Goal: Transaction & Acquisition: Purchase product/service

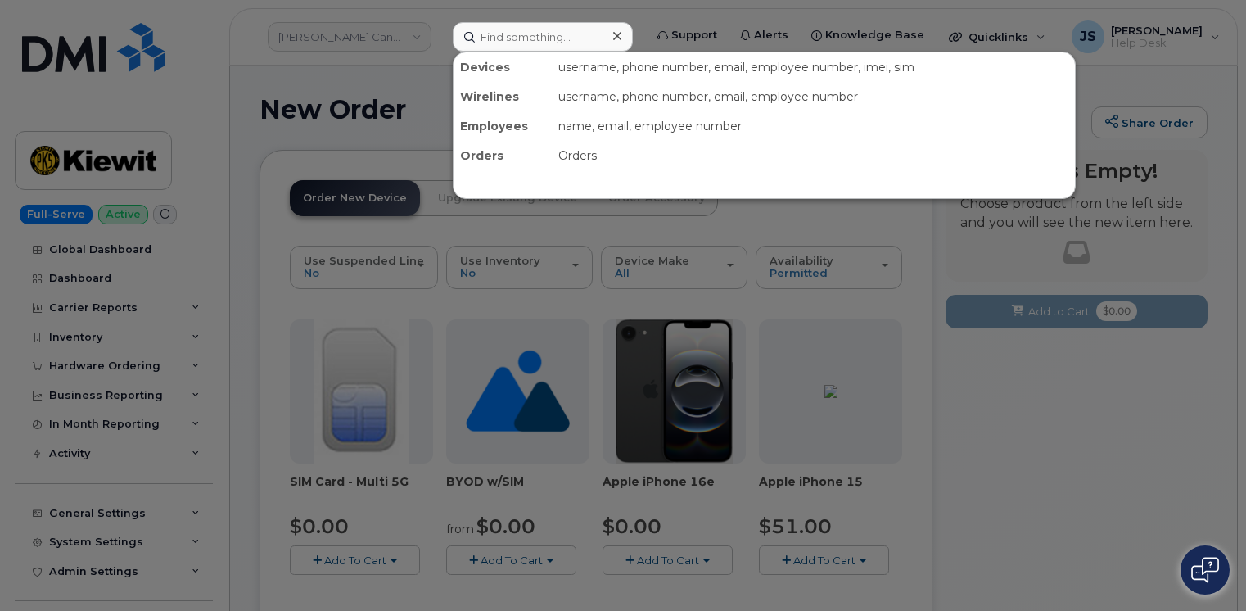
scroll to position [246, 0]
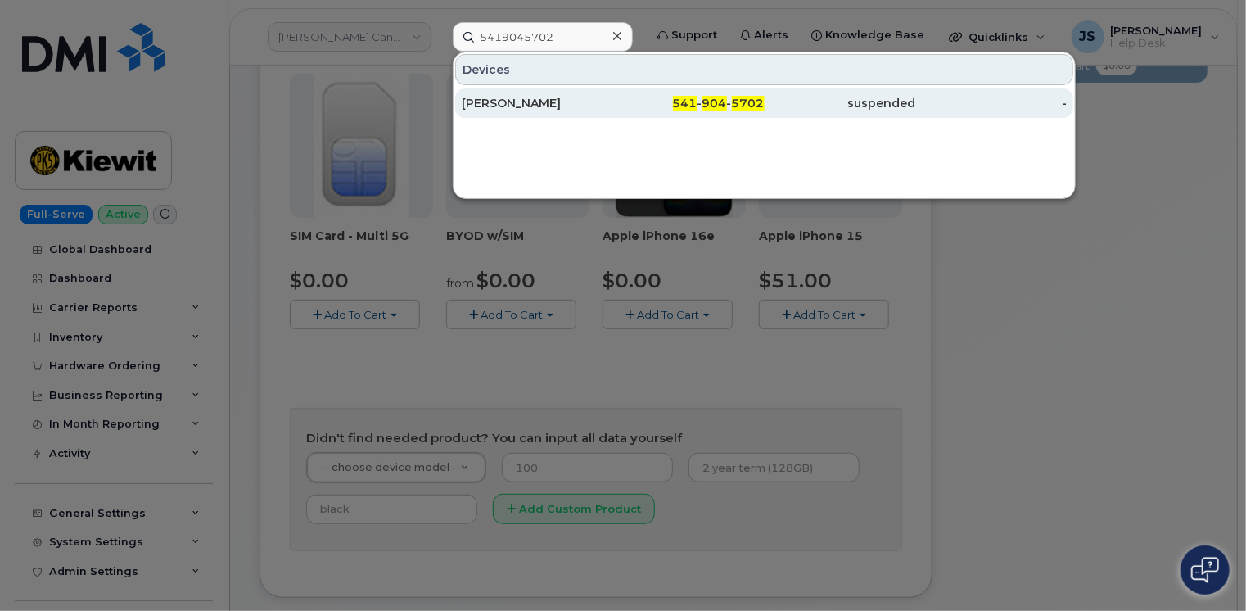
type input "5419045702"
click at [528, 102] on div "ALEXANDER MORSE" at bounding box center [537, 103] width 151 height 16
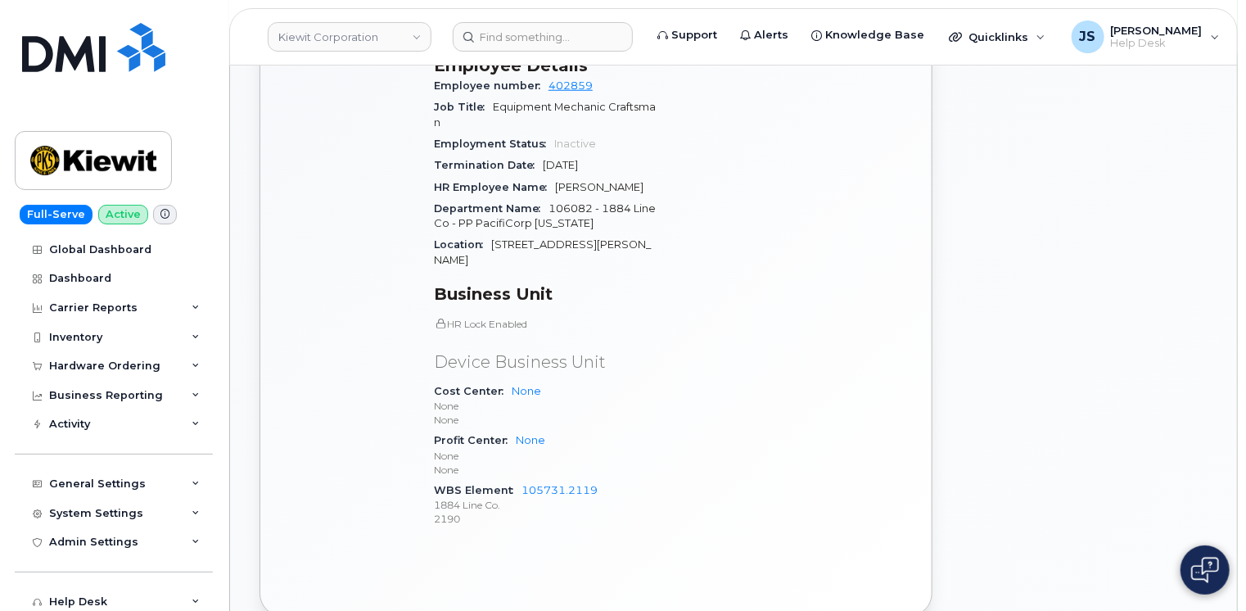
scroll to position [819, 0]
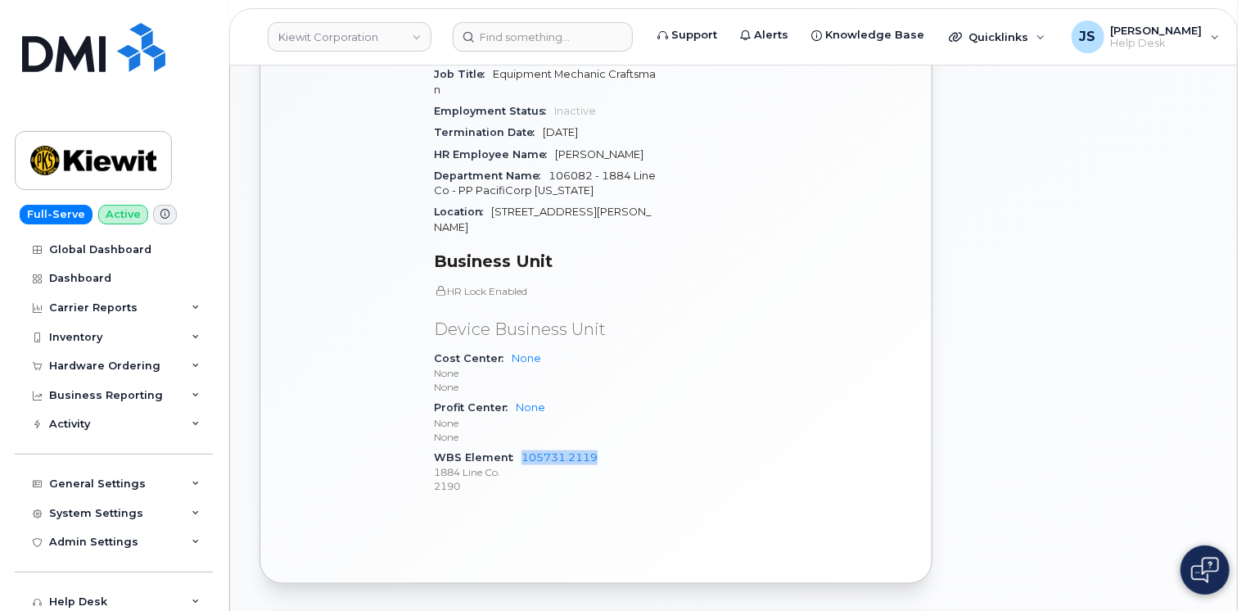
drag, startPoint x: 600, startPoint y: 429, endPoint x: 524, endPoint y: 434, distance: 76.3
click at [524, 447] on div "WBS Element 105731.2119 1884 Line Co. 2190" at bounding box center [546, 472] width 224 height 50
copy link "105731.2119"
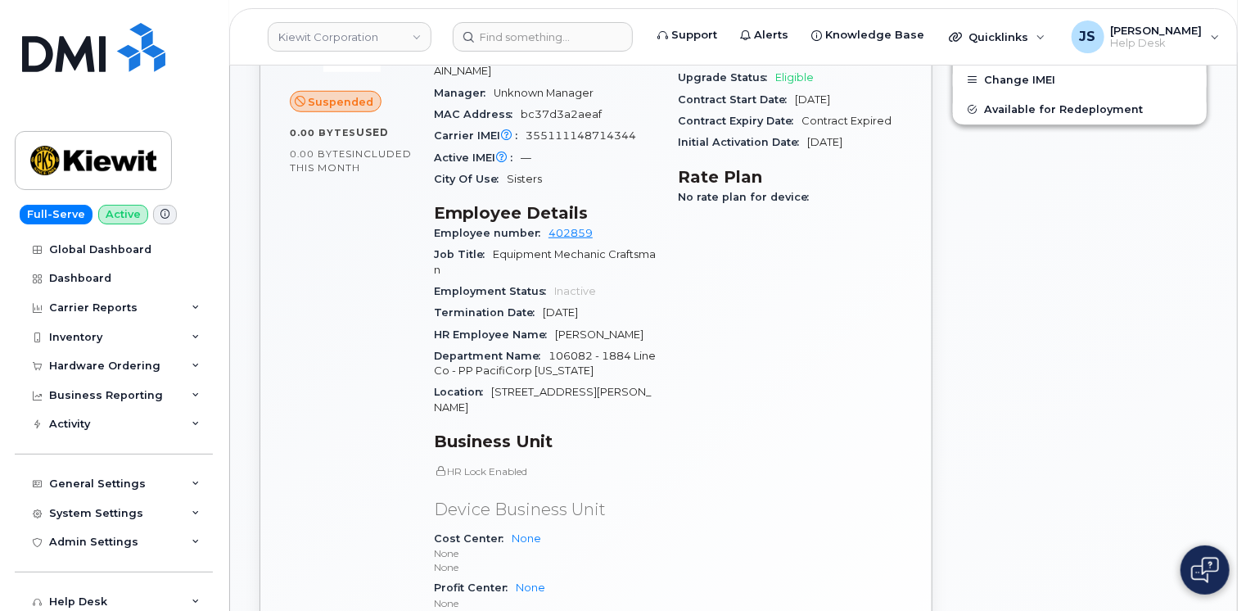
scroll to position [737, 0]
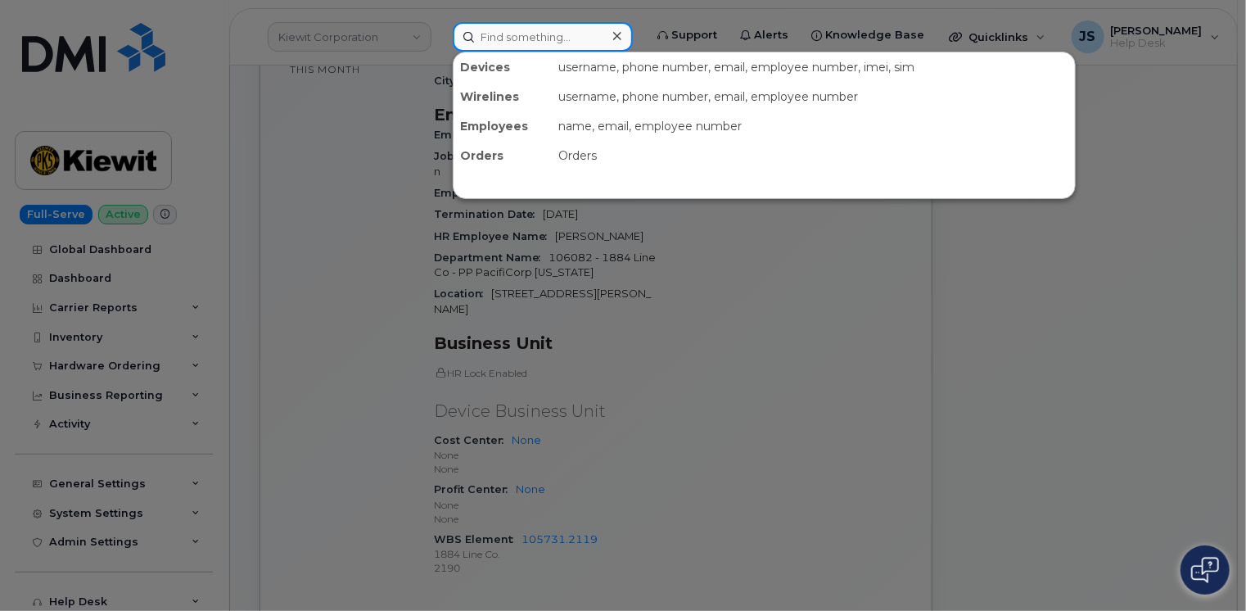
click at [535, 26] on input at bounding box center [543, 36] width 180 height 29
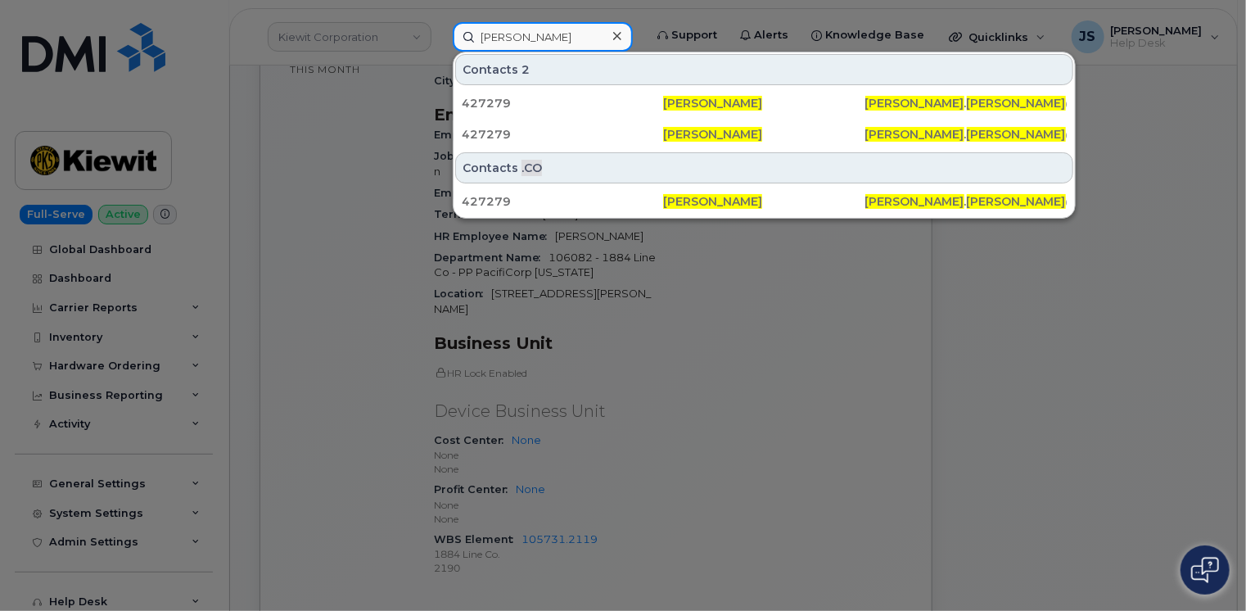
click at [570, 38] on input "Kathryn Opitz" at bounding box center [543, 36] width 180 height 29
paste input "298946"
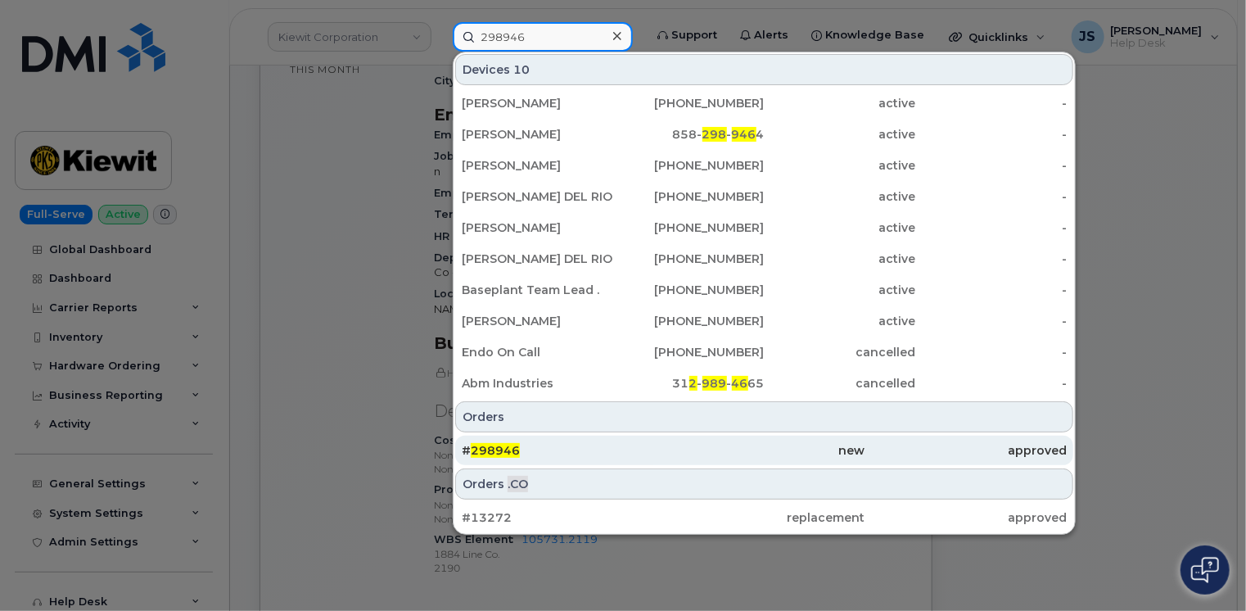
type input "298946"
click at [583, 453] on div "# 298946" at bounding box center [562, 450] width 201 height 16
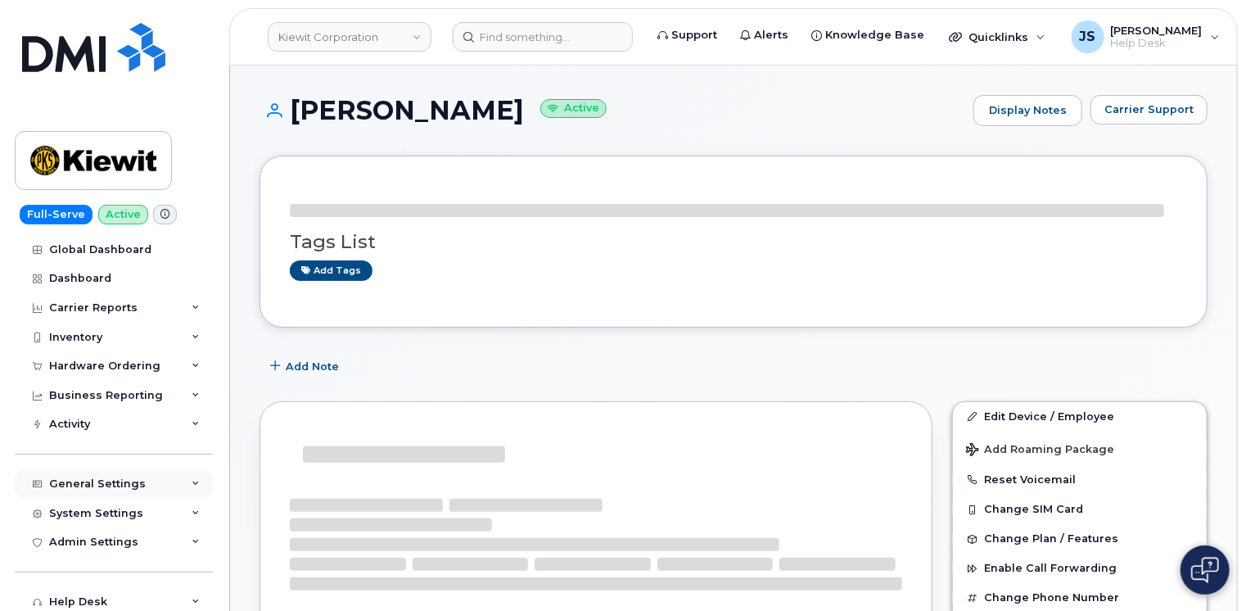
click at [183, 482] on div "General Settings" at bounding box center [114, 483] width 198 height 29
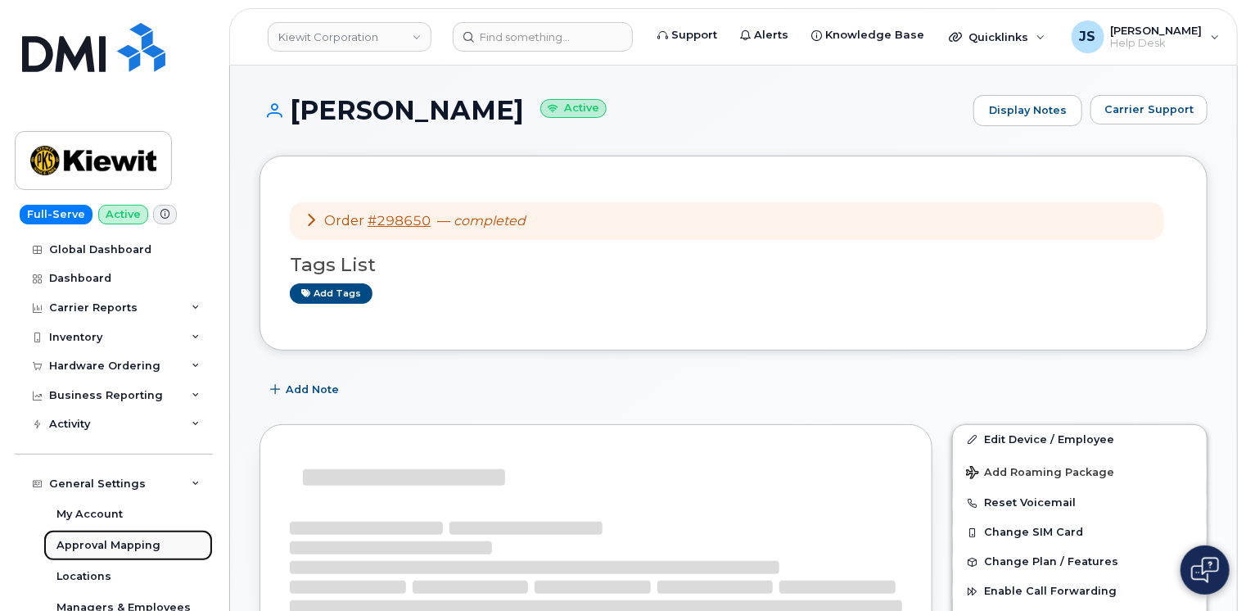
click at [123, 554] on link "Approval Mapping" at bounding box center [127, 545] width 169 height 31
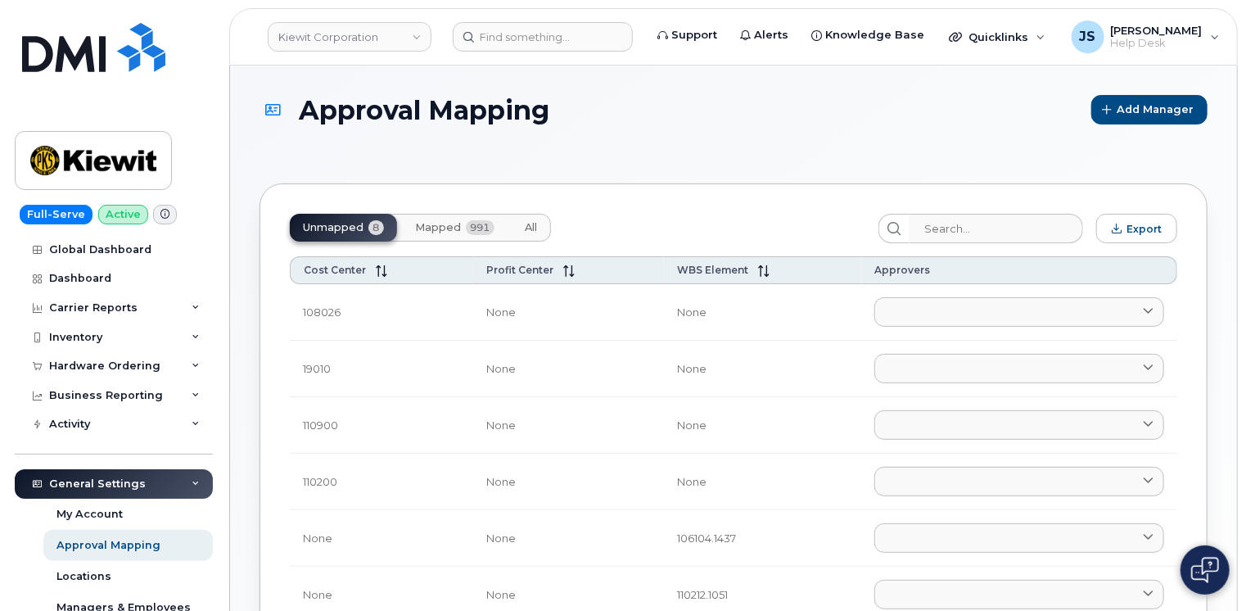
drag, startPoint x: 459, startPoint y: 228, endPoint x: 531, endPoint y: 244, distance: 73.9
click at [462, 228] on button "Mapped 991" at bounding box center [455, 228] width 106 height 28
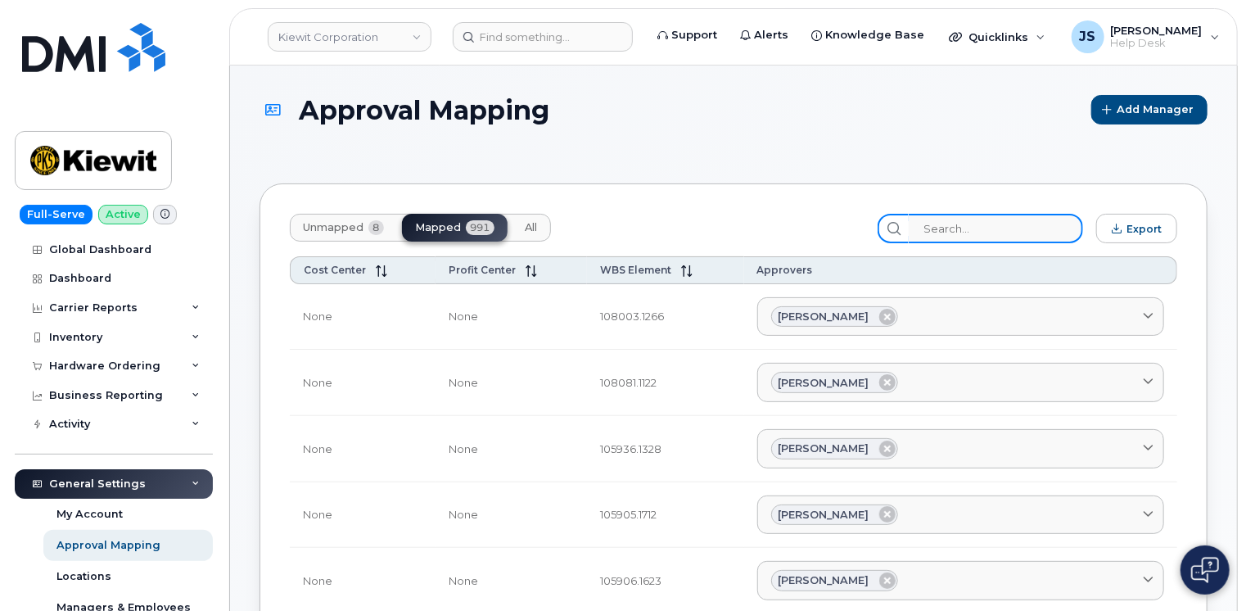
paste input "105731.2119"
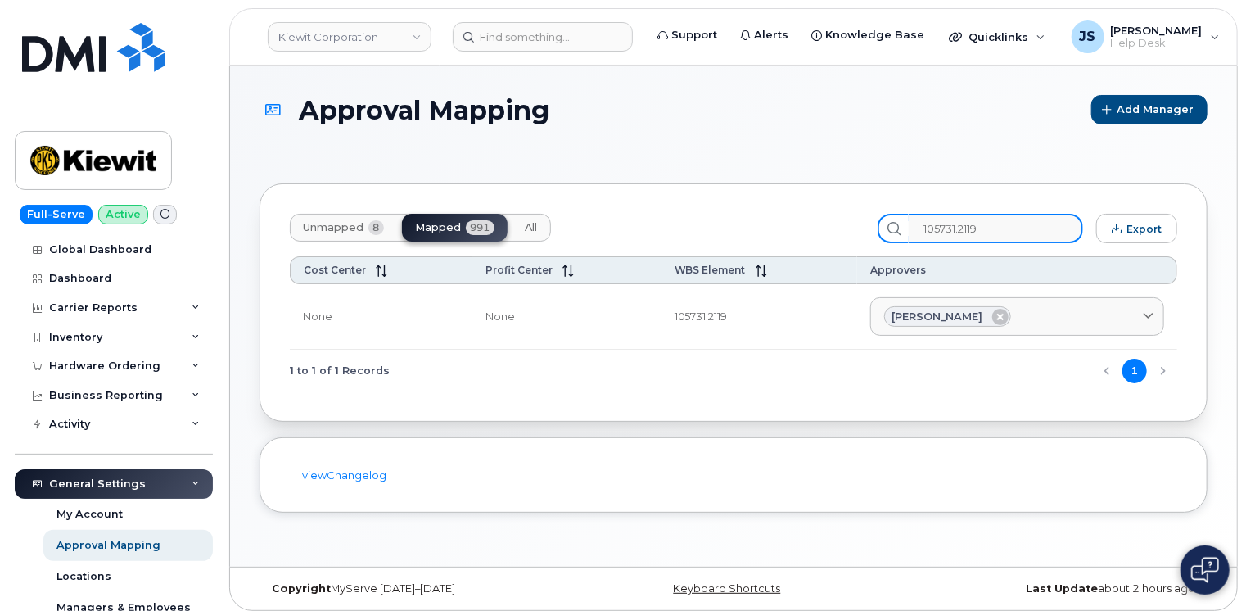
type input "105731.2119"
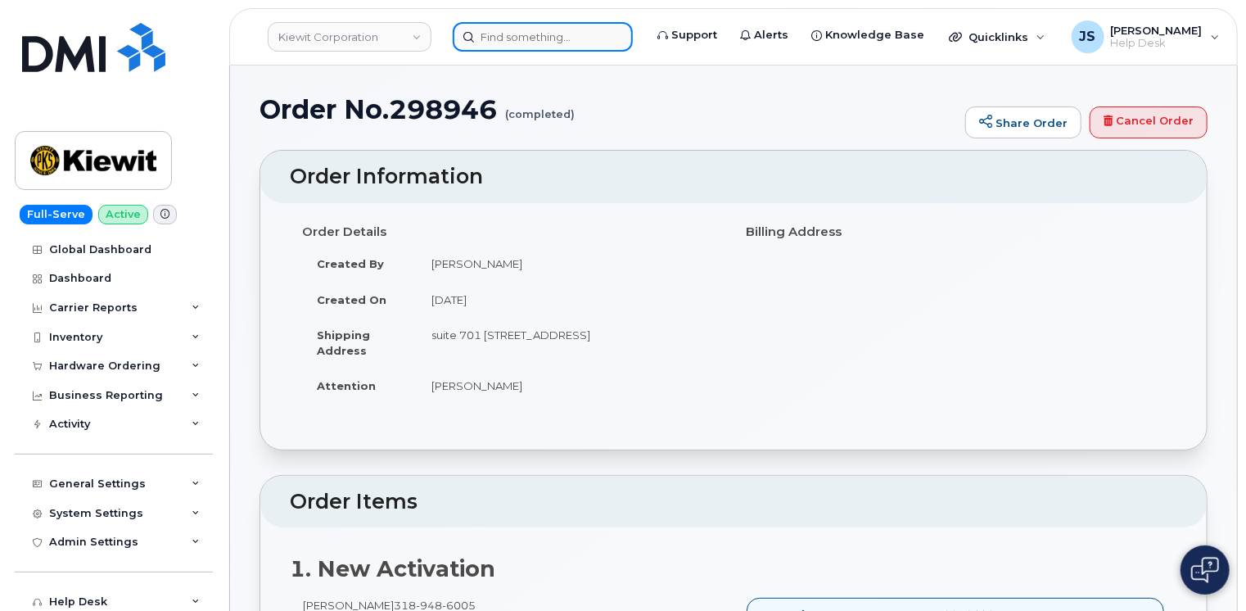
click at [511, 34] on input at bounding box center [543, 36] width 180 height 29
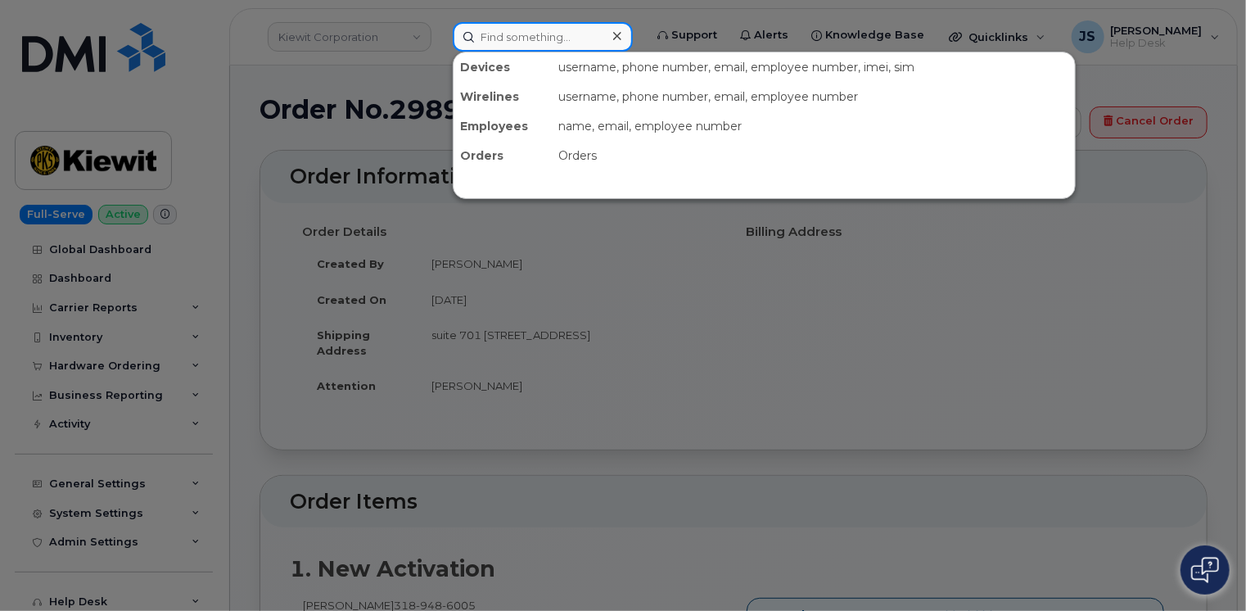
paste input "298957"
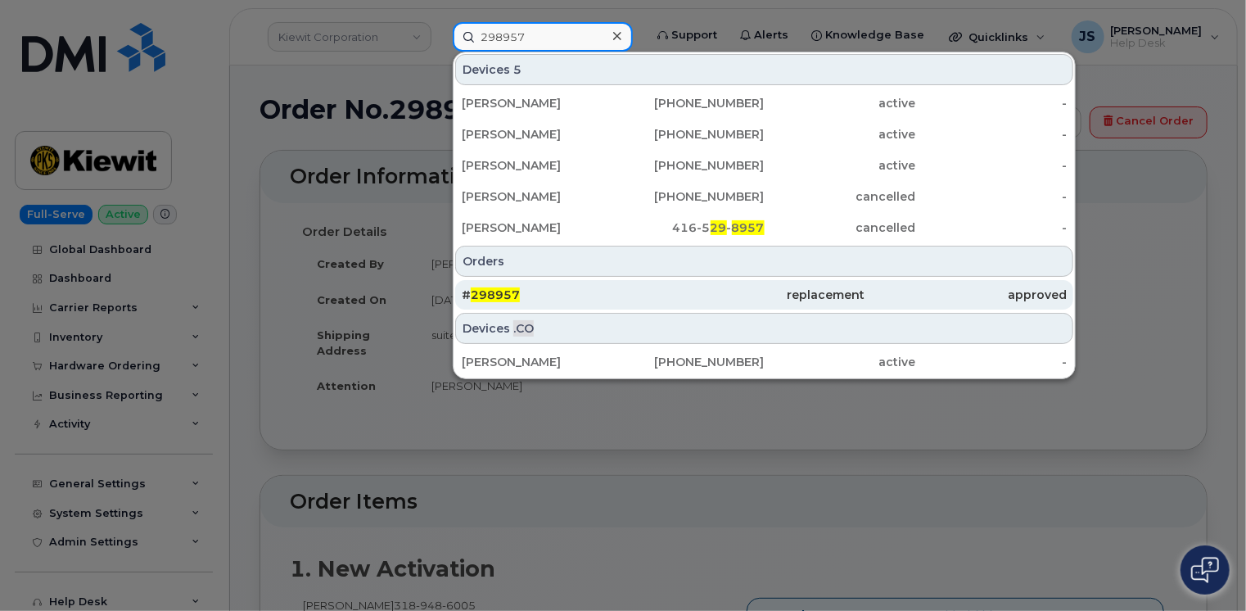
type input "298957"
click at [663, 283] on div "# 298957" at bounding box center [763, 294] width 201 height 29
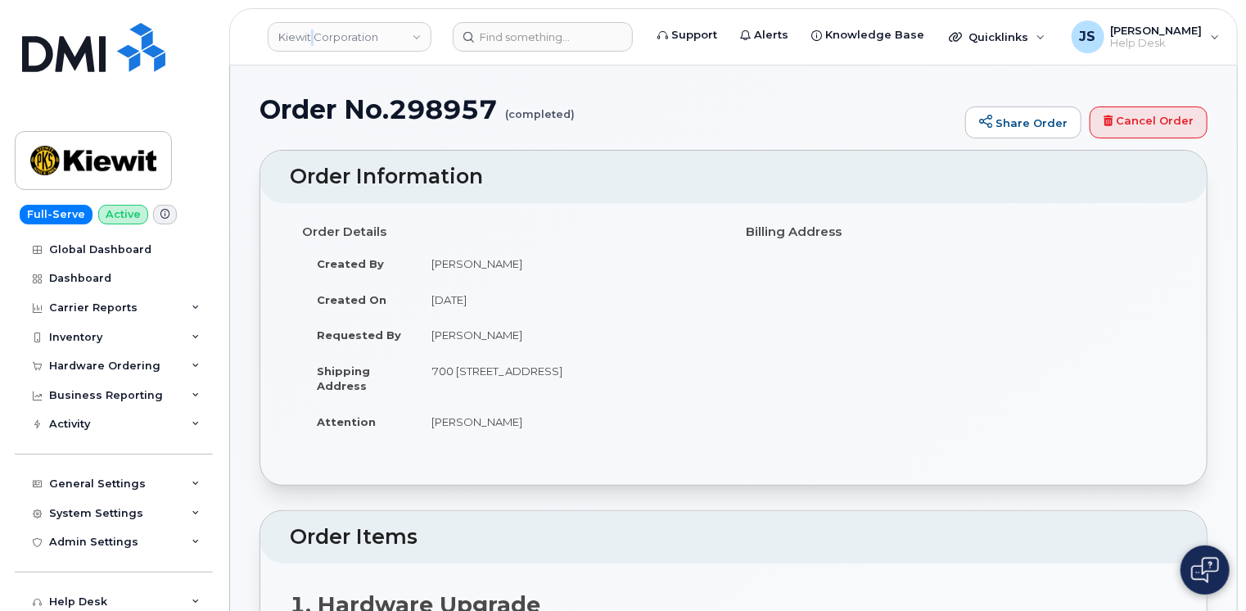
click at [313, 20] on div "Kiewit Corporation" at bounding box center [350, 36] width 180 height 33
click at [332, 47] on link "Kiewit Corporation" at bounding box center [350, 36] width 164 height 29
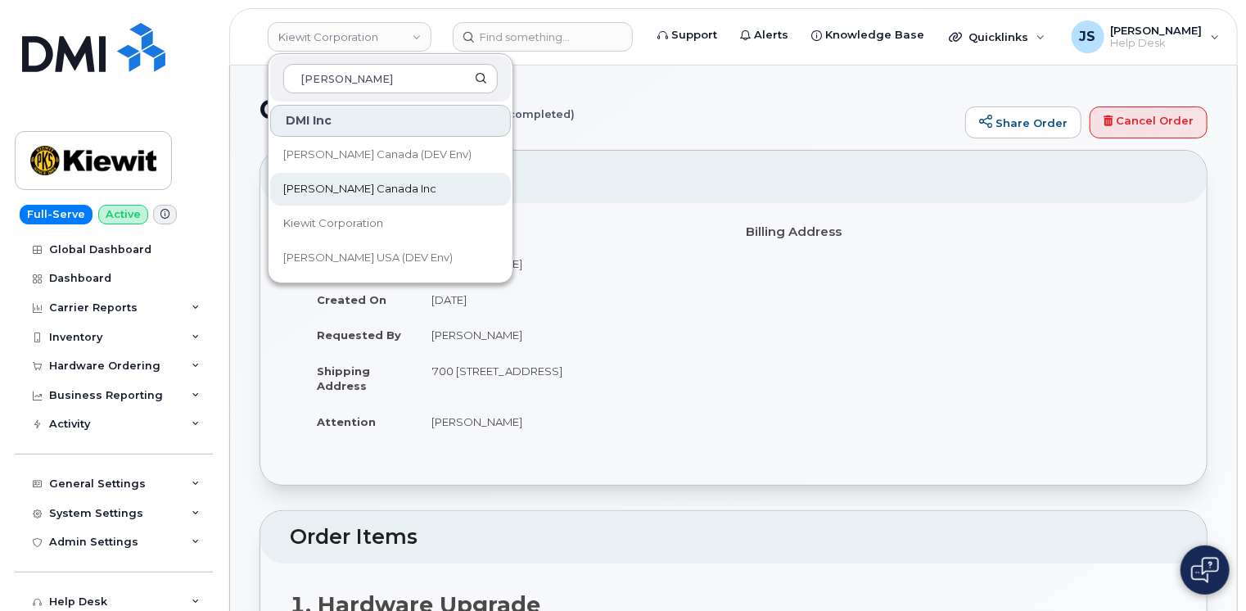
type input "[PERSON_NAME]"
click at [354, 194] on span "[PERSON_NAME] Canada Inc" at bounding box center [359, 189] width 153 height 16
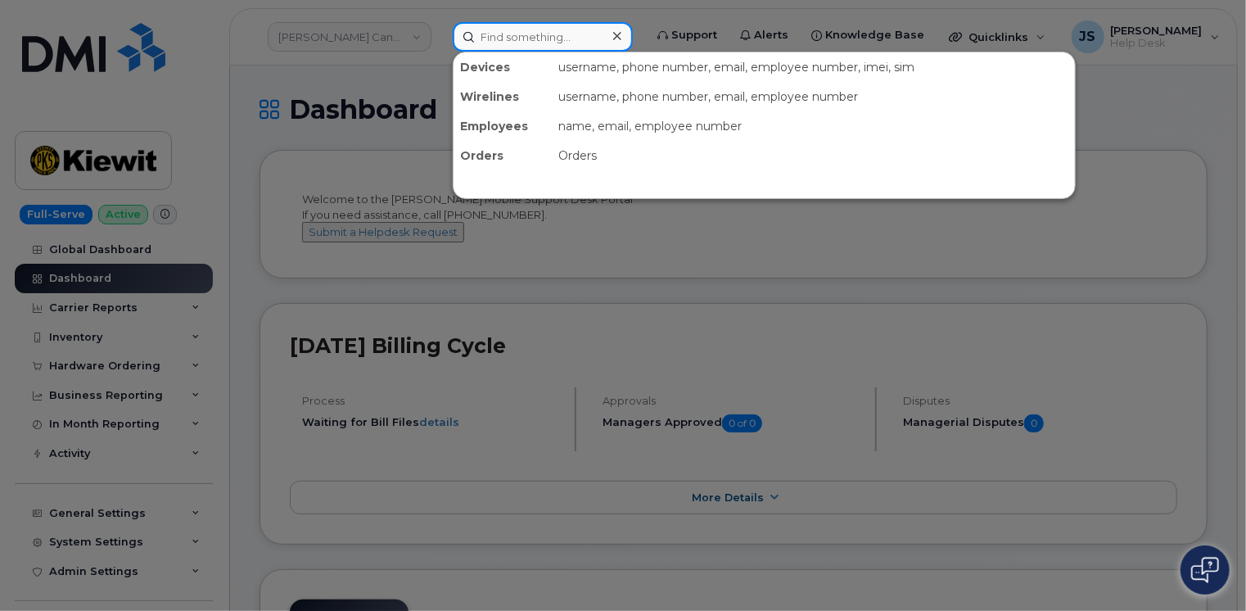
paste input "[PHONE_NUMBER]"
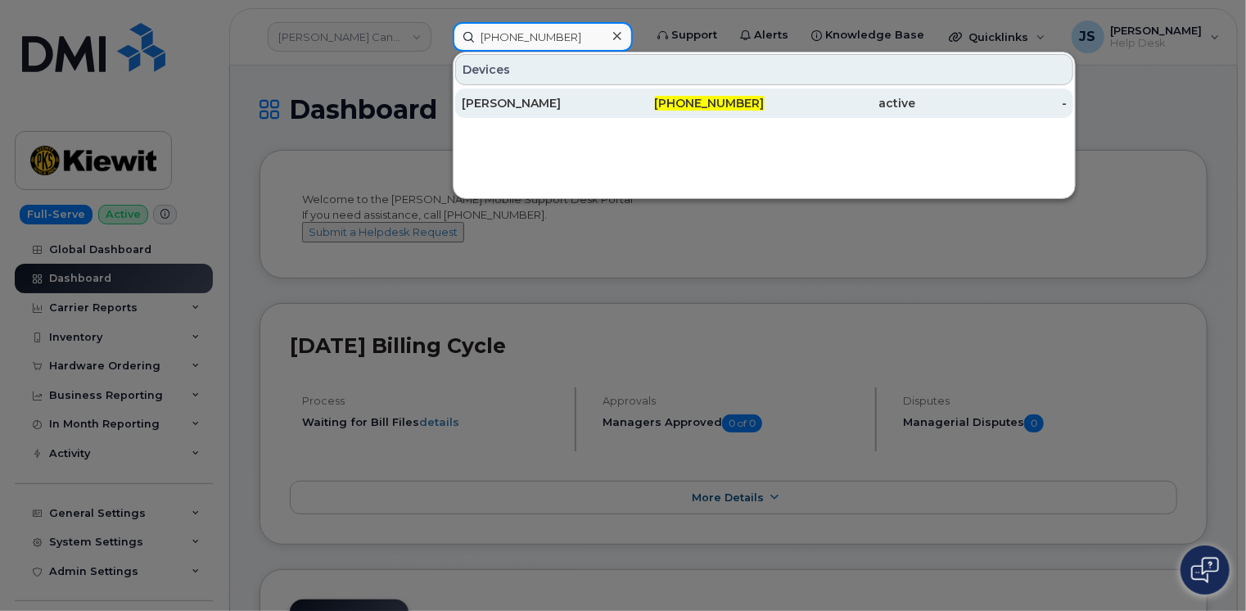
type input "604-712-1366"
click at [518, 107] on div "[PERSON_NAME]" at bounding box center [537, 103] width 151 height 16
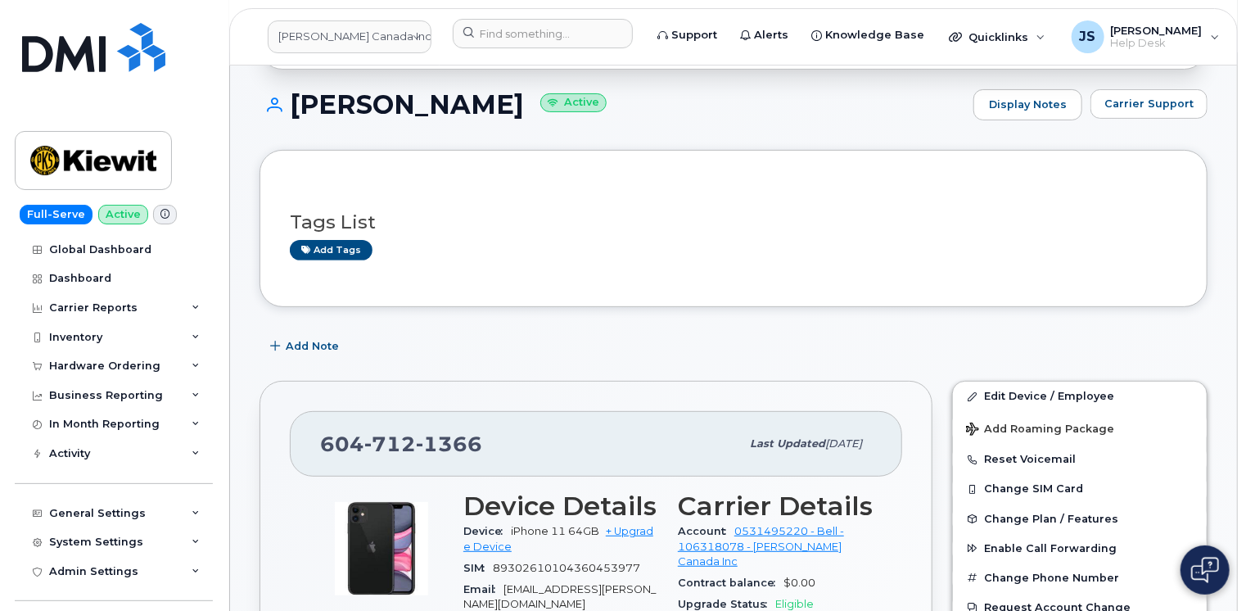
scroll to position [164, 0]
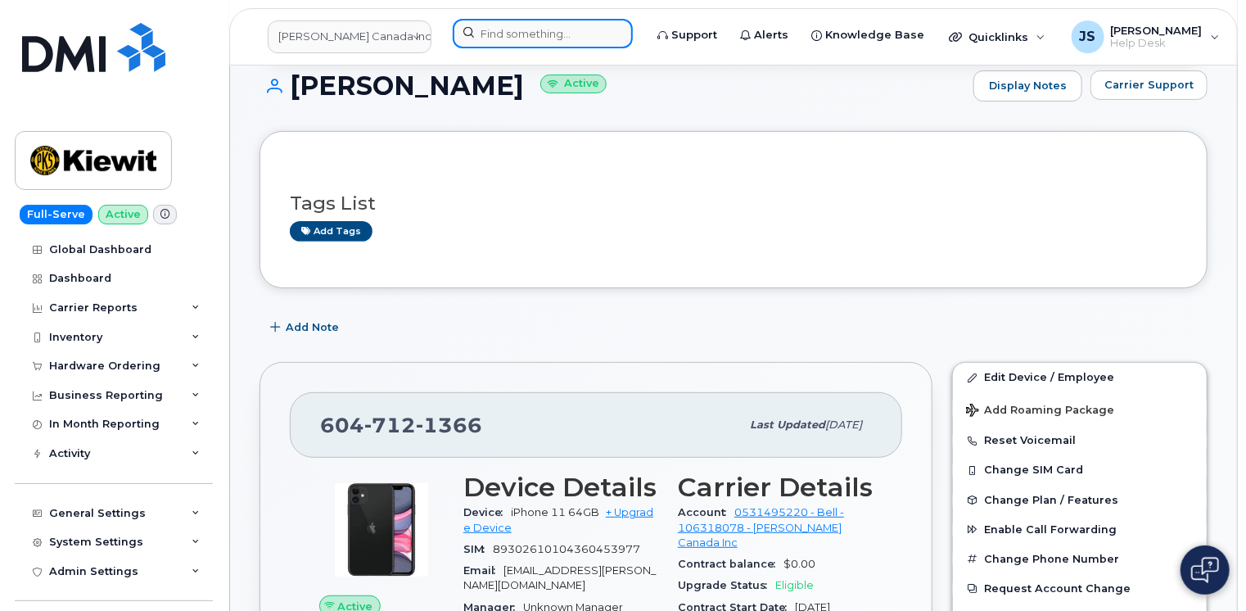
click at [544, 34] on input at bounding box center [543, 33] width 180 height 29
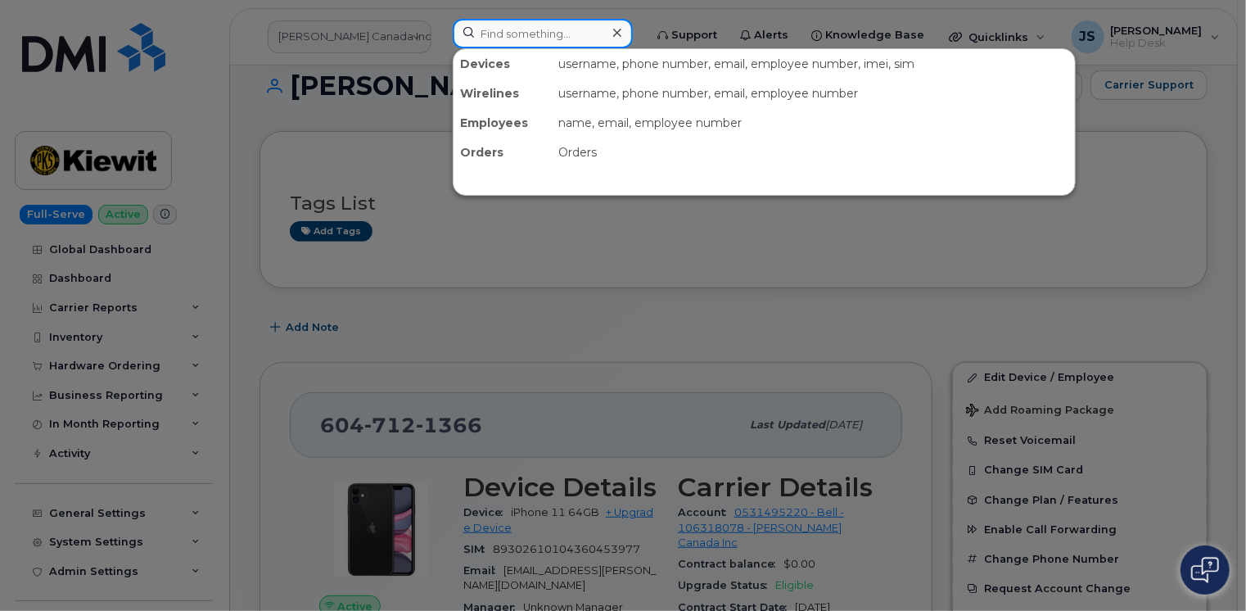
paste input "[PHONE_NUMBER]"
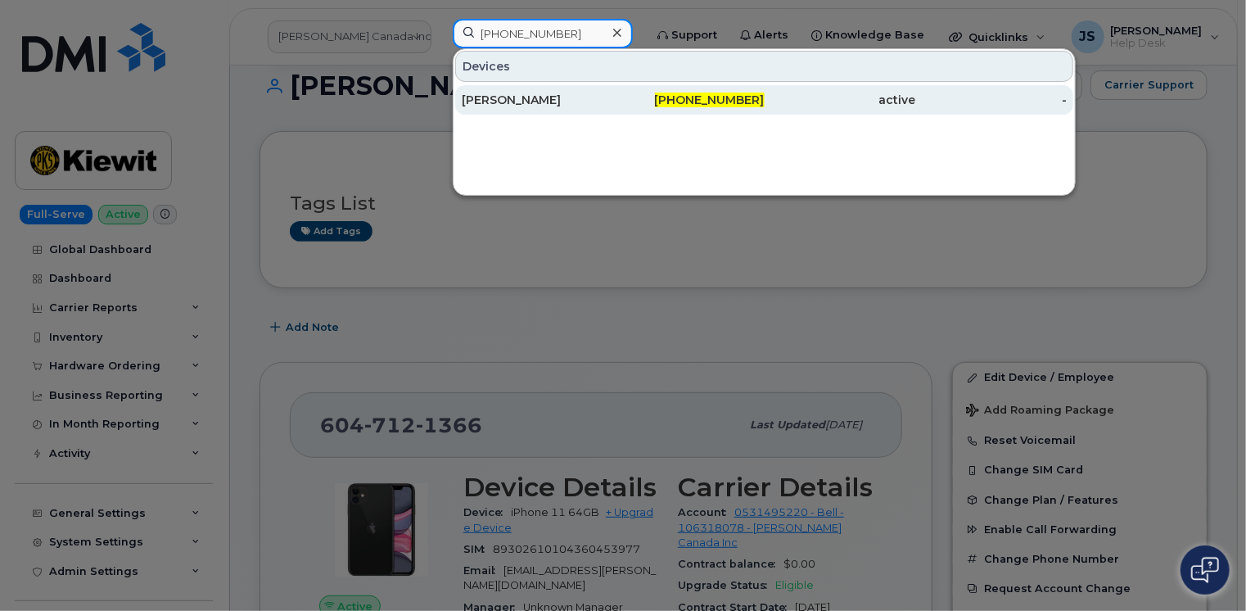
type input "720-985-9433"
click at [540, 106] on div "[PERSON_NAME]" at bounding box center [537, 100] width 151 height 16
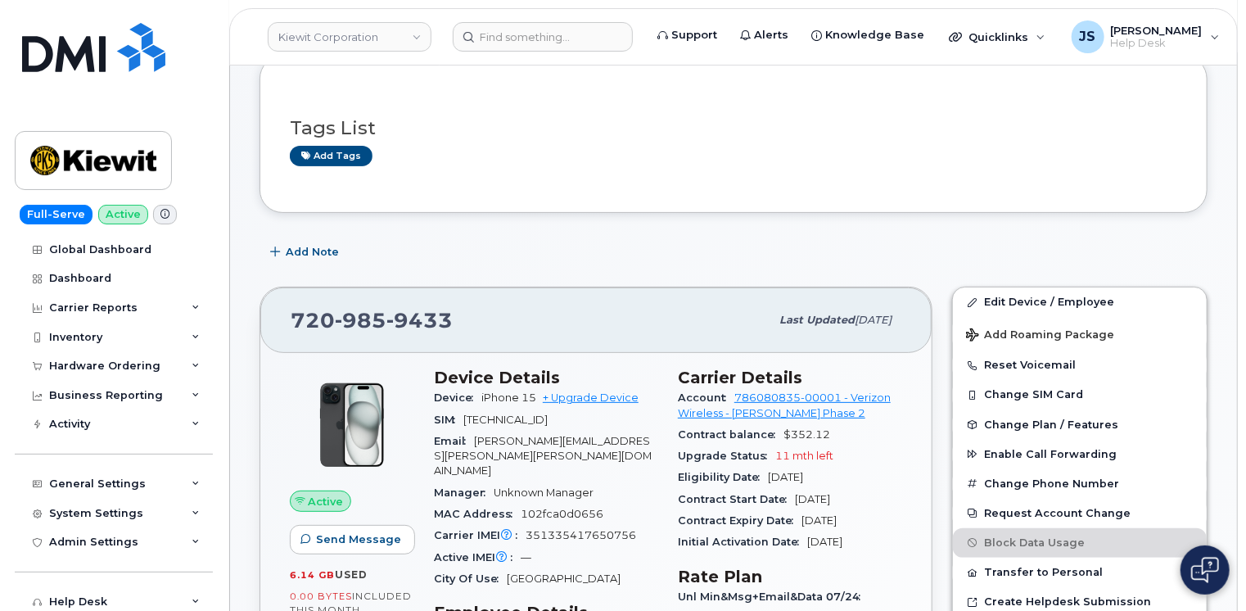
scroll to position [164, 0]
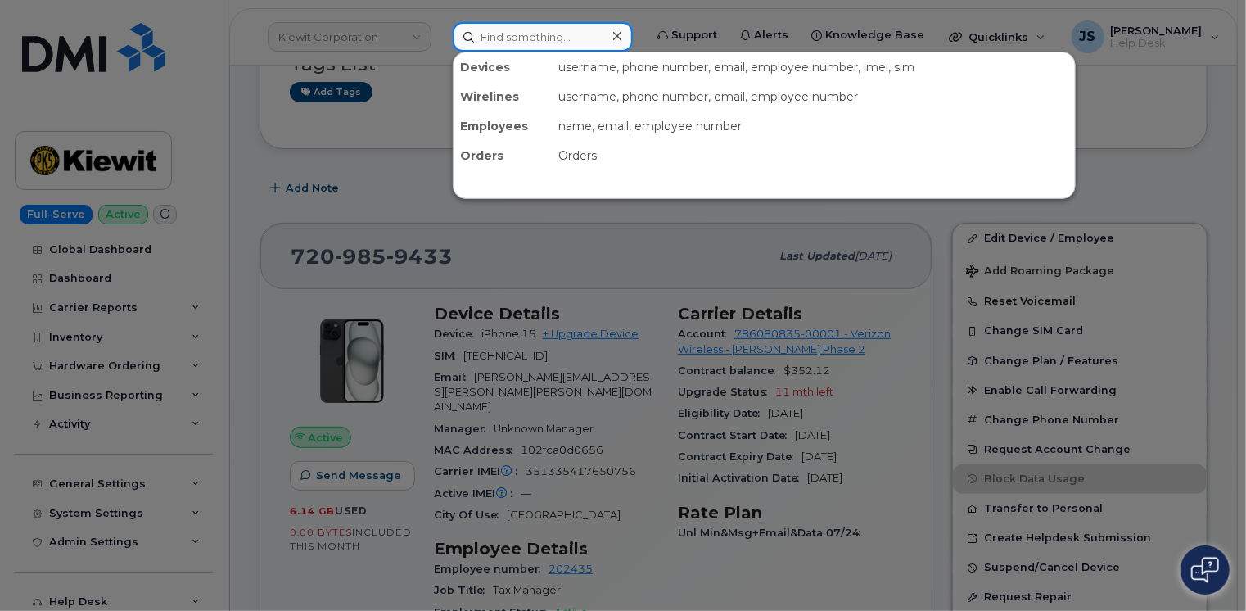
paste input "437-962-8396"
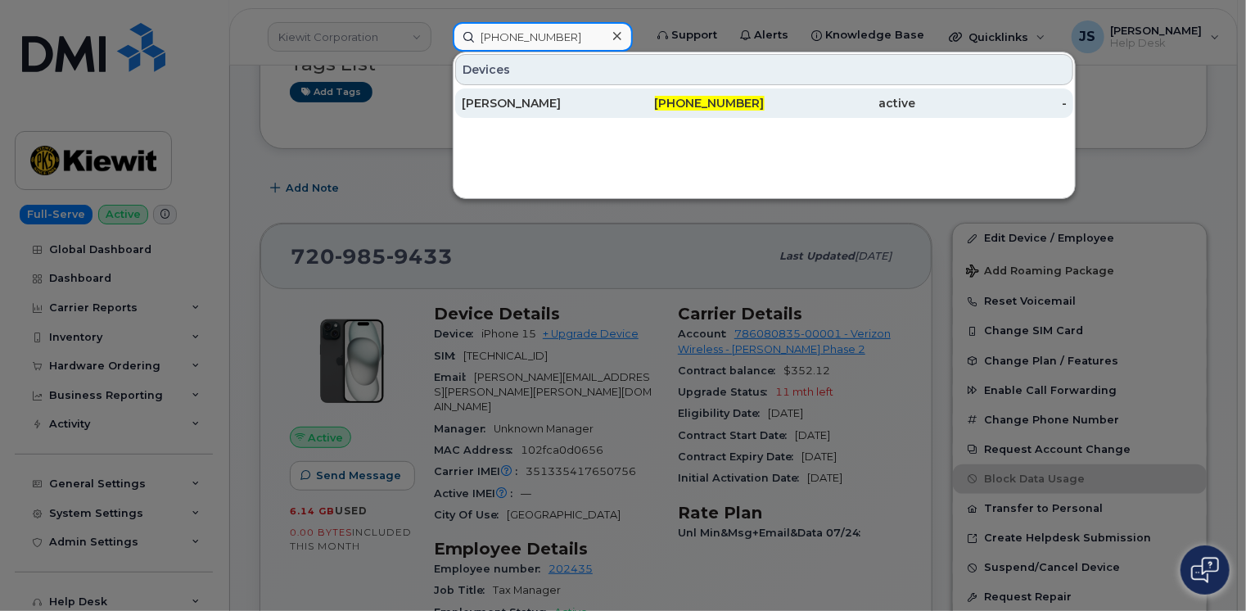
type input "437-962-8396"
click at [503, 96] on div "Aprameya Achar" at bounding box center [537, 103] width 151 height 16
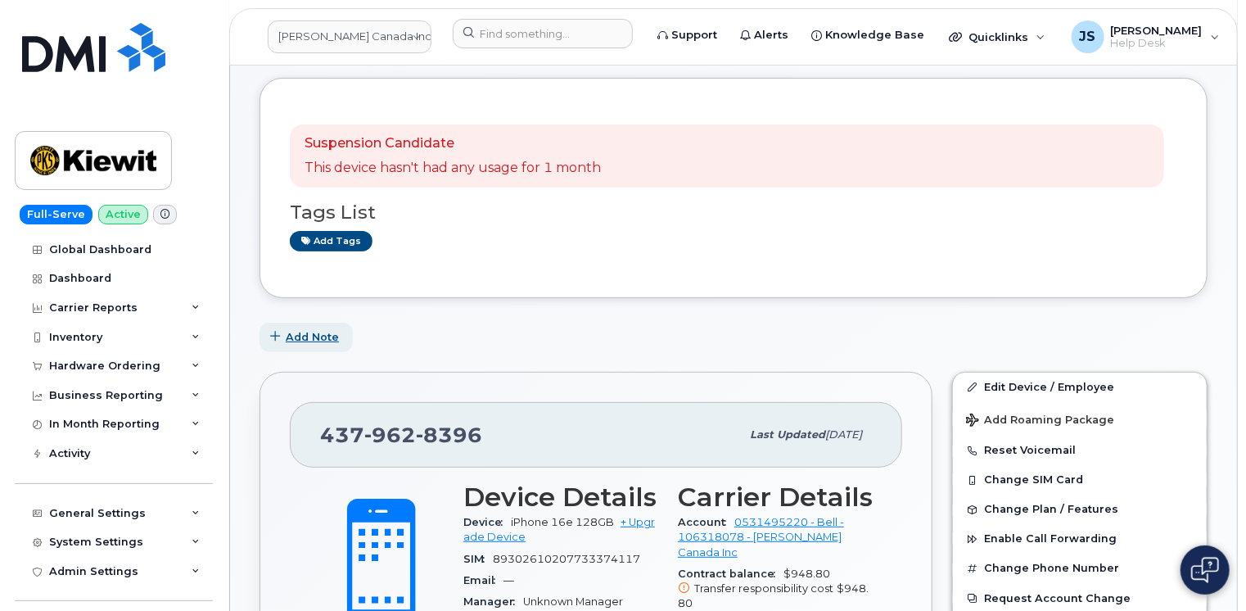
scroll to position [82, 0]
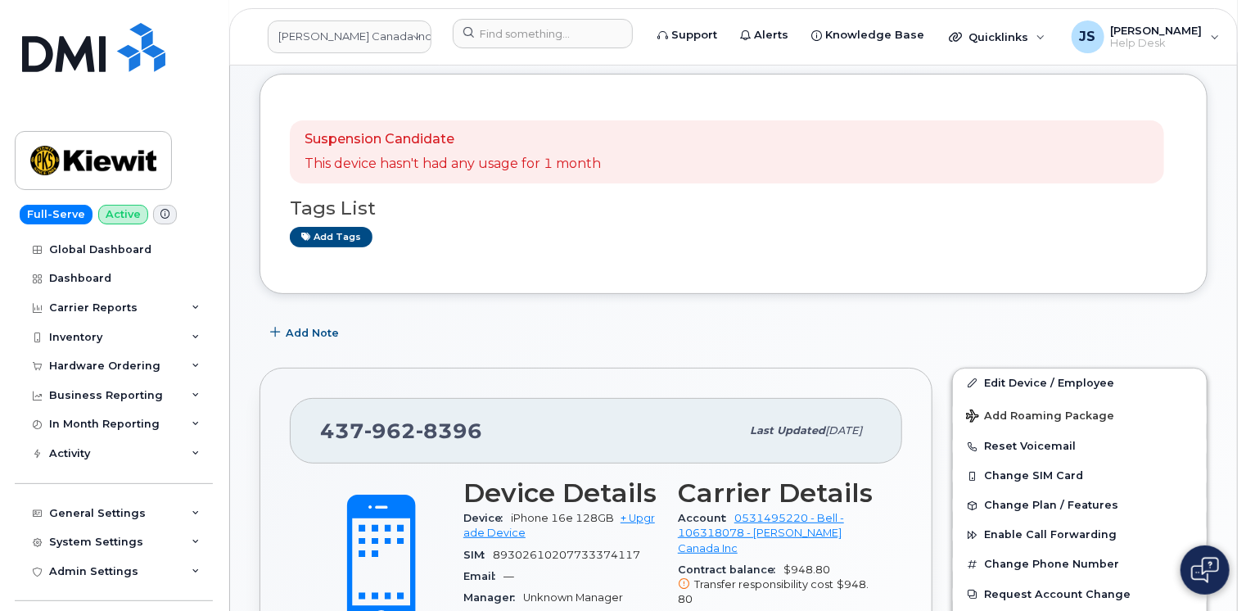
click at [522, 16] on header "Kiewit Canada Inc Support Alerts Knowledge Base Quicklinks Suspend / Cancel Dev…" at bounding box center [733, 36] width 1009 height 57
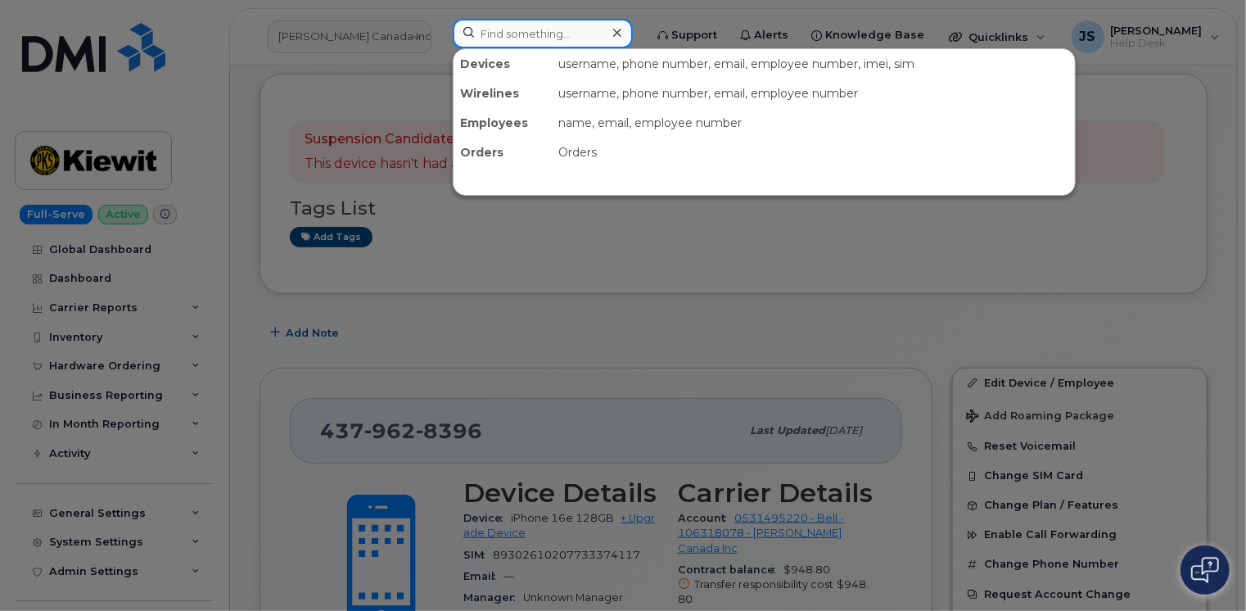
click at [521, 38] on input at bounding box center [543, 33] width 180 height 29
paste input "402-979-4060"
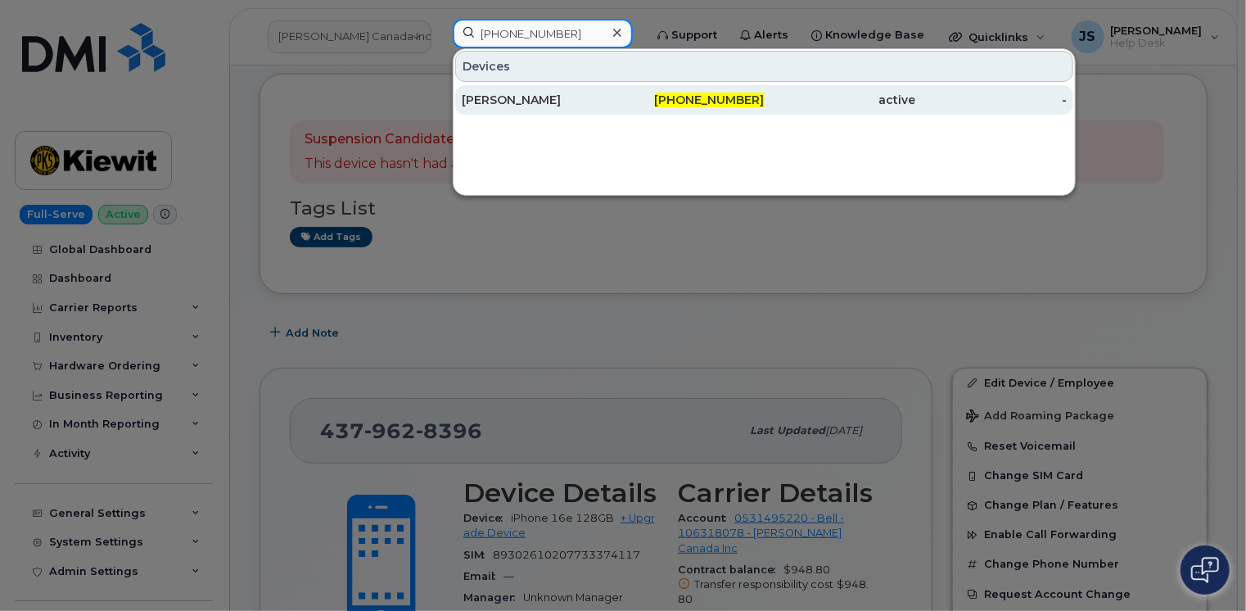
type input "402-979-4060"
click at [531, 97] on div "[PERSON_NAME]" at bounding box center [537, 100] width 151 height 16
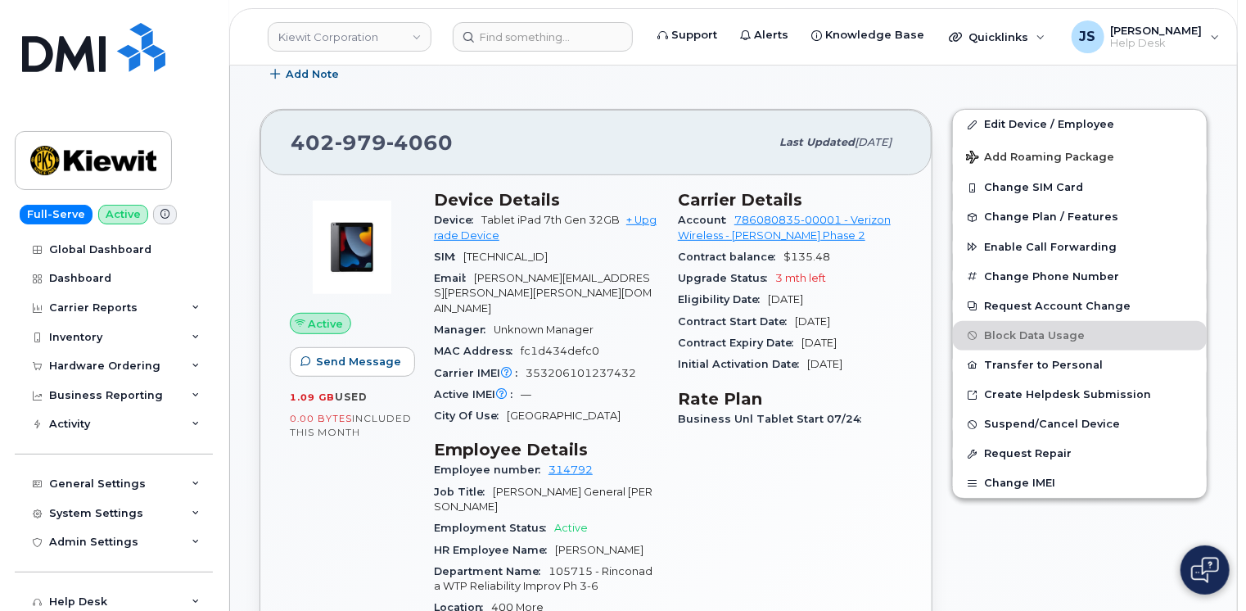
scroll to position [246, 0]
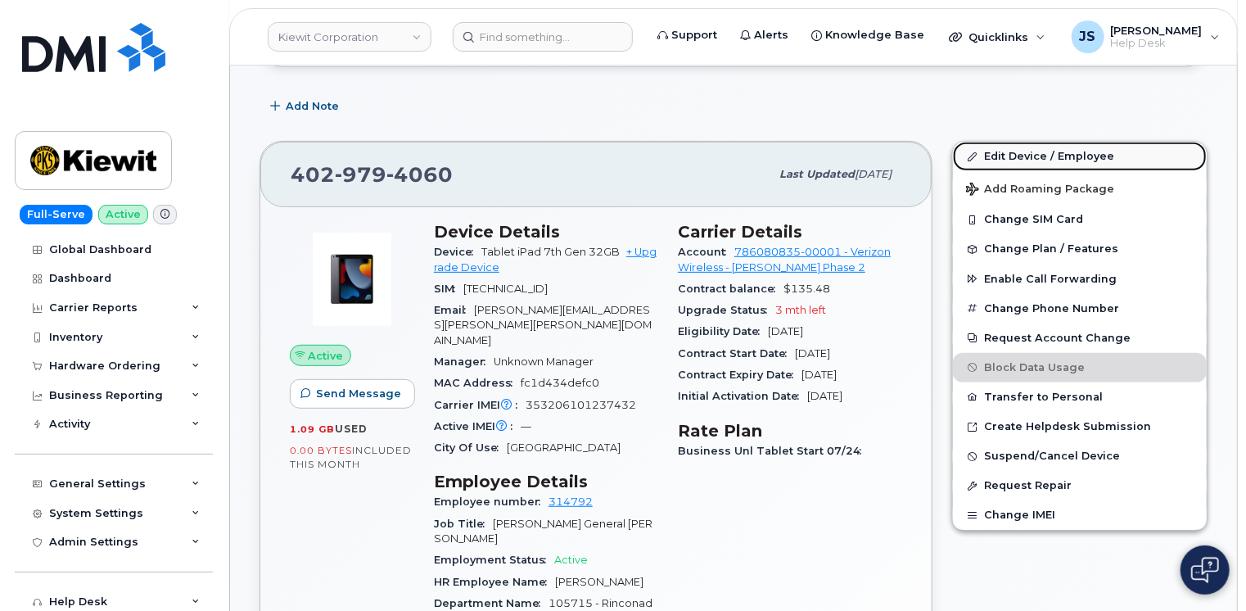
click at [1033, 145] on link "Edit Device / Employee" at bounding box center [1080, 156] width 254 height 29
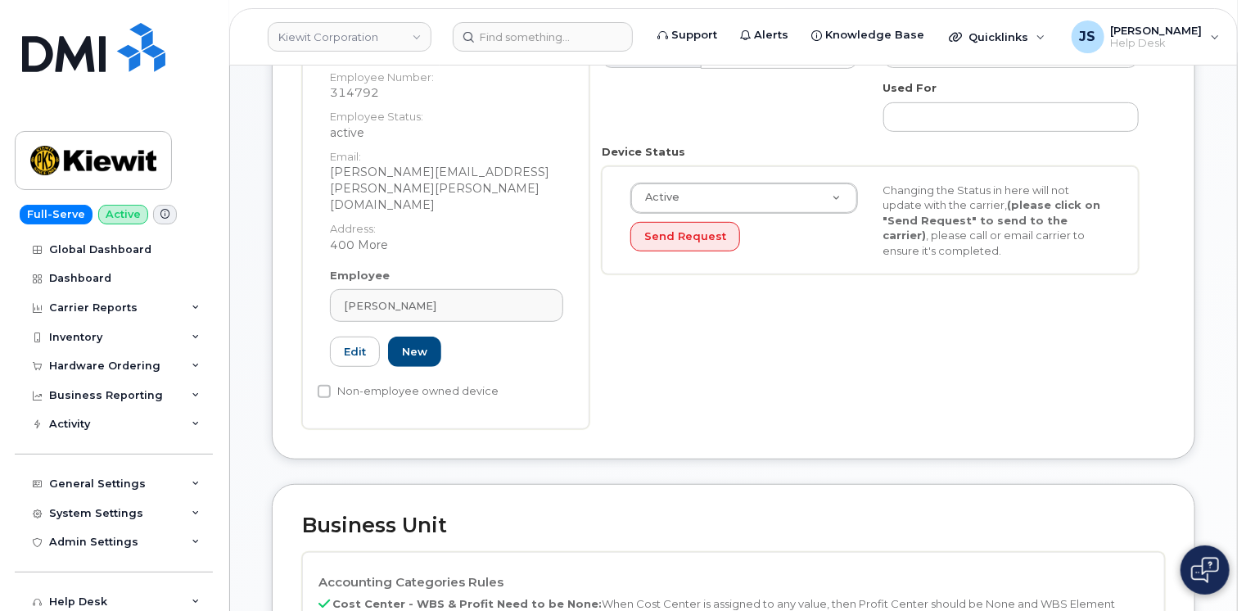
scroll to position [655, 0]
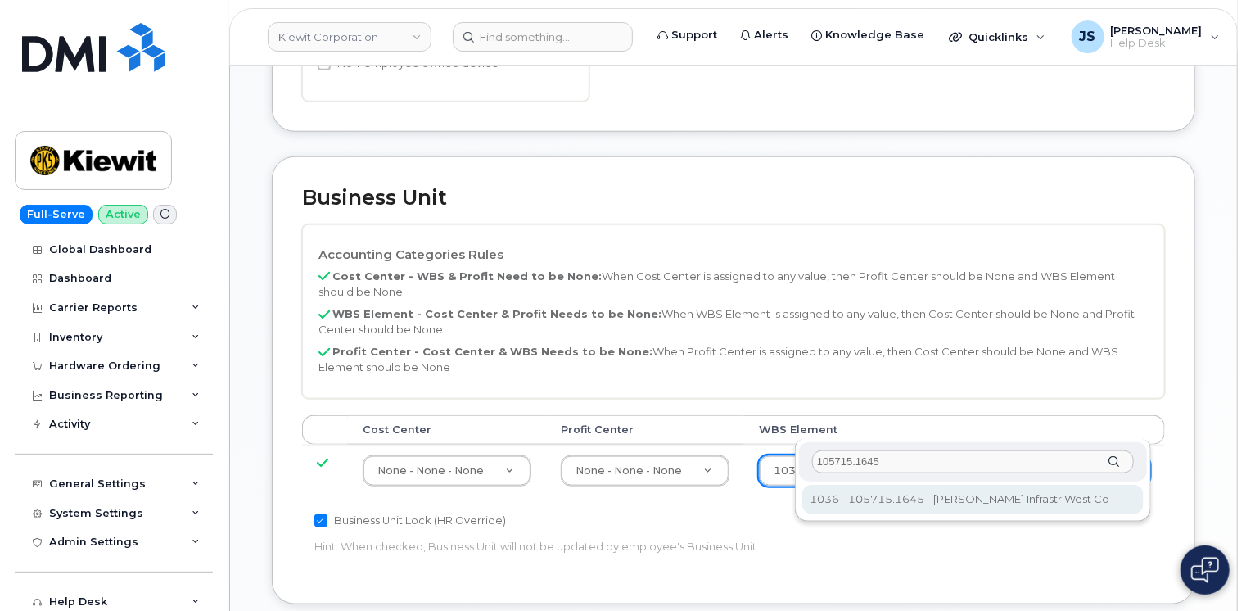
type input "105715.1645"
type input "29937723"
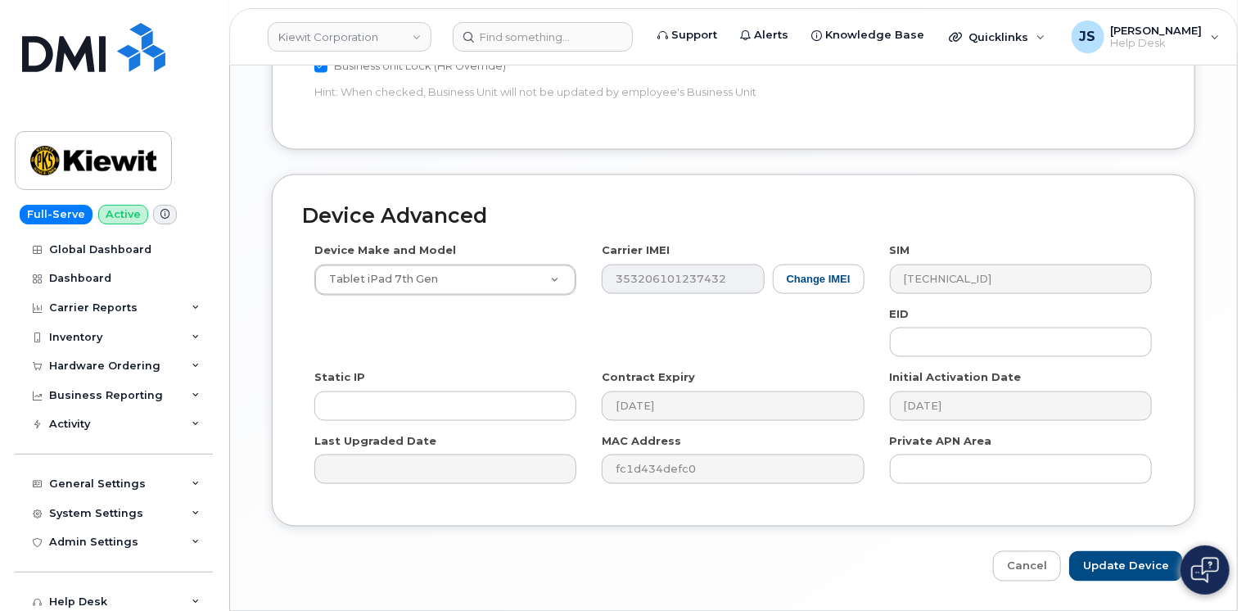
scroll to position [1114, 0]
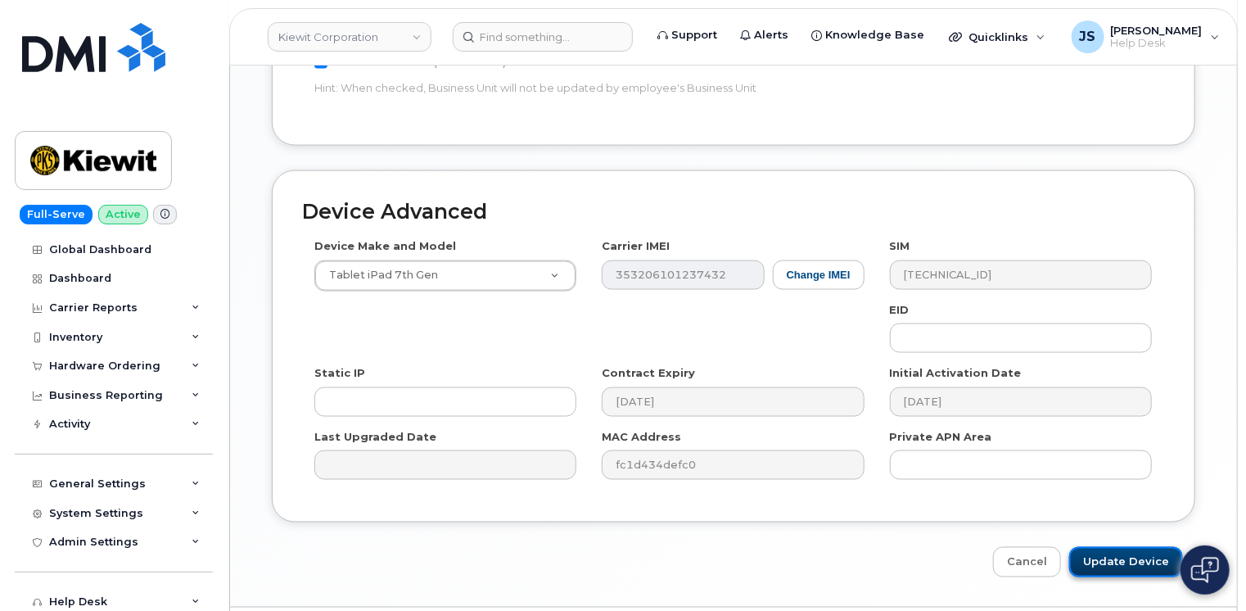
click at [1143, 547] on input "Update Device" at bounding box center [1126, 562] width 114 height 30
type input "Saving..."
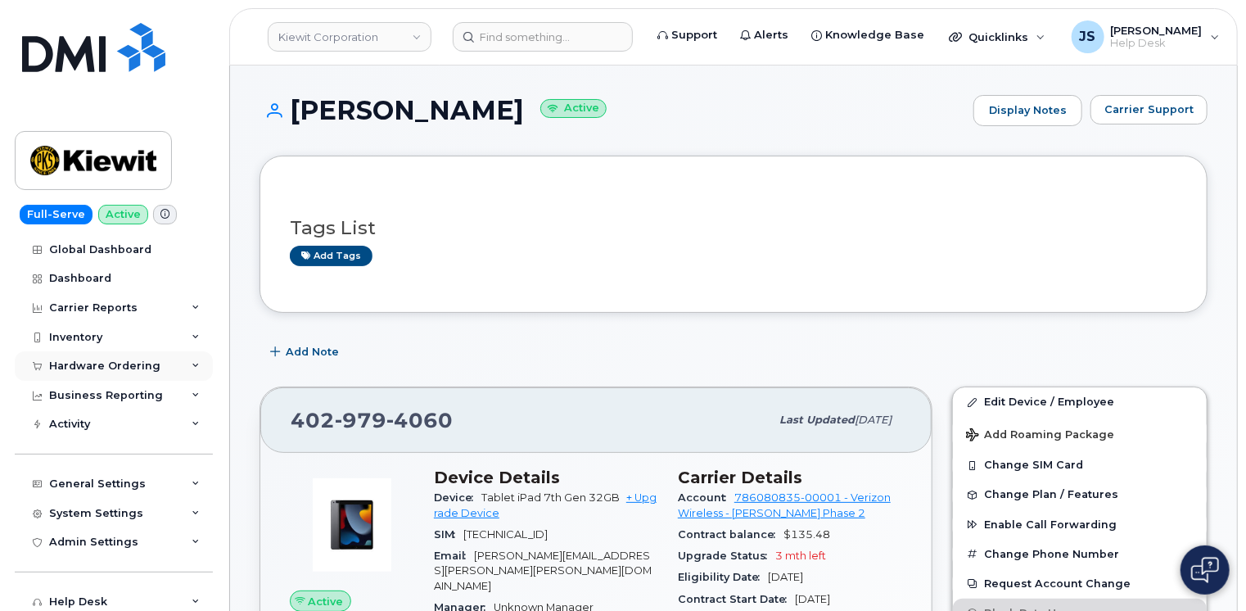
click at [192, 365] on icon at bounding box center [196, 366] width 8 height 8
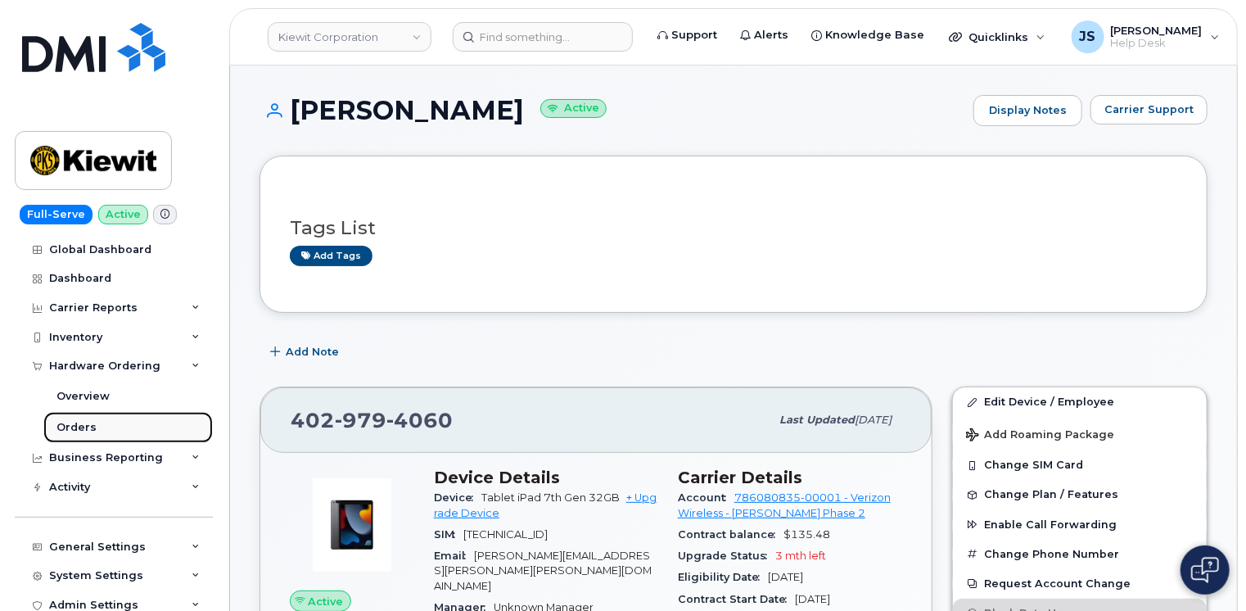
click at [77, 423] on div "Orders" at bounding box center [76, 427] width 40 height 15
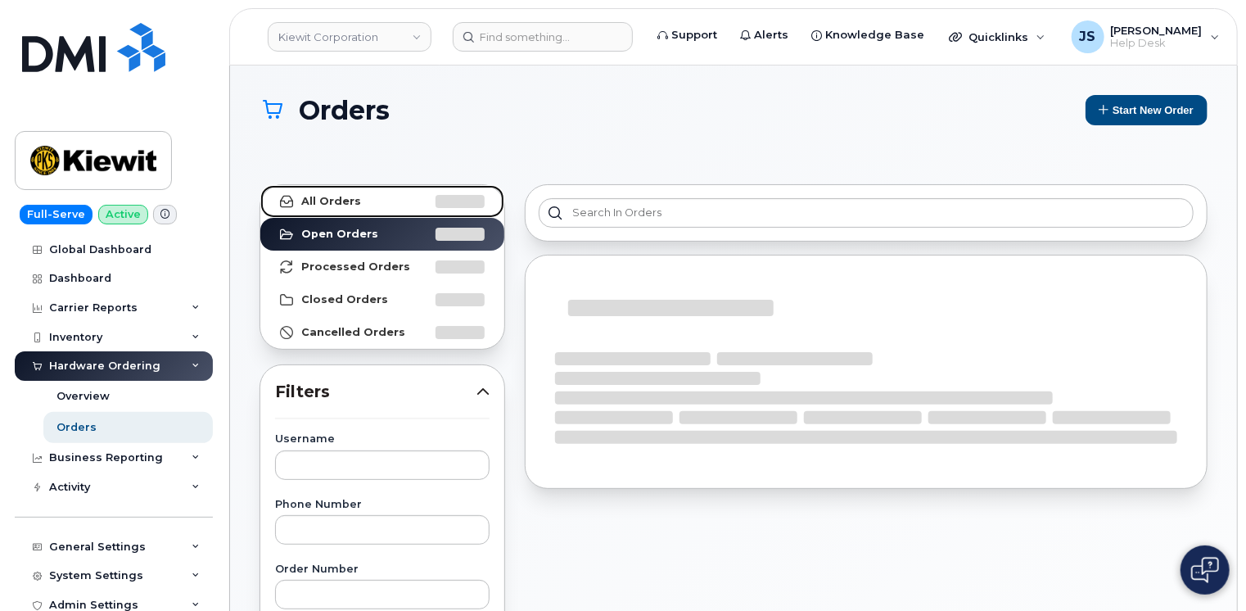
click at [359, 203] on link "All Orders" at bounding box center [382, 201] width 244 height 33
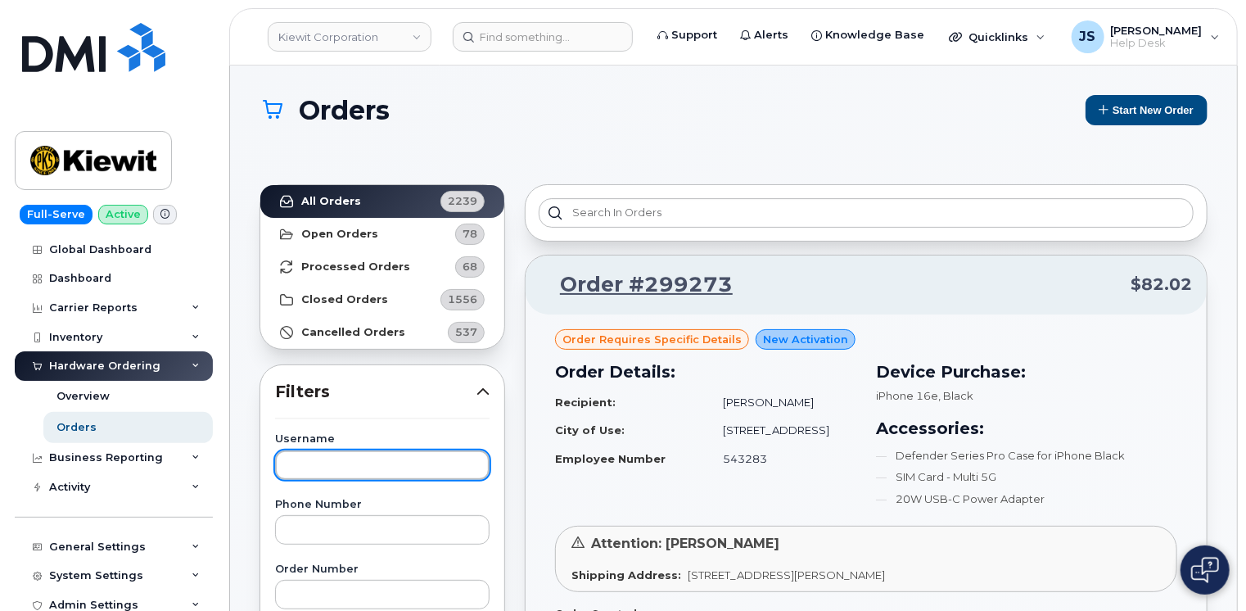
click at [366, 463] on input "text" at bounding box center [382, 464] width 215 height 29
type input "Kenneth Sundberg"
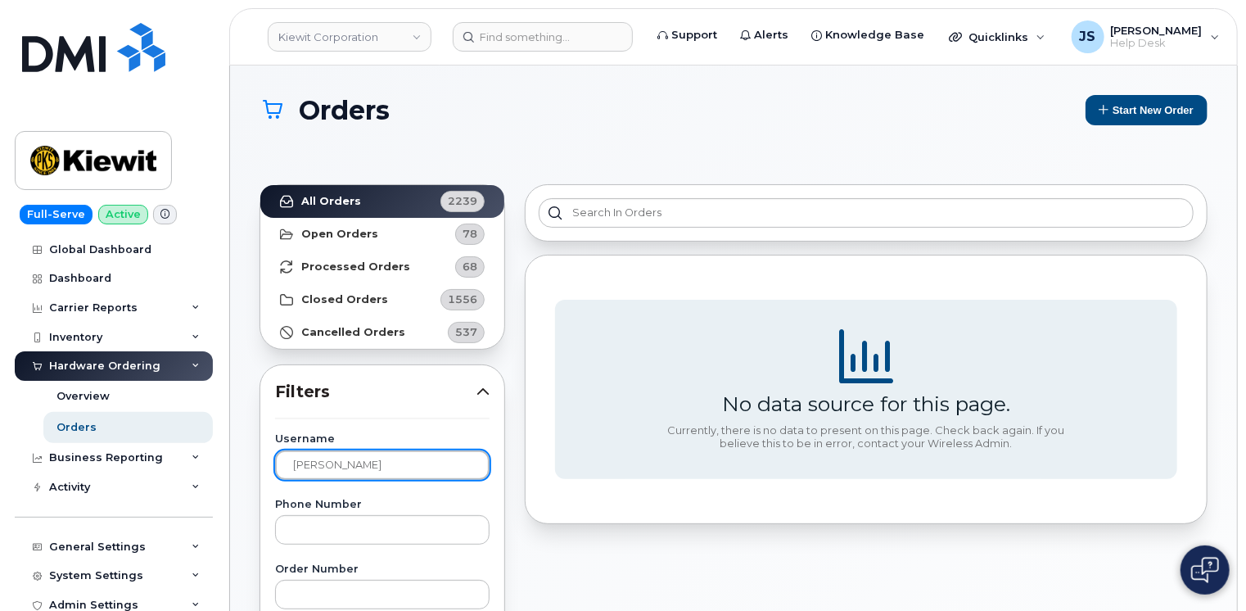
click at [400, 468] on input "[PERSON_NAME]" at bounding box center [382, 464] width 215 height 29
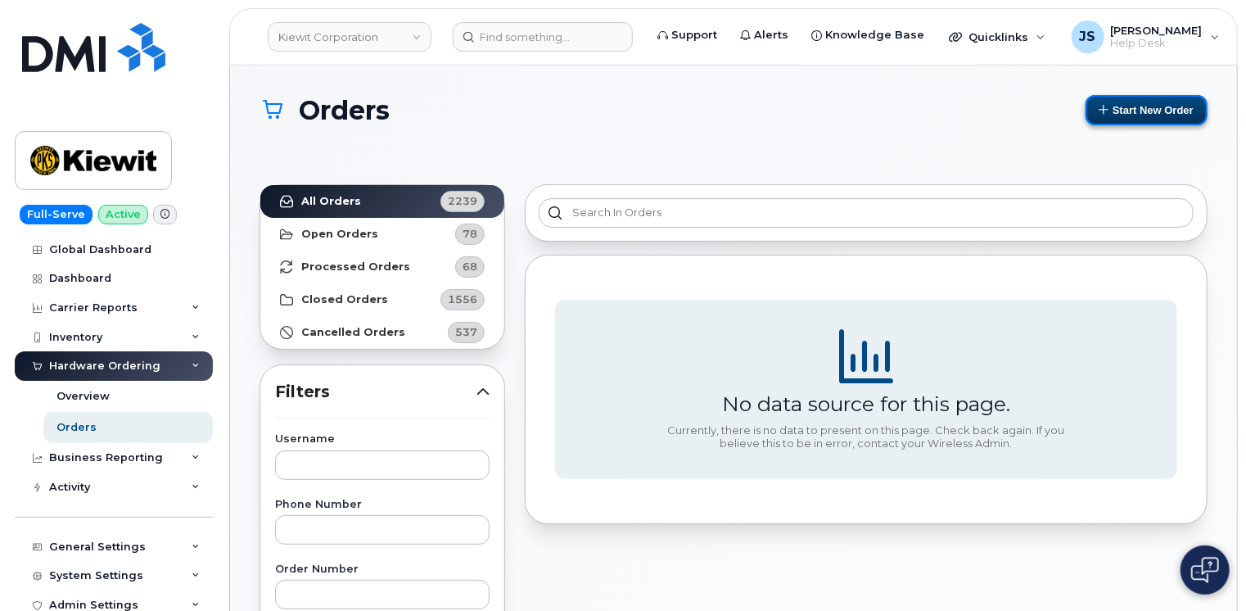
click at [1186, 104] on button "Start New Order" at bounding box center [1147, 110] width 122 height 30
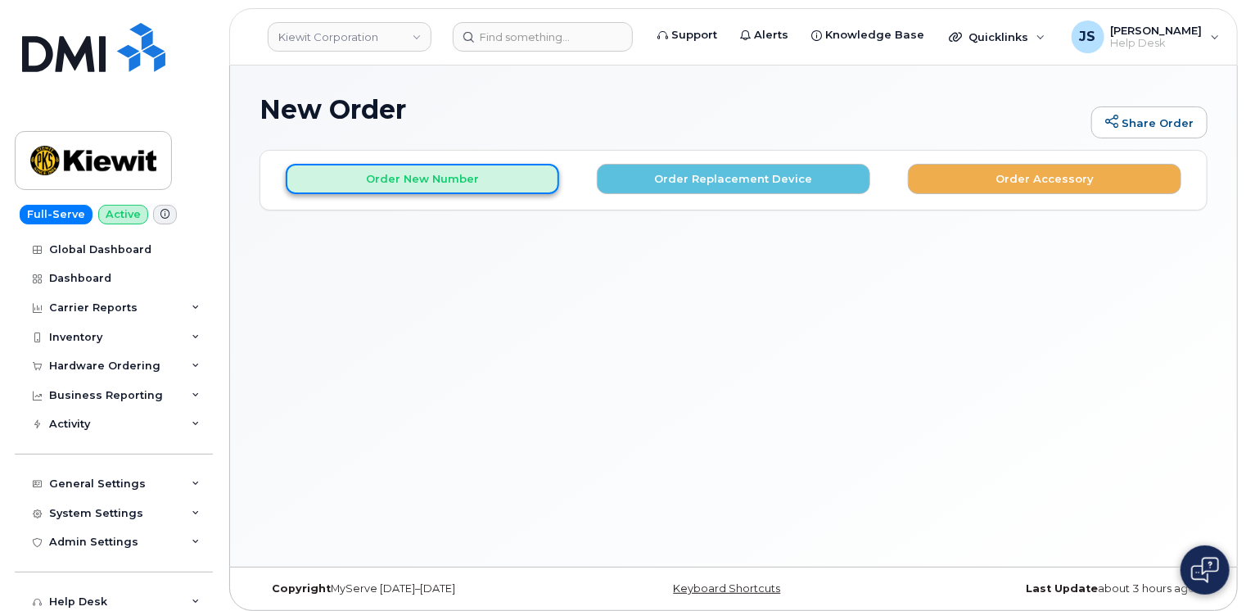
click at [377, 186] on button "Order New Number" at bounding box center [422, 179] width 273 height 30
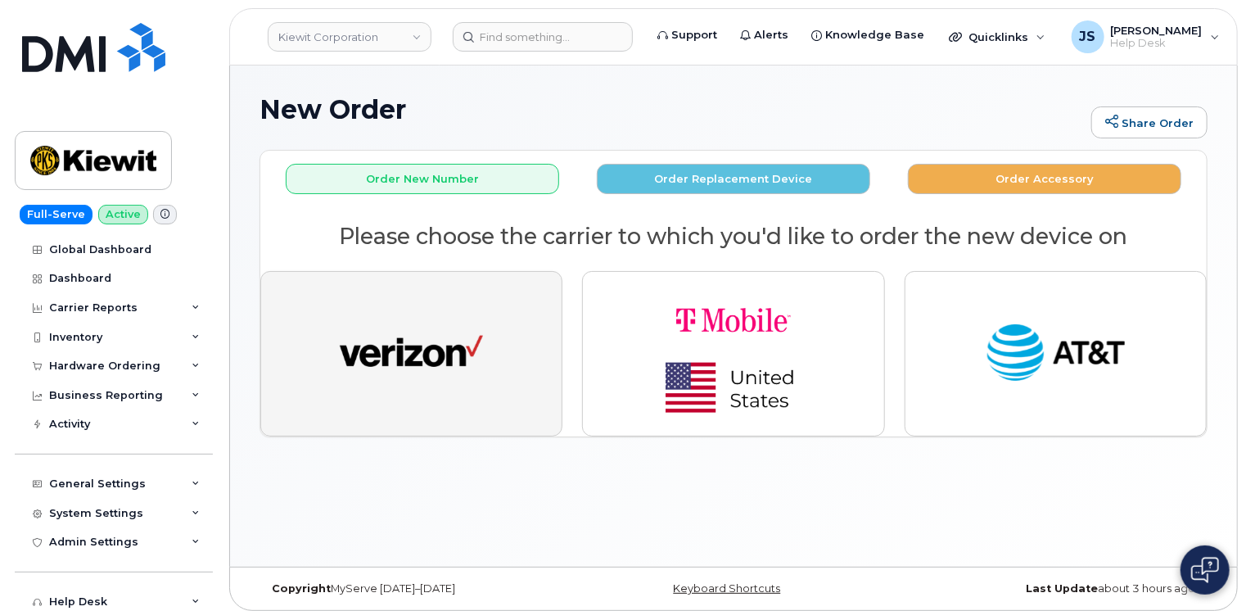
click at [419, 352] on img "button" at bounding box center [411, 354] width 143 height 74
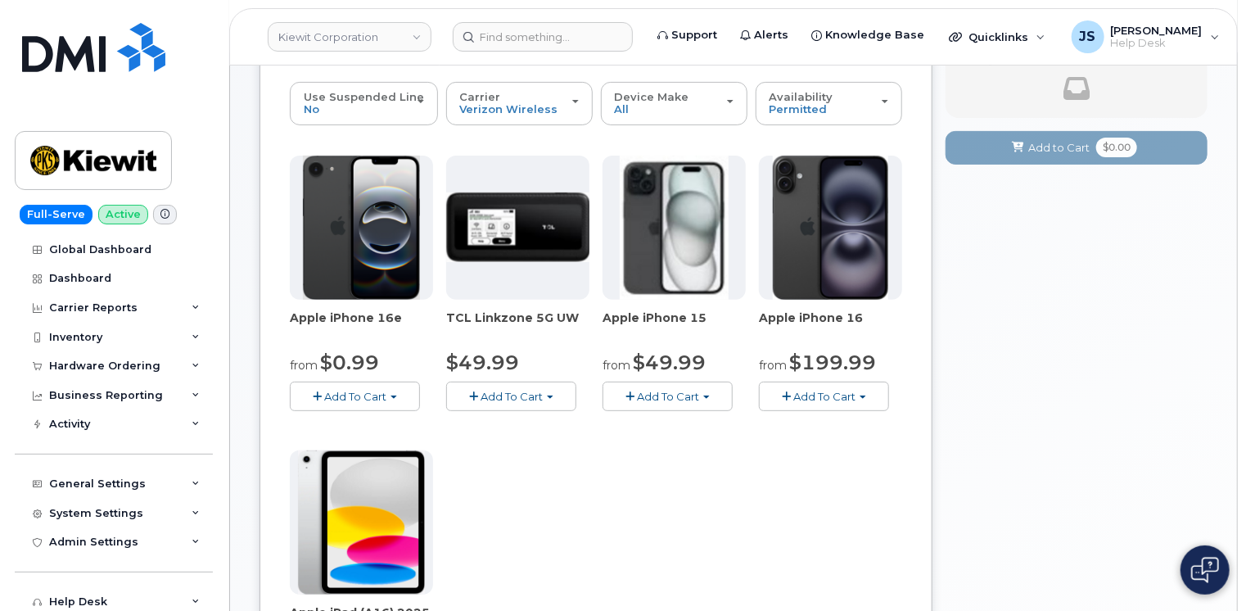
scroll to position [246, 0]
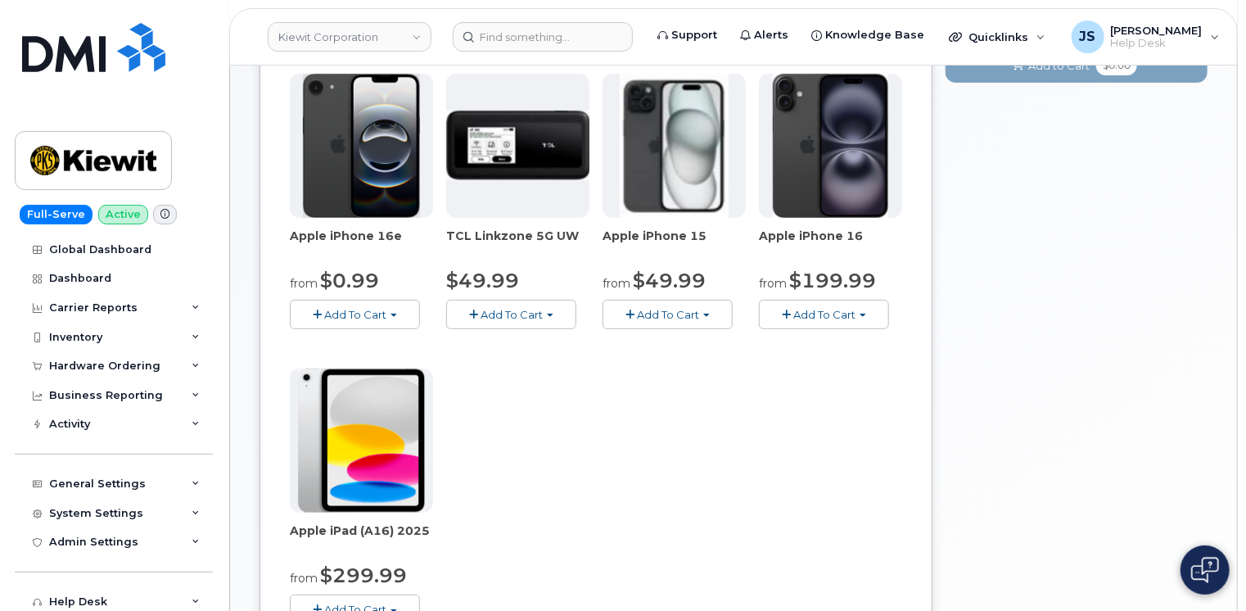
click at [701, 315] on button "Add To Cart" at bounding box center [668, 314] width 130 height 29
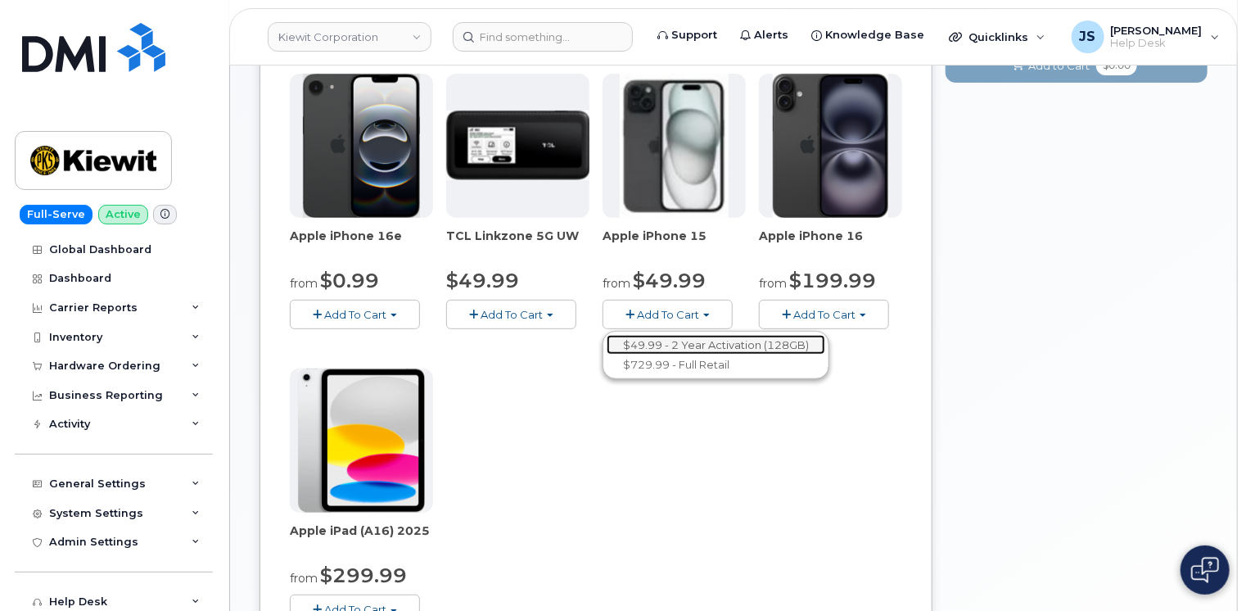
click at [670, 344] on link "$49.99 - 2 Year Activation (128GB)" at bounding box center [716, 345] width 219 height 20
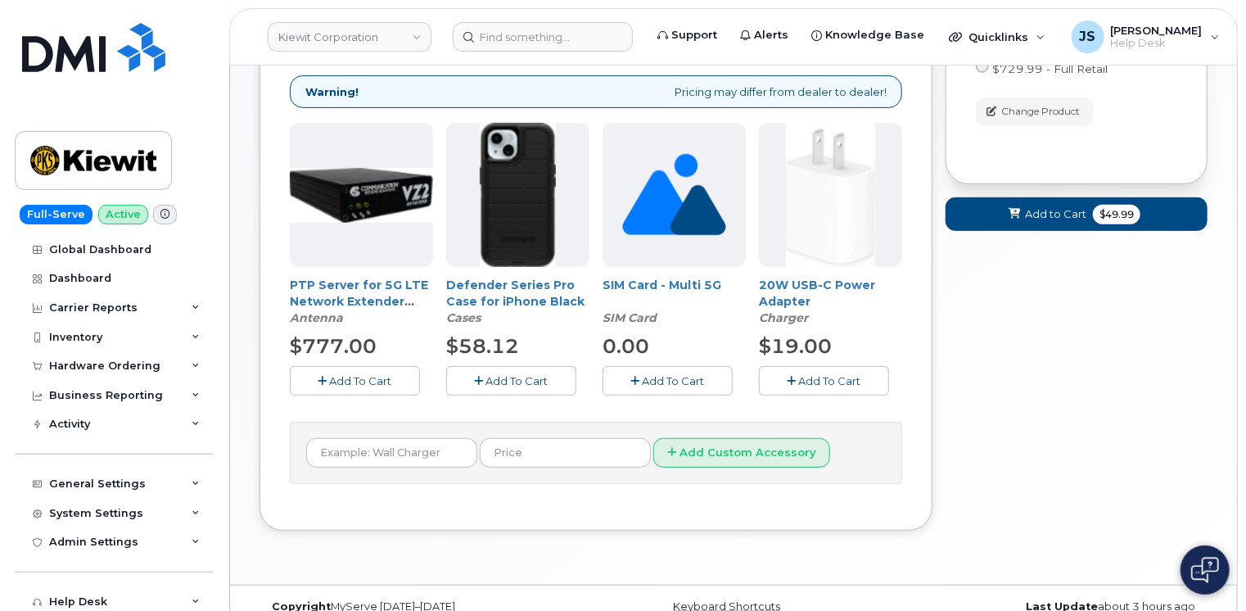
click at [511, 380] on span "Add To Cart" at bounding box center [517, 380] width 62 height 13
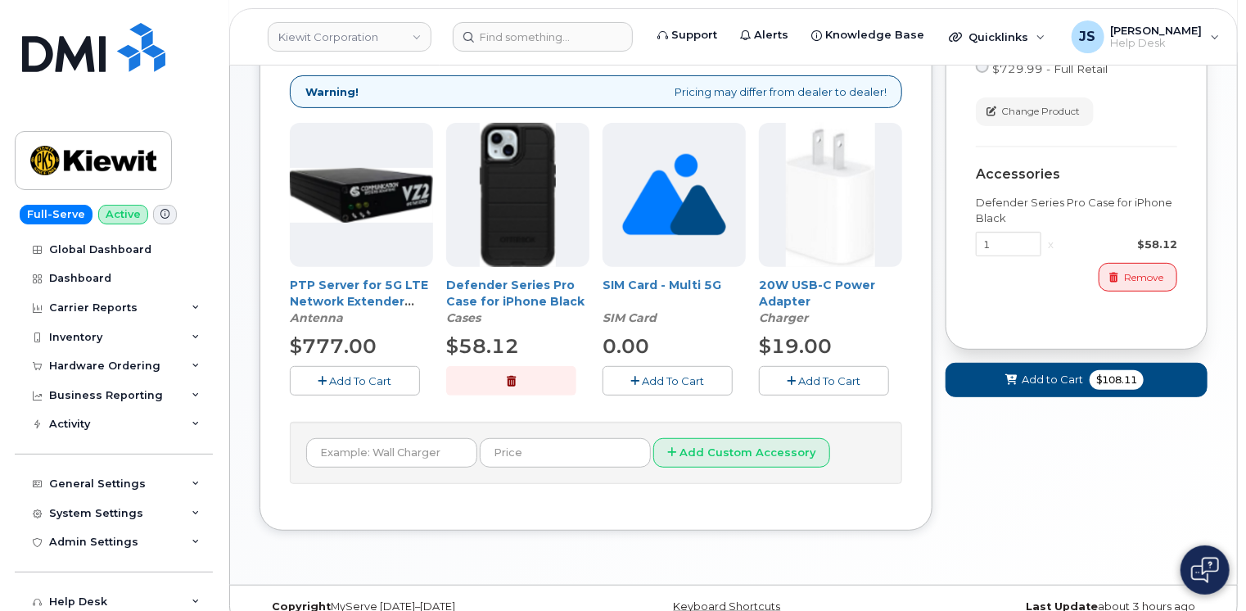
click at [789, 379] on icon "button" at bounding box center [792, 381] width 9 height 11
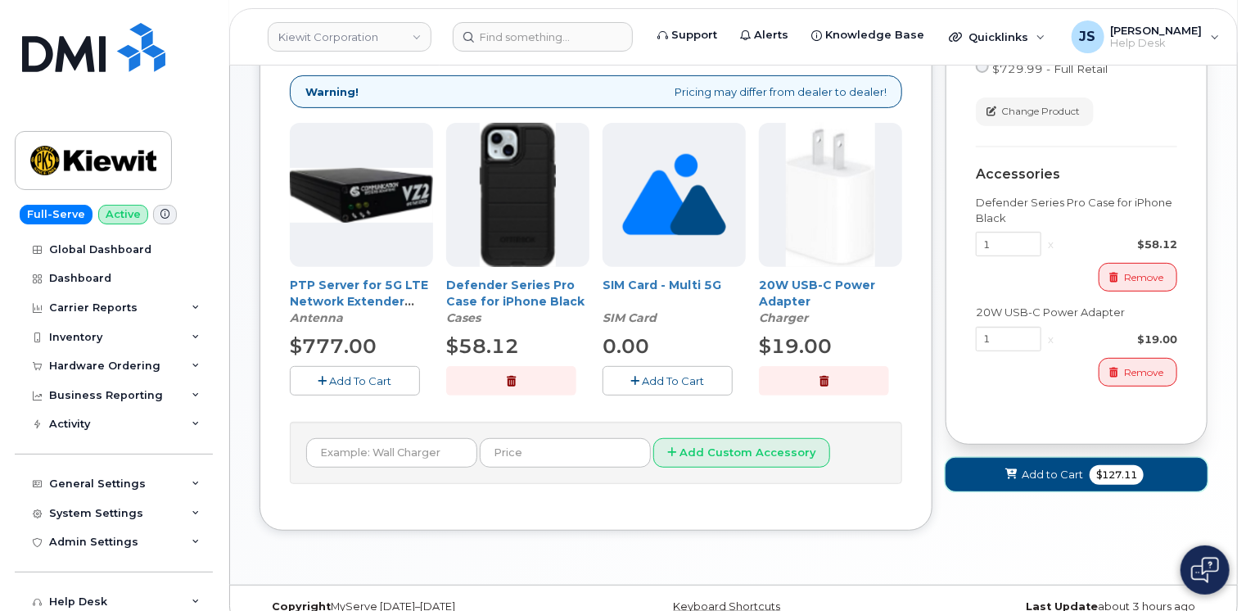
click at [983, 463] on button "Add to Cart $127.11" at bounding box center [1077, 475] width 262 height 34
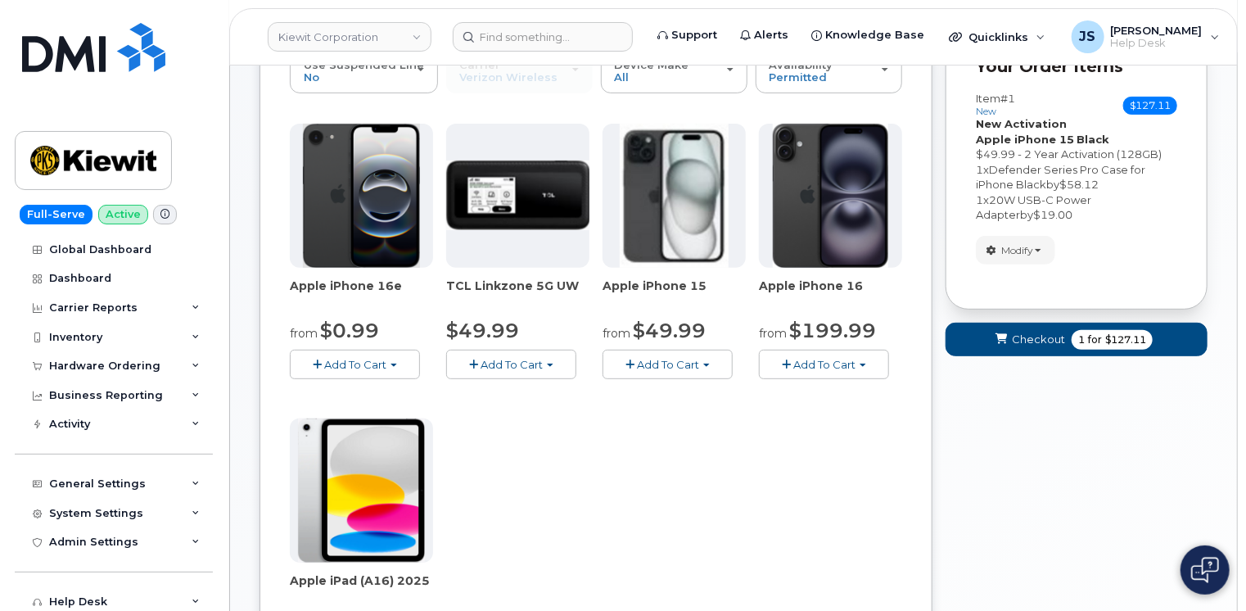
scroll to position [139, 0]
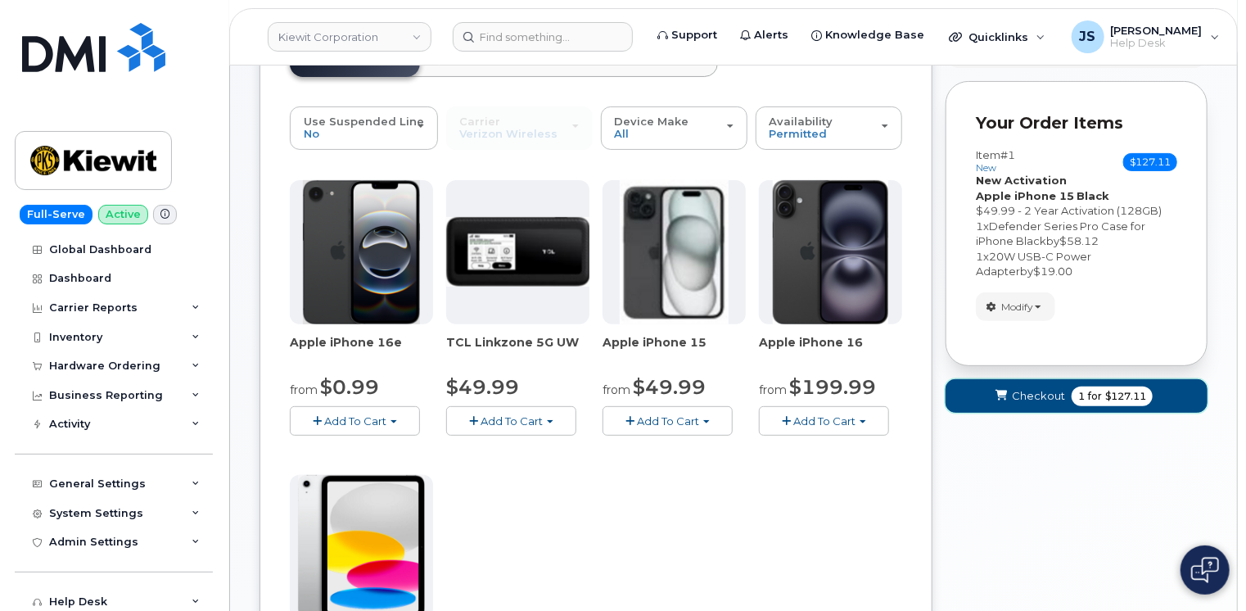
click at [1014, 391] on span "Checkout" at bounding box center [1038, 396] width 53 height 16
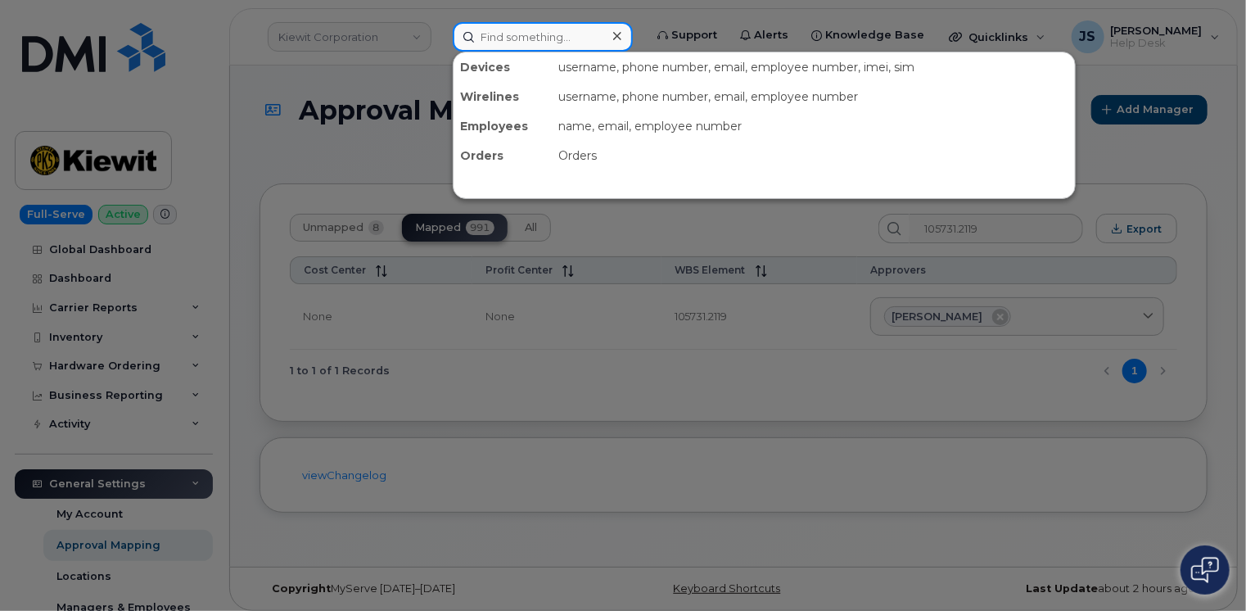
click at [555, 40] on input at bounding box center [543, 36] width 180 height 29
paste input "[PHONE_NUMBER]"
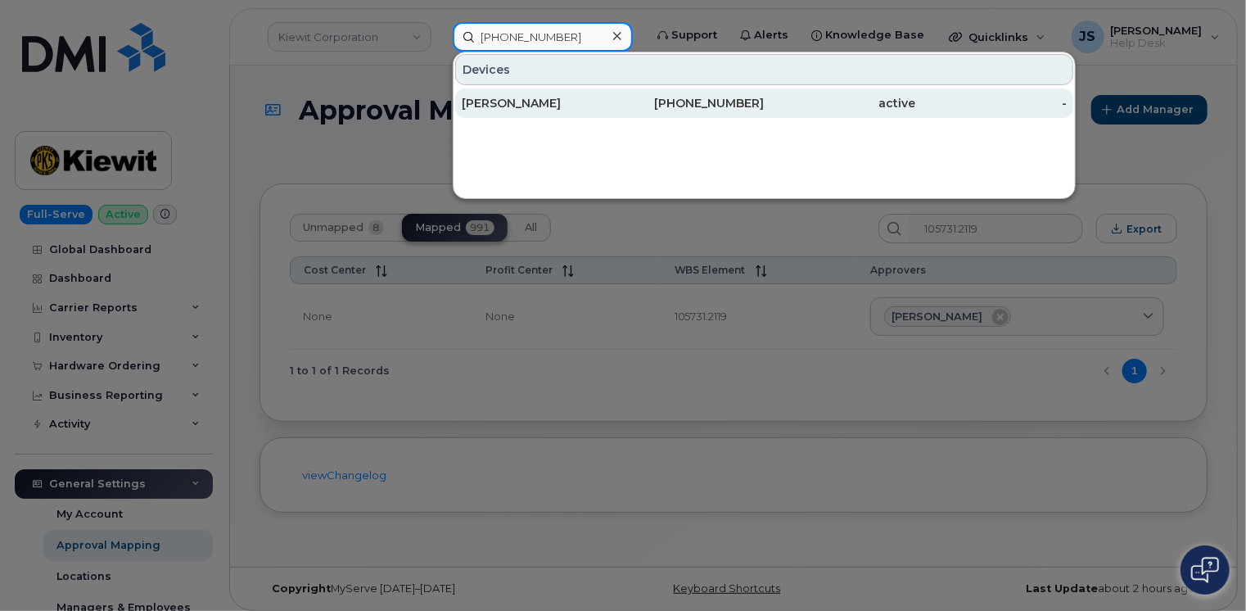
type input "[PHONE_NUMBER]"
click at [518, 95] on div "[PERSON_NAME]" at bounding box center [537, 103] width 151 height 16
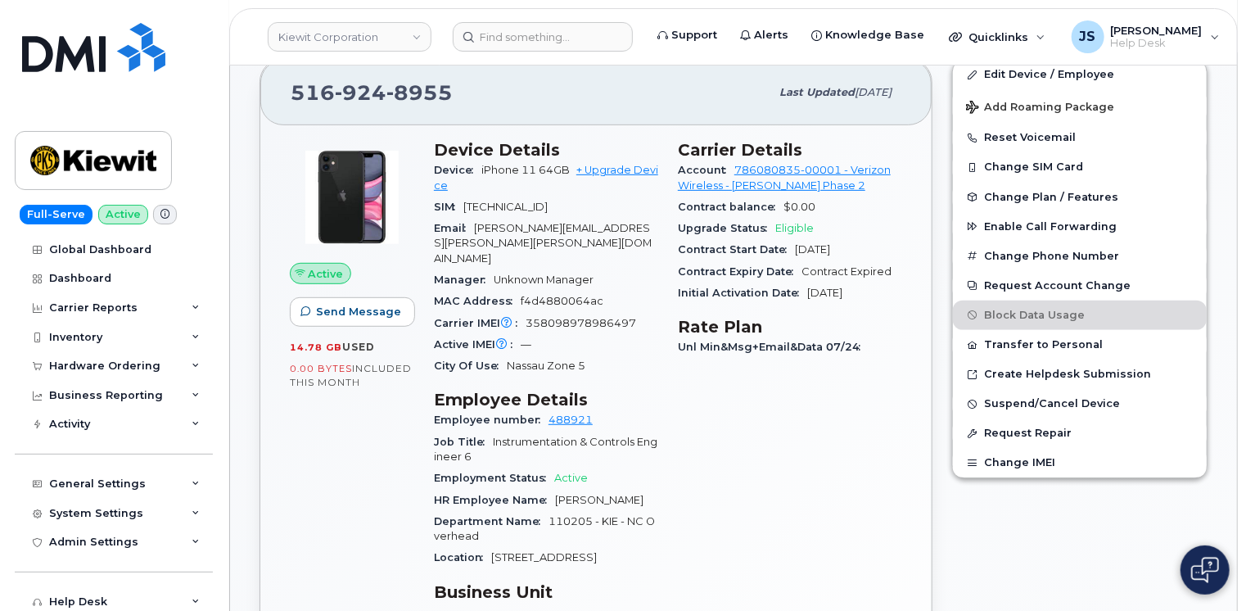
scroll to position [655, 0]
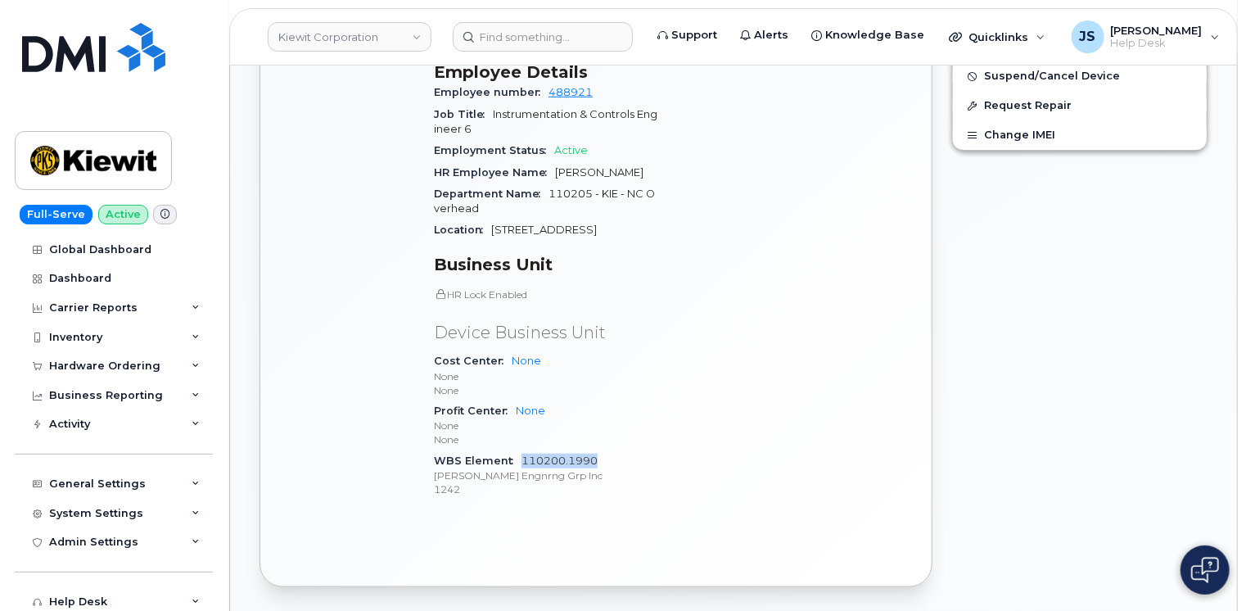
drag, startPoint x: 599, startPoint y: 448, endPoint x: 522, endPoint y: 439, distance: 77.5
click at [522, 450] on div "WBS Element 110200.1990 Kiewit Engnrng Grp Inc 1242" at bounding box center [546, 475] width 224 height 50
copy link "110200.1990"
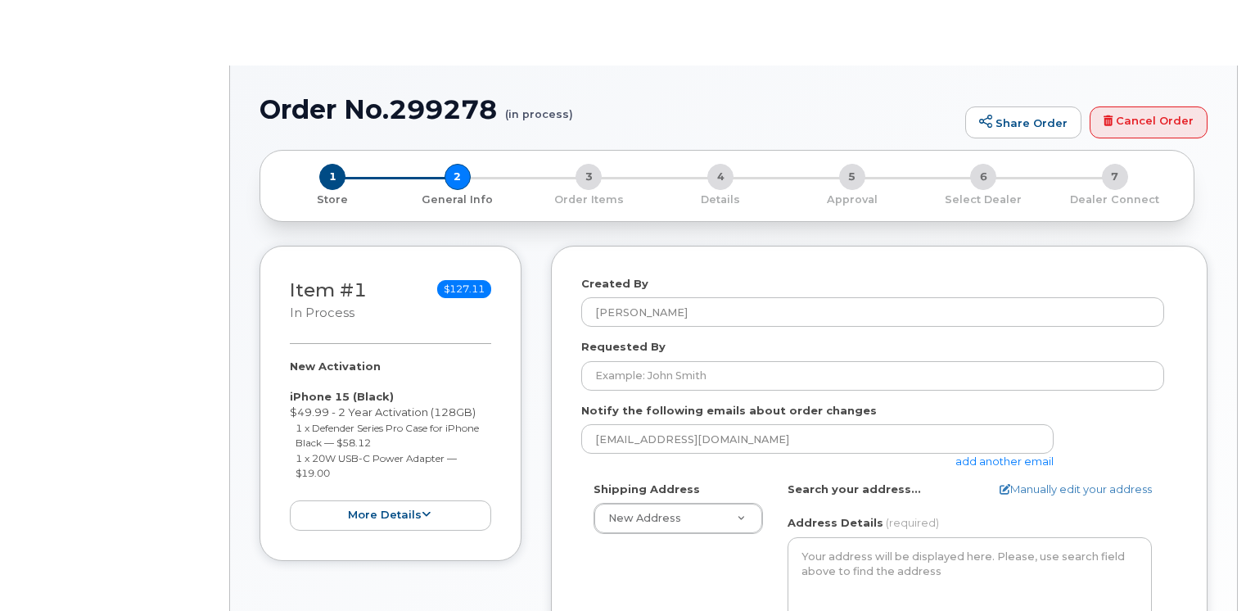
select select
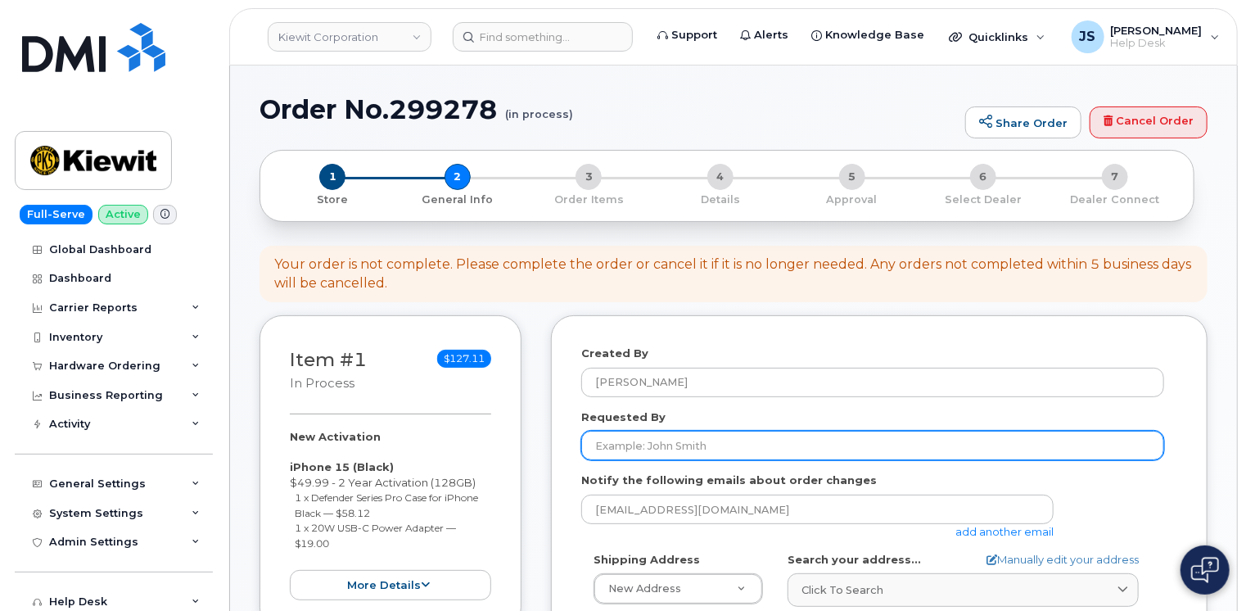
click at [806, 436] on input "Requested By" at bounding box center [872, 445] width 583 height 29
paste input "CS0783992"
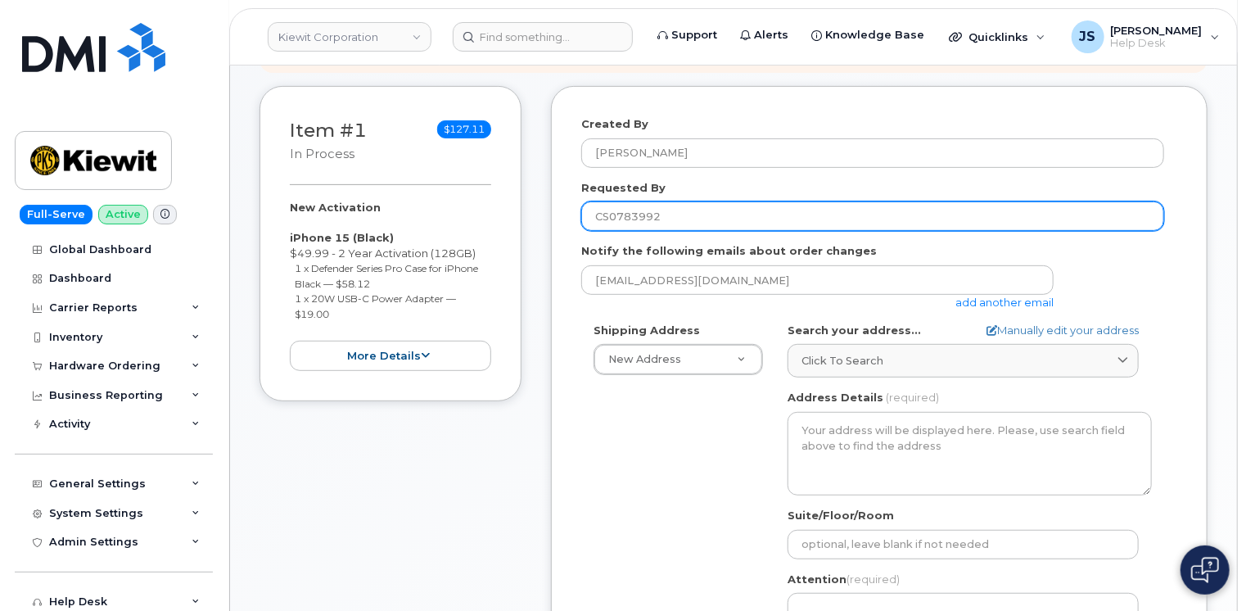
scroll to position [246, 0]
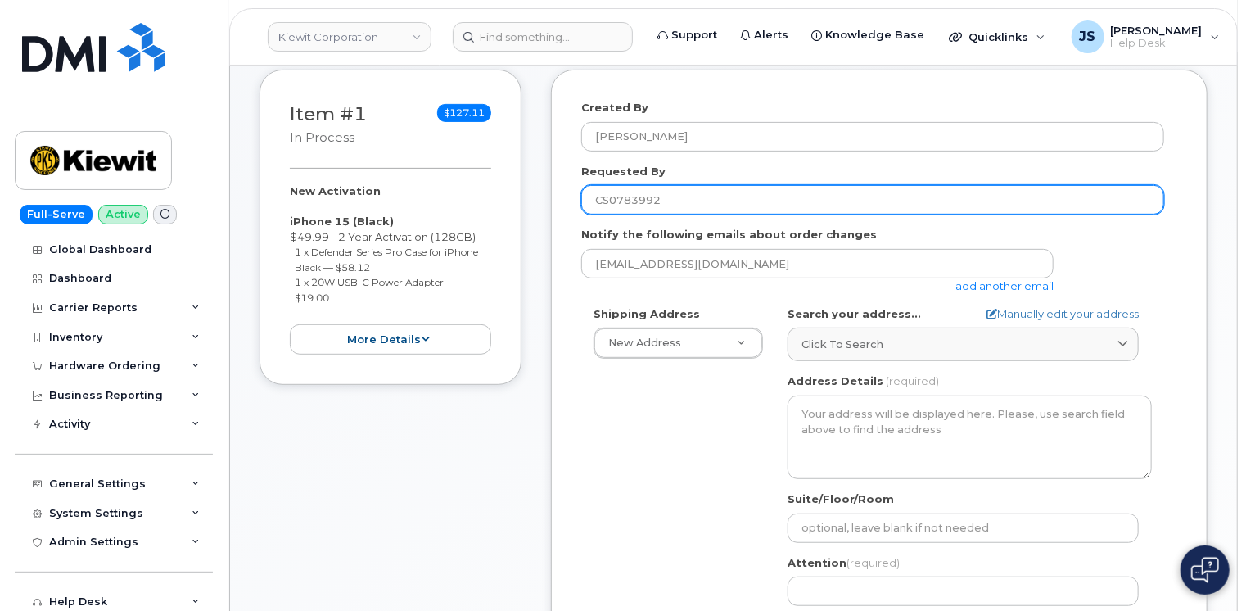
type input "CS0783992"
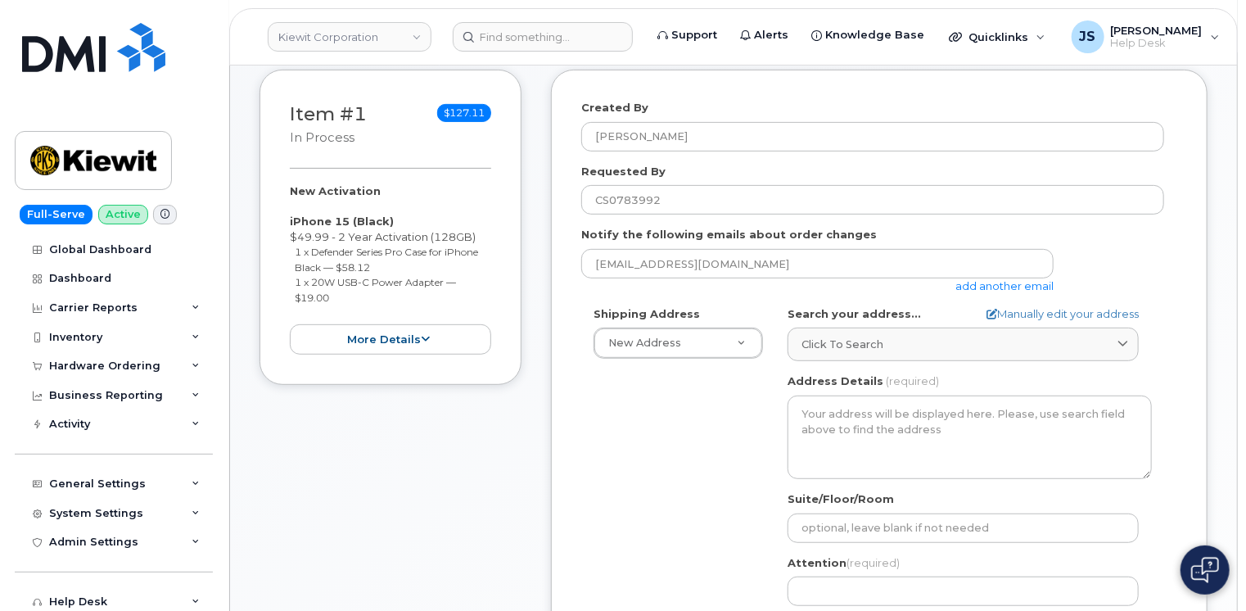
click at [1007, 284] on link "add another email" at bounding box center [1005, 285] width 98 height 13
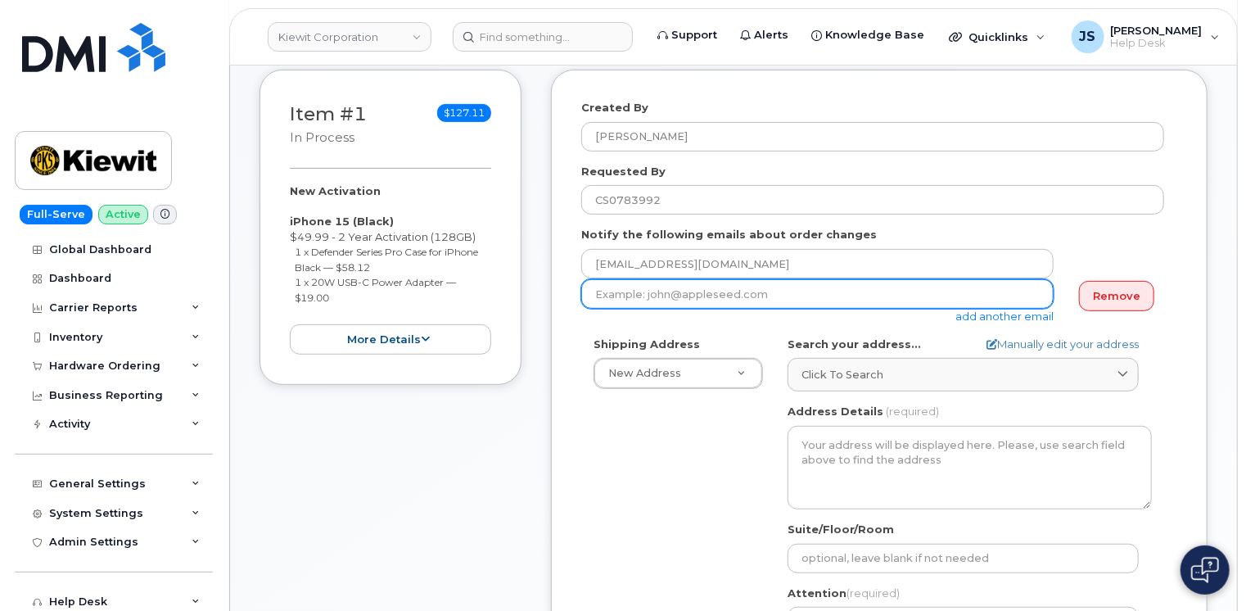
paste input "KENNETH.SUNDBERG@KIEWIT.COM"
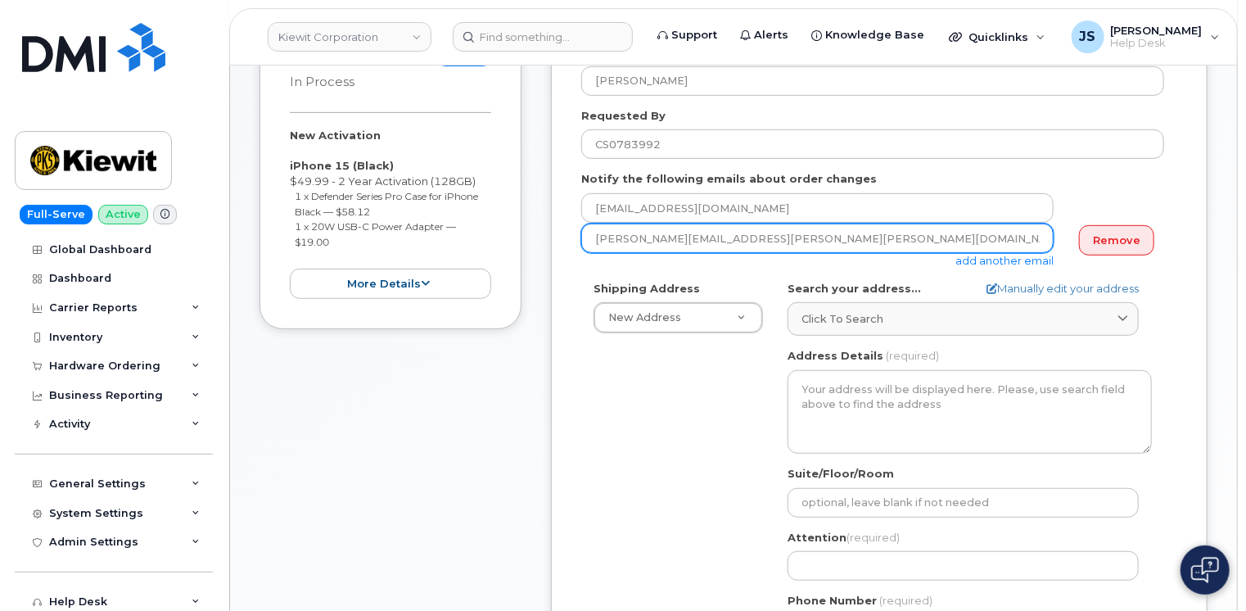
scroll to position [409, 0]
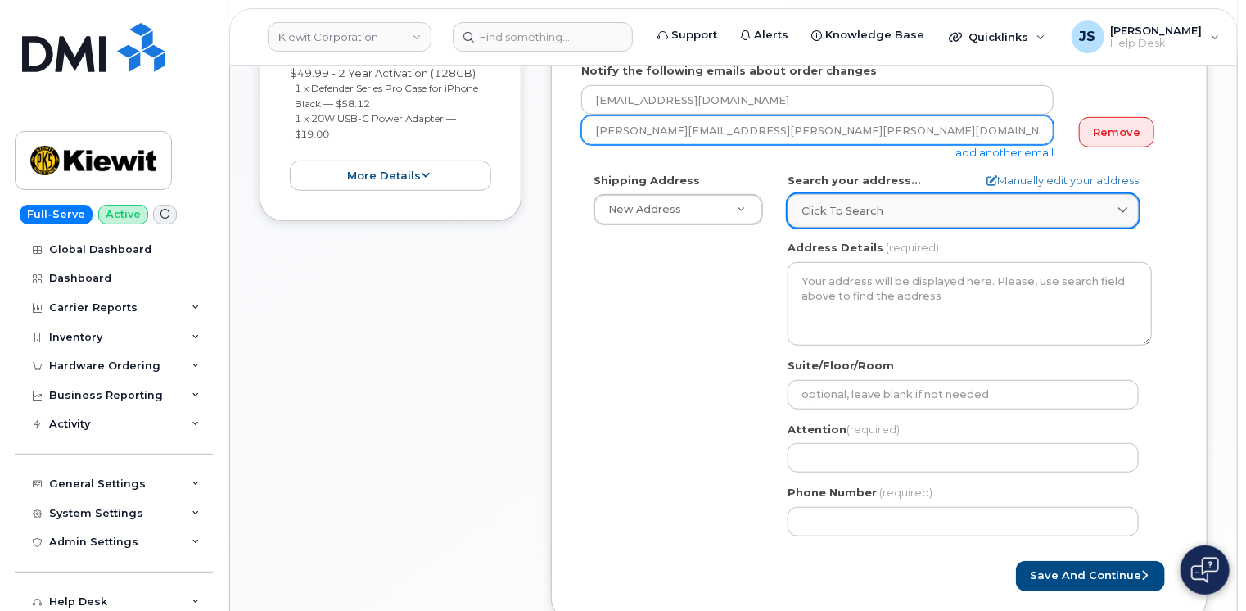
type input "KENNETH.SUNDBERG@KIEWIT.COM"
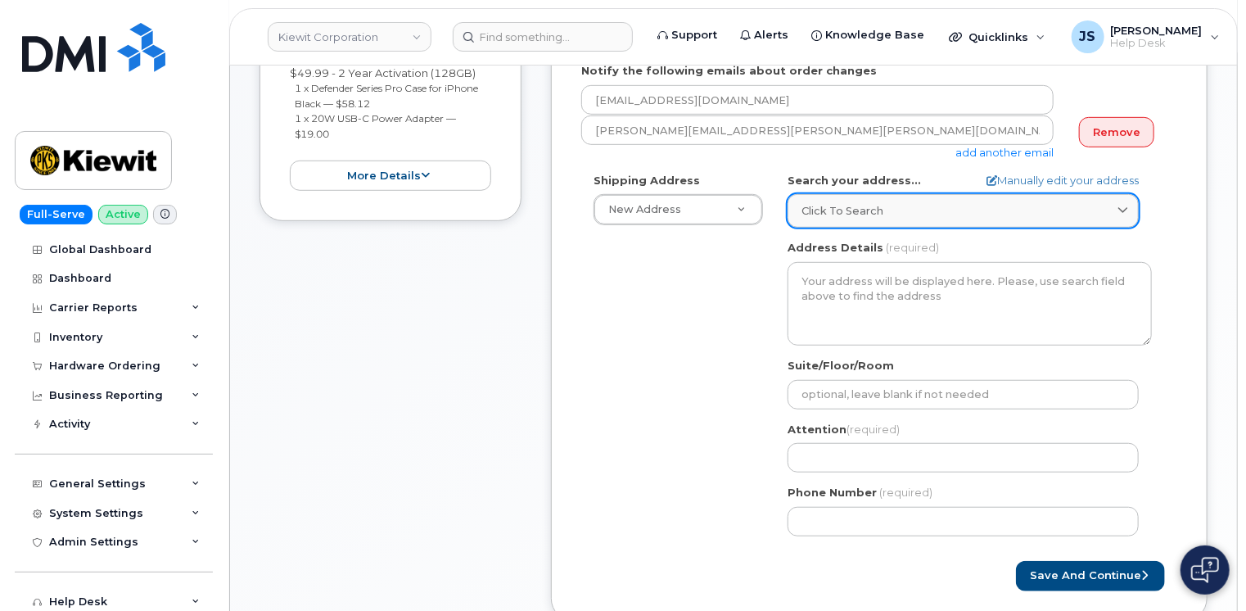
click at [867, 198] on link "Click to search" at bounding box center [963, 211] width 351 height 34
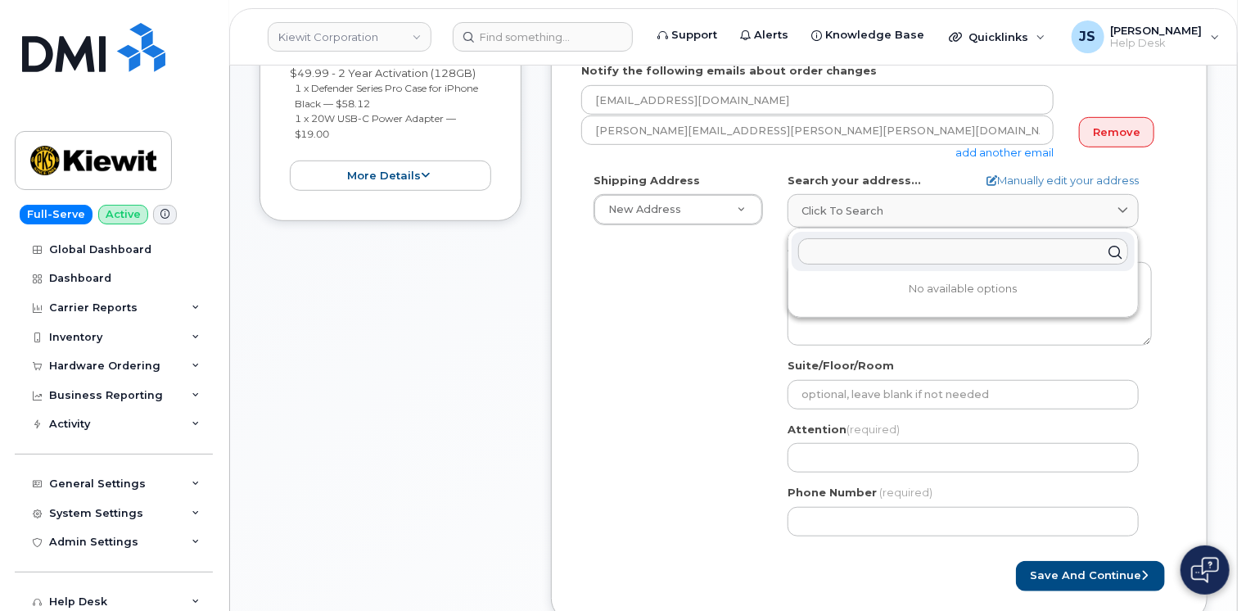
paste input "23 Forest Hills Drive"
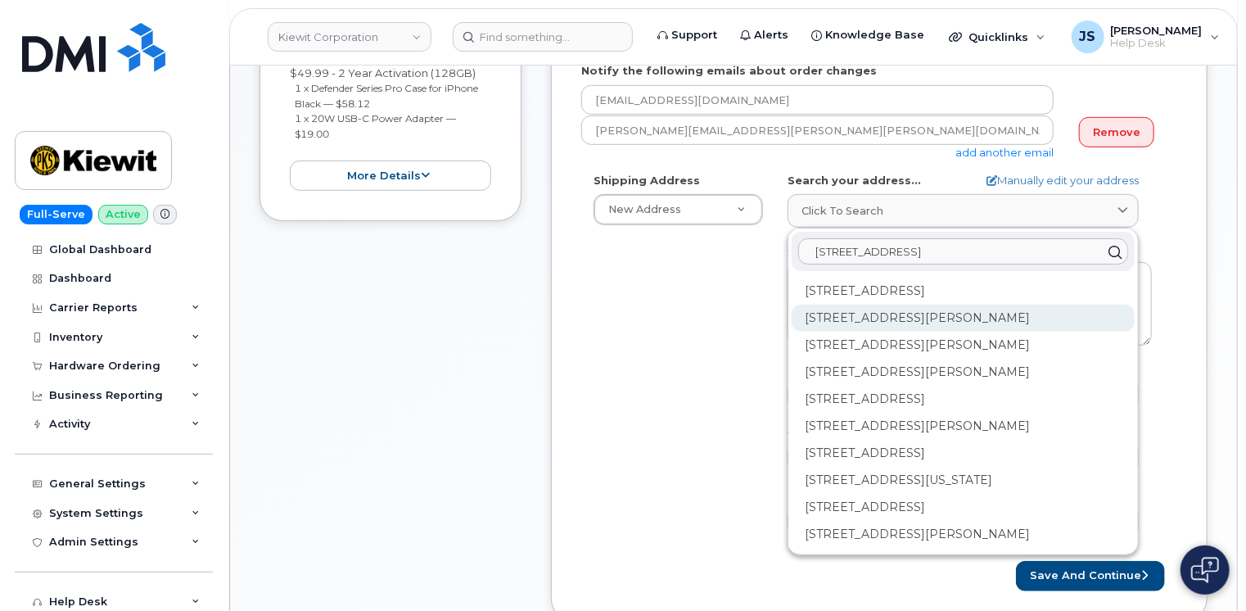
type input "23 Forest Hills Drive"
click at [920, 359] on div "23 Forest Hills Dr Wilmington NC 28403-1117" at bounding box center [963, 372] width 343 height 27
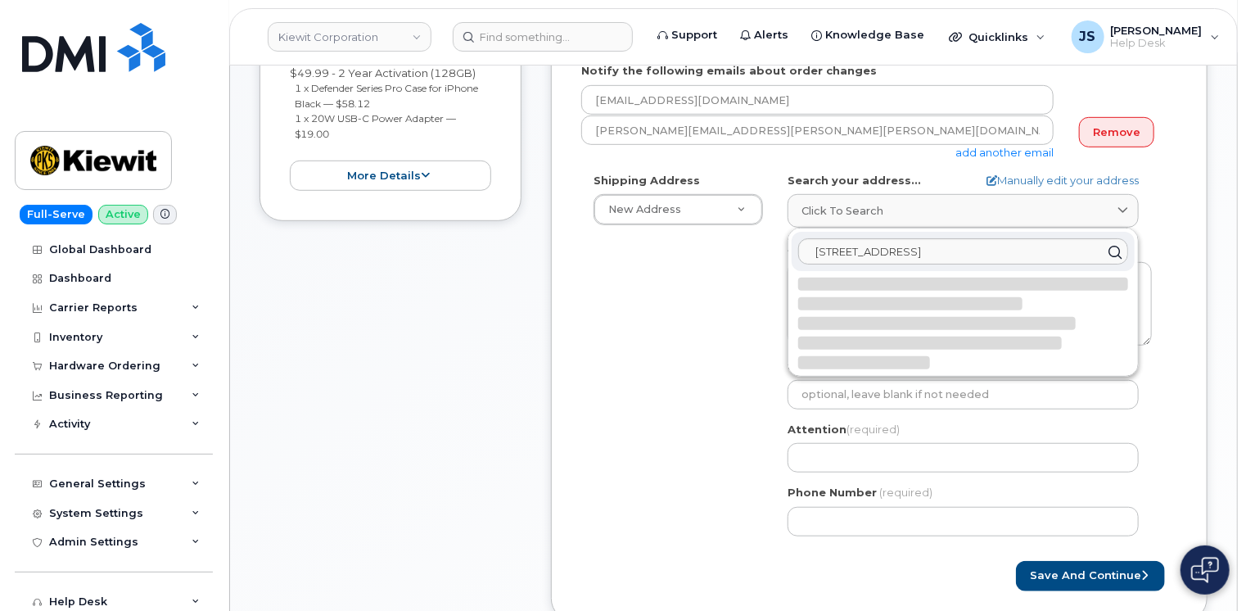
select select
type textarea "23 Forest Hills Dr WILMINGTON NC 28403-1117 UNITED STATES"
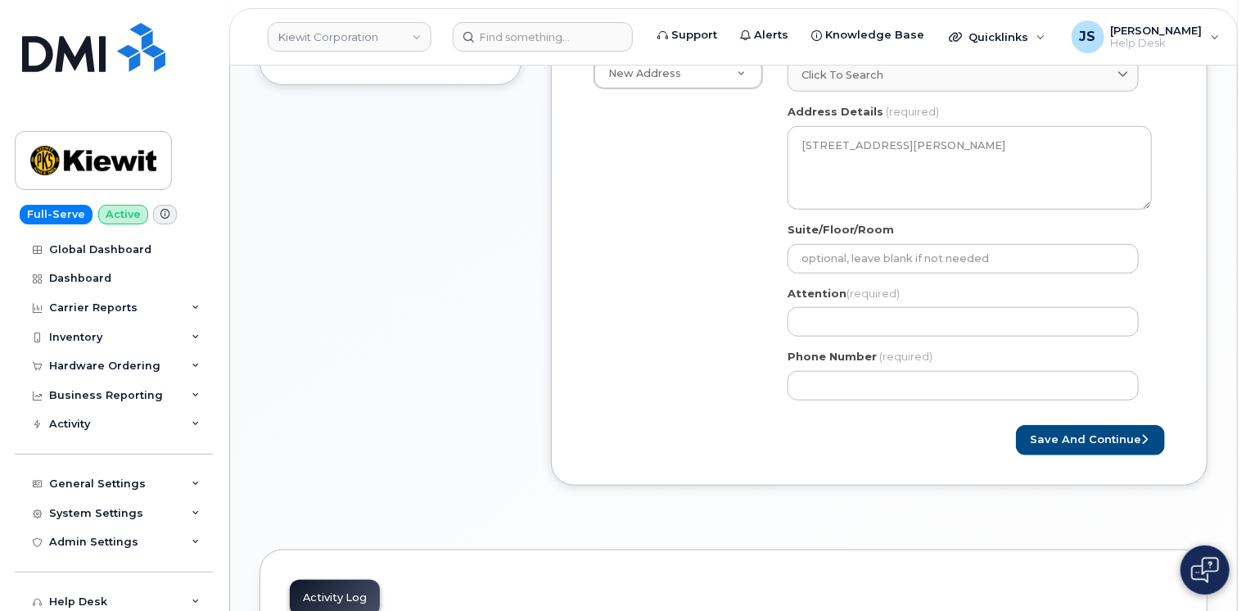
scroll to position [573, 0]
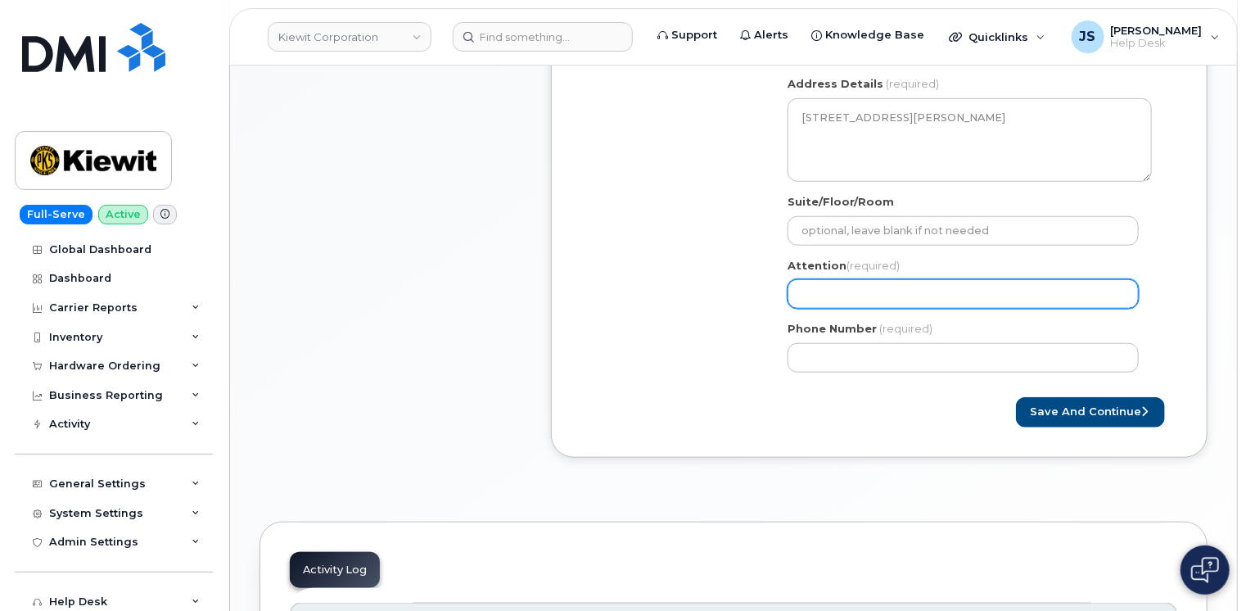
click at [874, 296] on input "Attention (required)" at bounding box center [963, 293] width 351 height 29
paste input "Kenneth Sundberg"
select select
type input "[PERSON_NAME]"
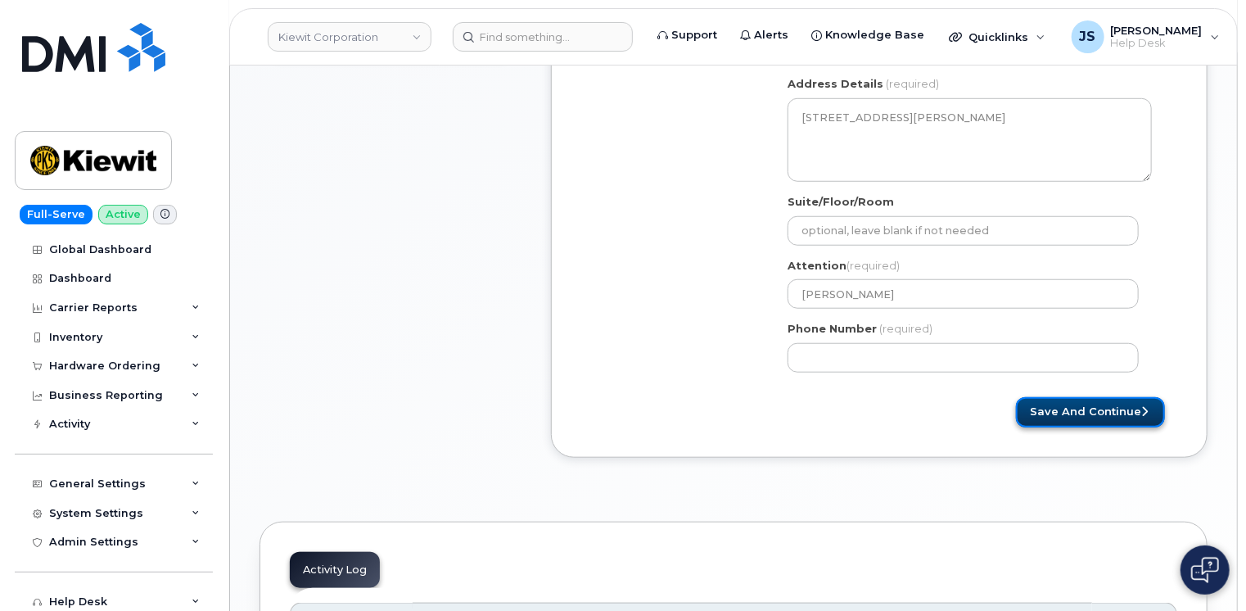
click at [1150, 418] on button "Save and Continue" at bounding box center [1090, 412] width 149 height 30
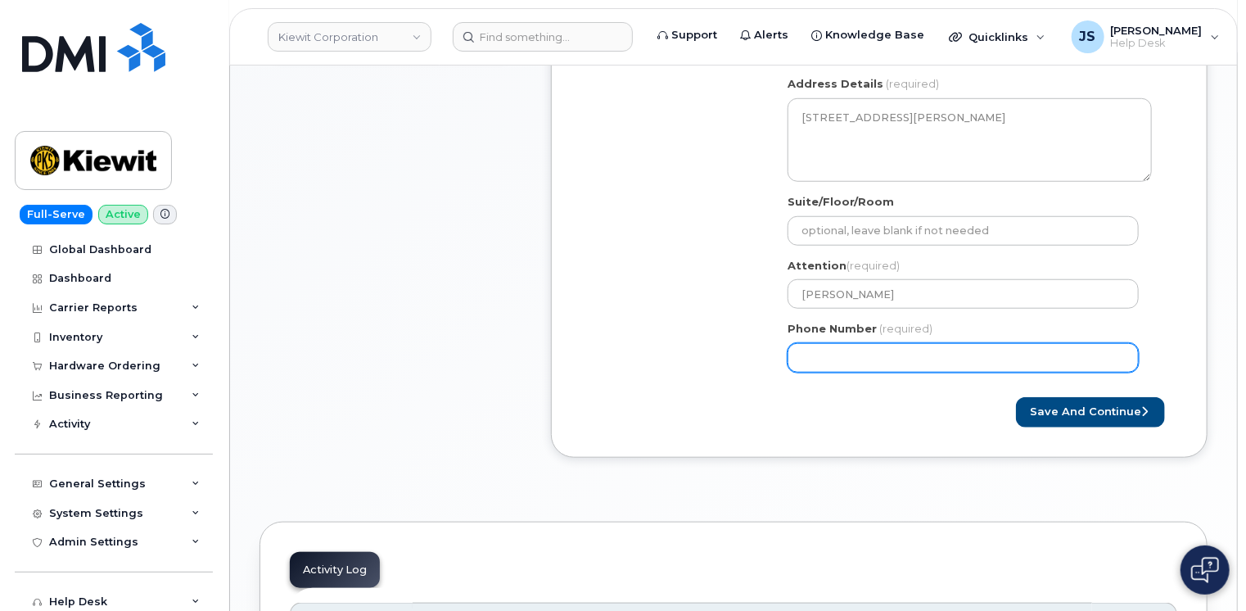
click at [849, 355] on input "Phone Number" at bounding box center [963, 357] width 351 height 29
select select
type input "5169248955"
click at [1159, 355] on div "NC Wilmington Search your address... Manually edit your address Click to search…" at bounding box center [969, 197] width 389 height 376
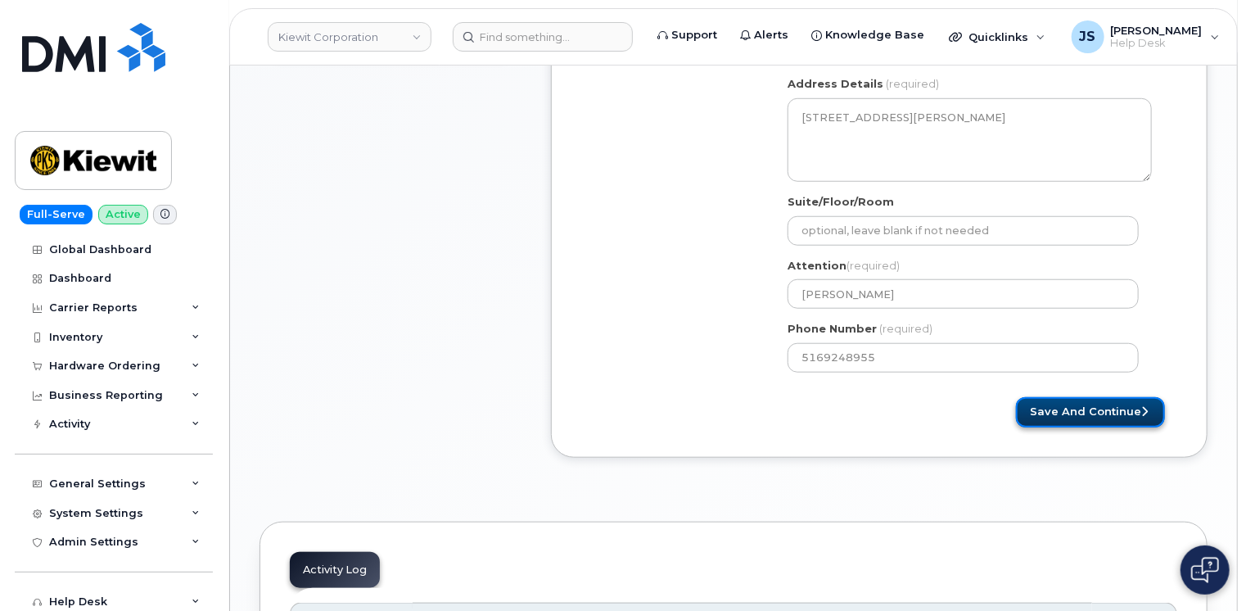
click at [1066, 408] on button "Save and Continue" at bounding box center [1090, 412] width 149 height 30
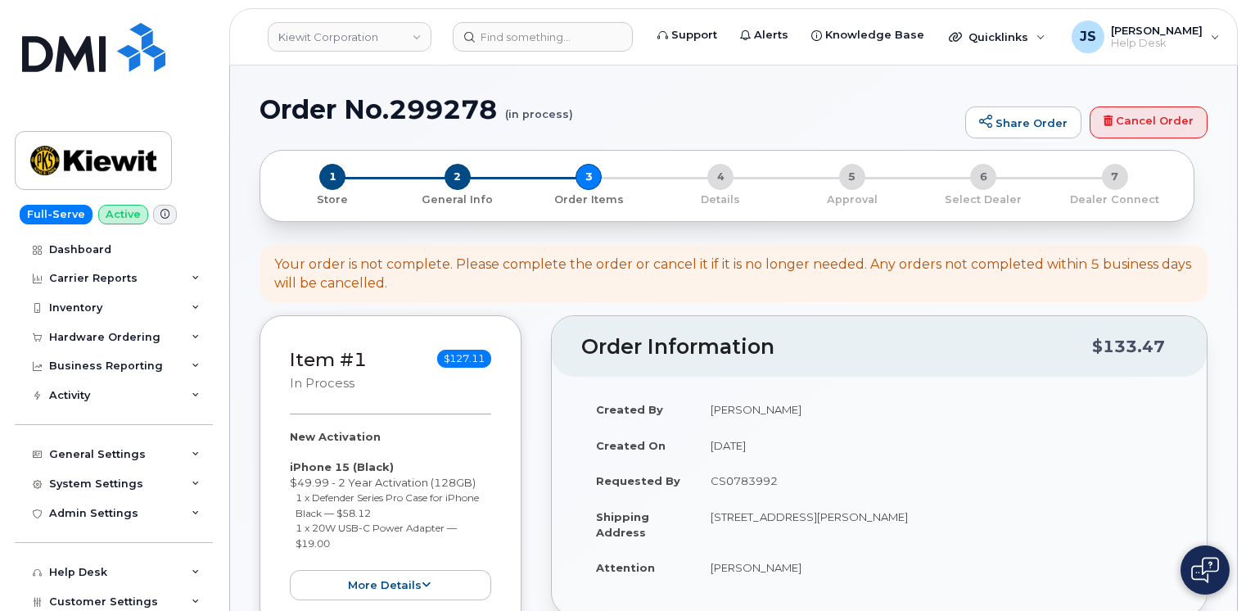
select select
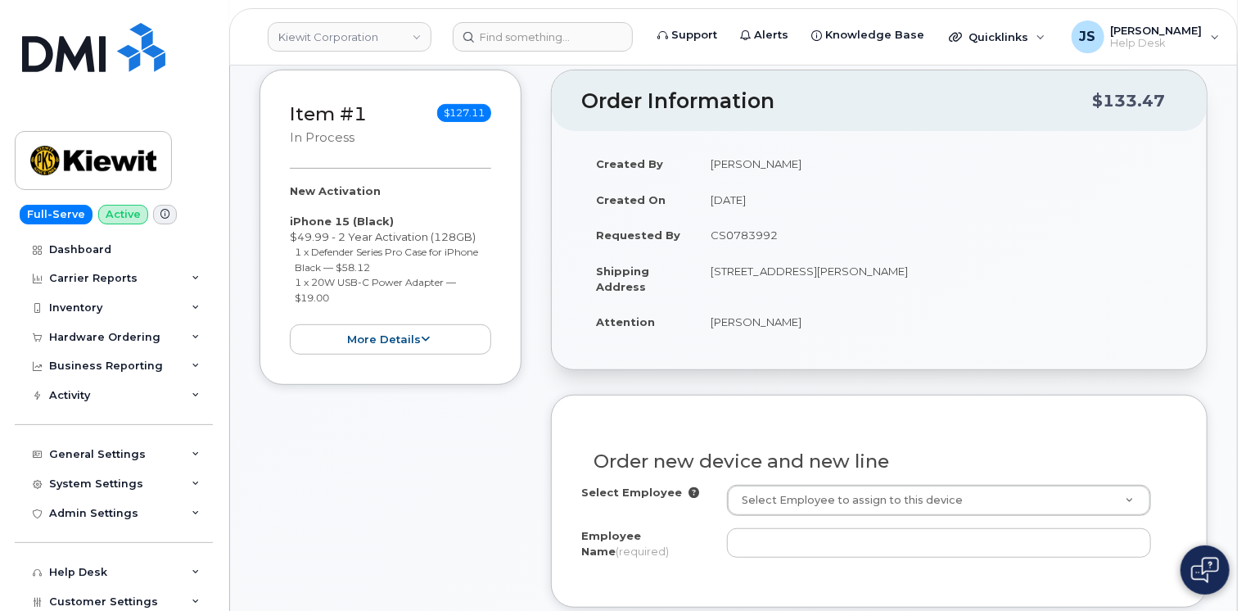
scroll to position [409, 0]
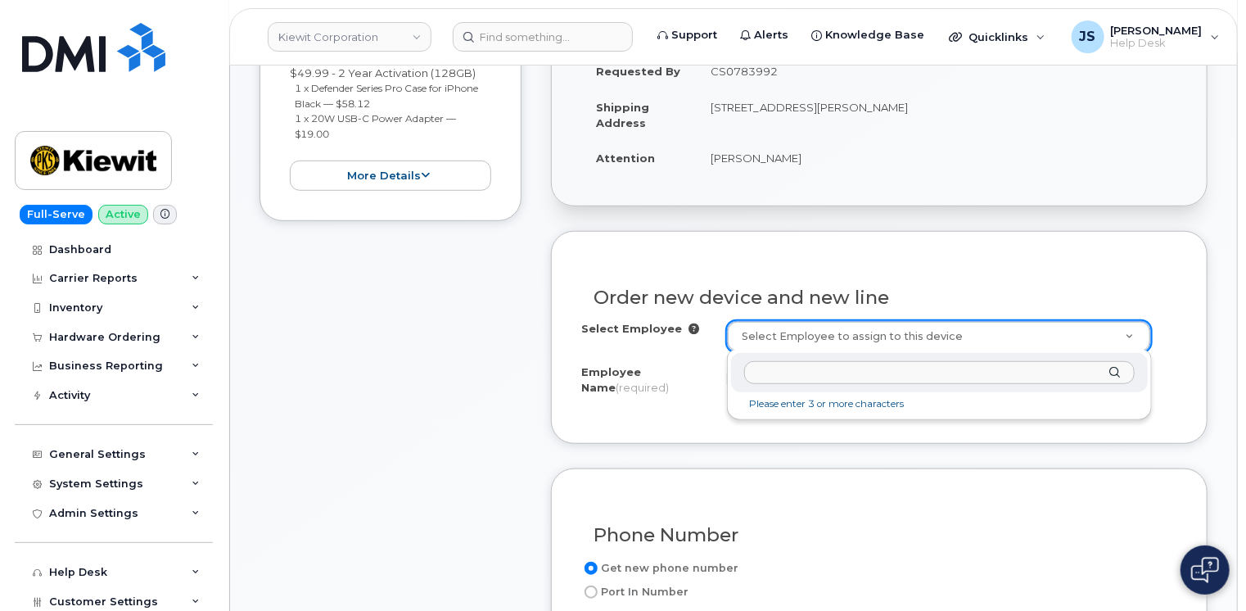
type input "[PHONE_NUMBER]"
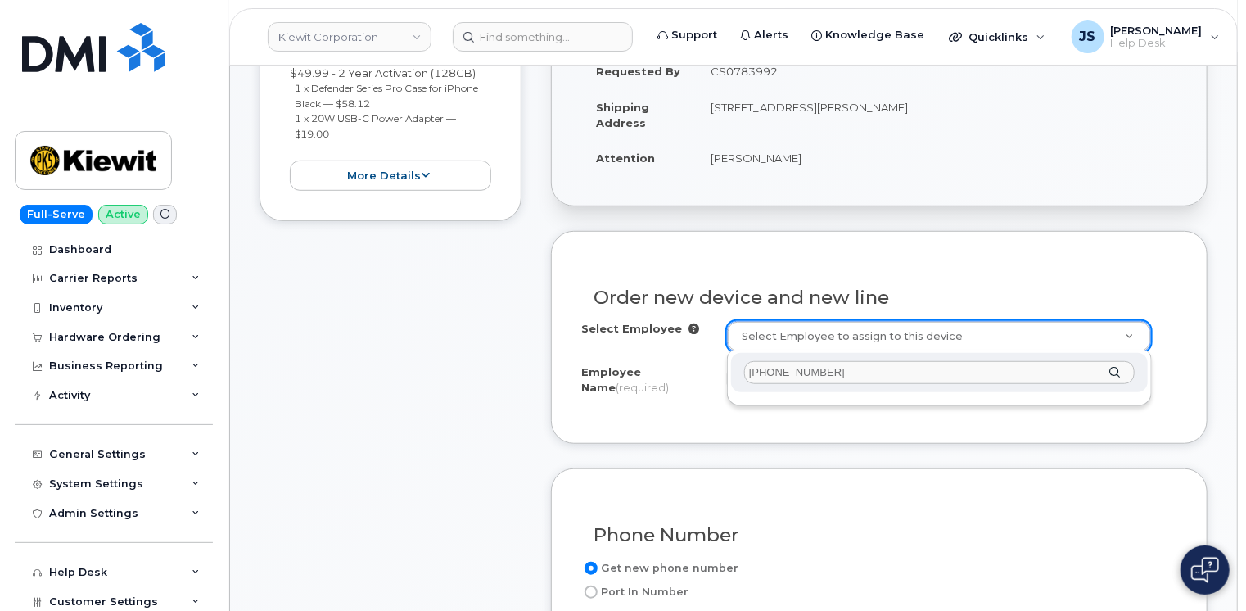
click at [832, 374] on input "[PHONE_NUMBER]" at bounding box center [939, 373] width 391 height 24
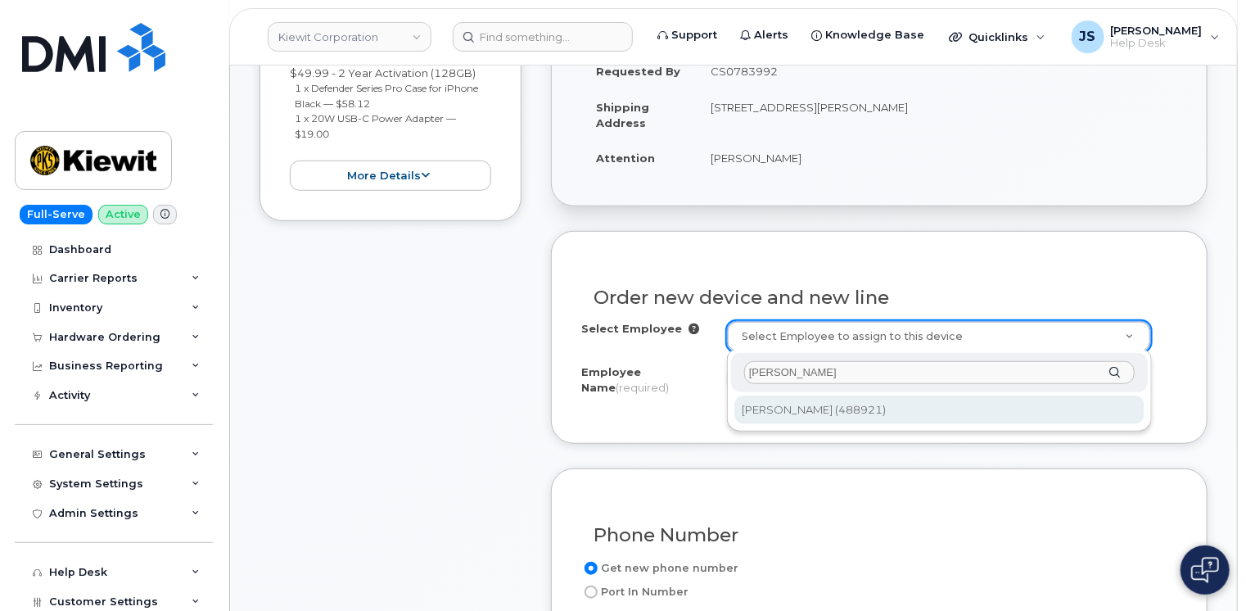
type input "Kenneth Sun"
type input "2160222"
type input "[PERSON_NAME]"
type input "8521 six Forks Rd Suite 200"
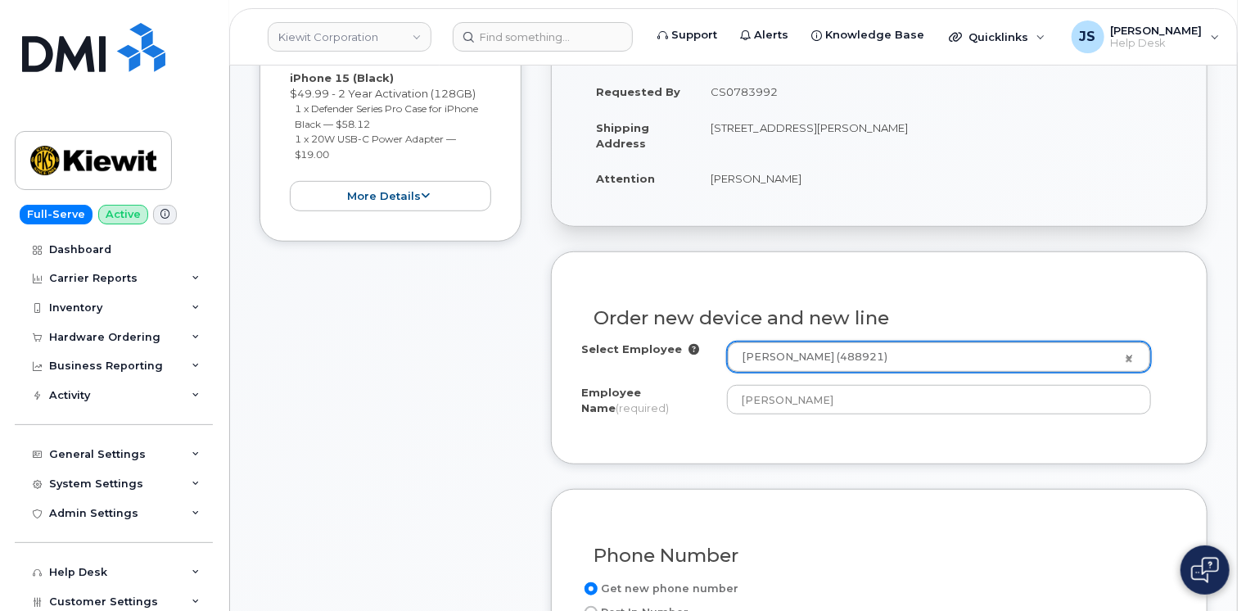
scroll to position [328, 0]
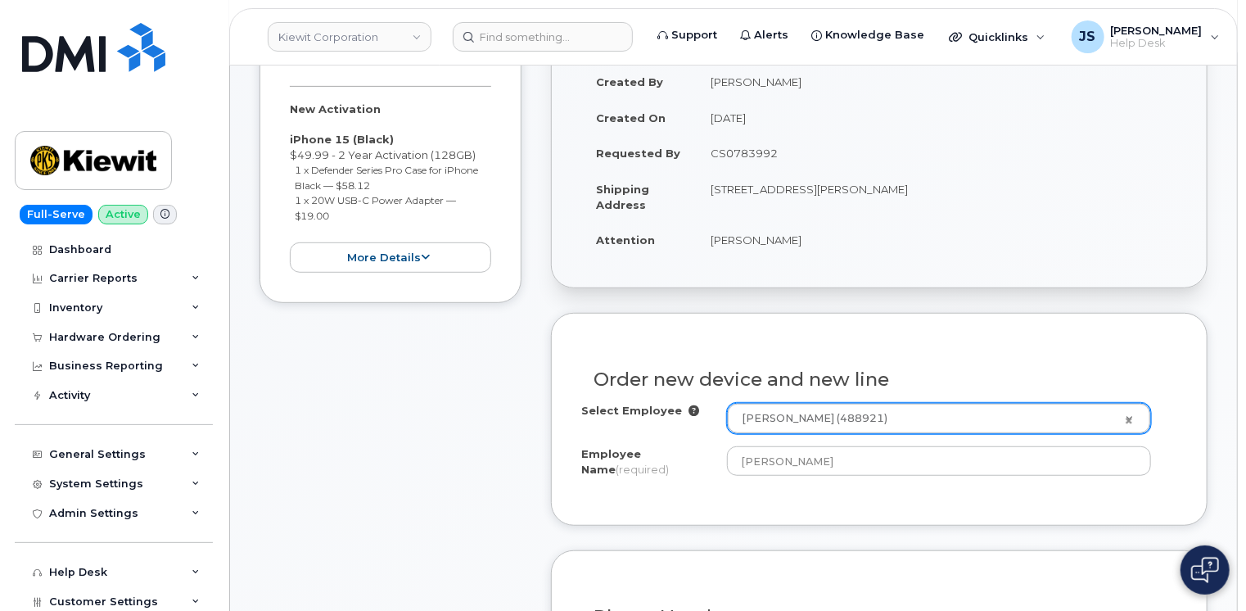
click at [920, 186] on td "[STREET_ADDRESS][PERSON_NAME]" at bounding box center [936, 196] width 481 height 51
copy td "28403"
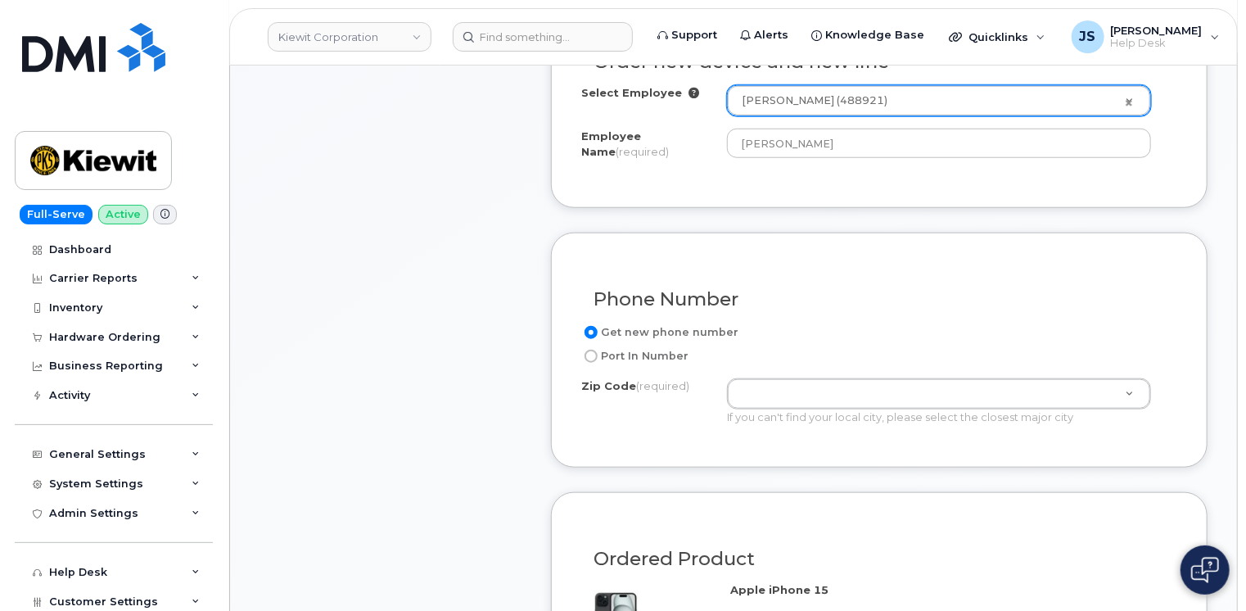
scroll to position [737, 0]
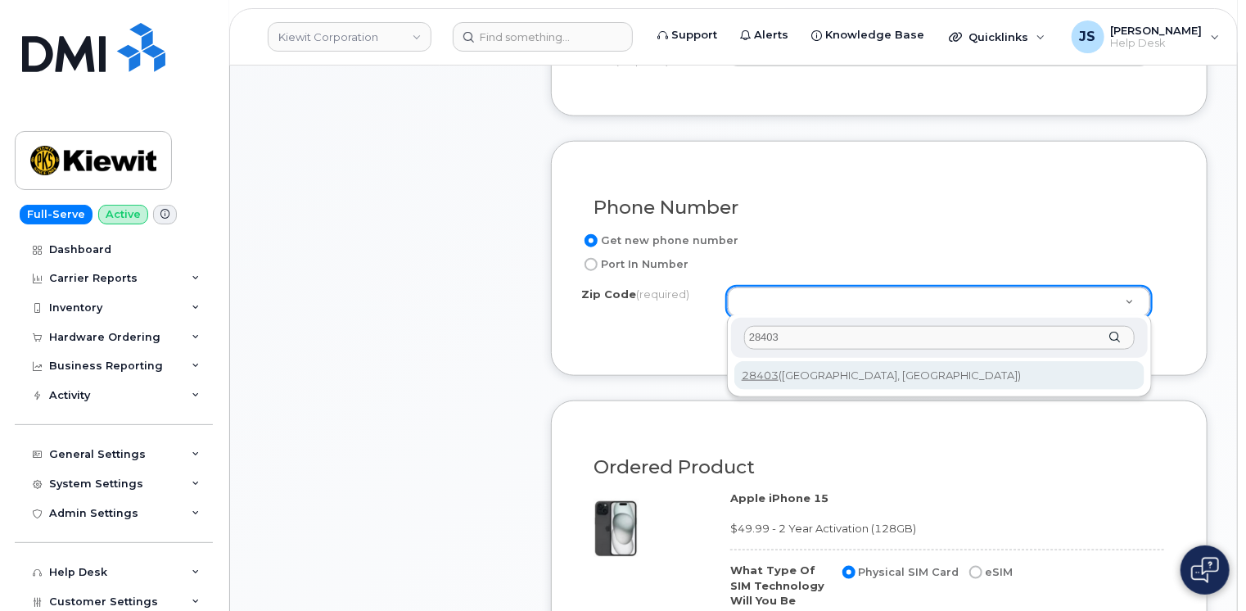
type input "28403"
type input "28403 (Wilmington, NC)"
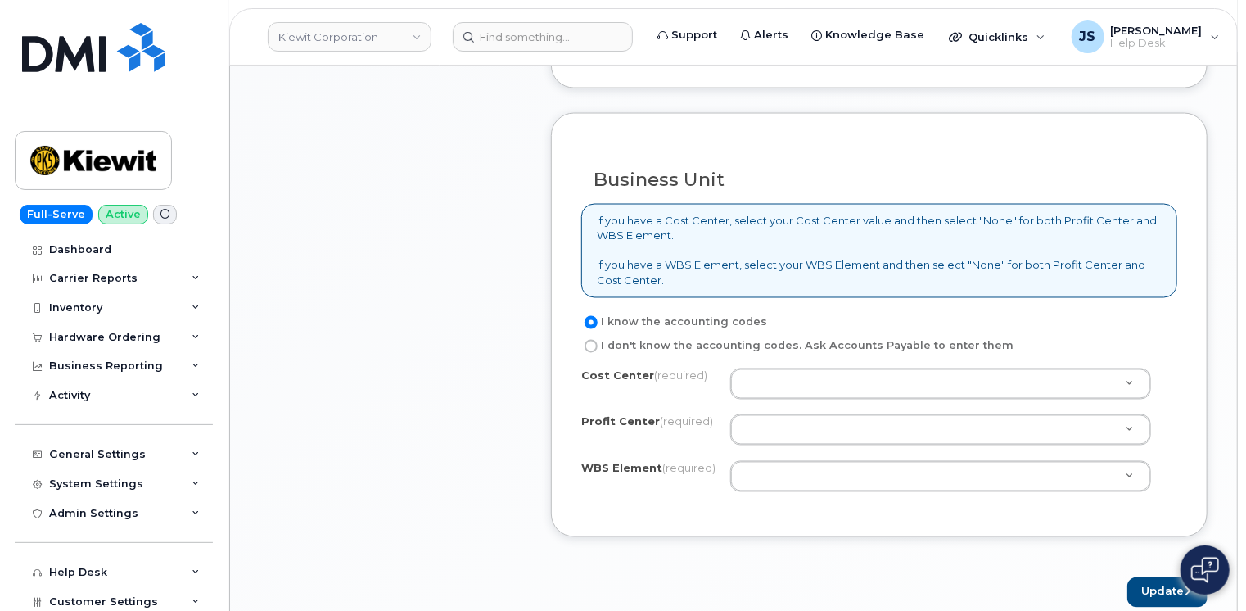
scroll to position [1310, 0]
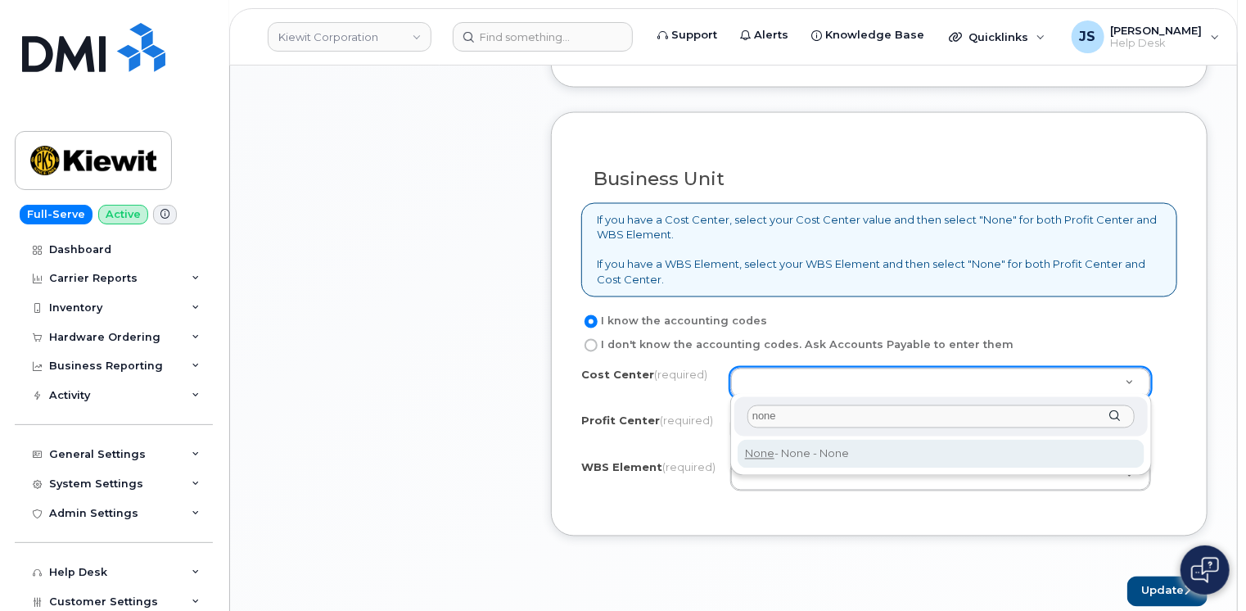
type input "none"
type input "None"
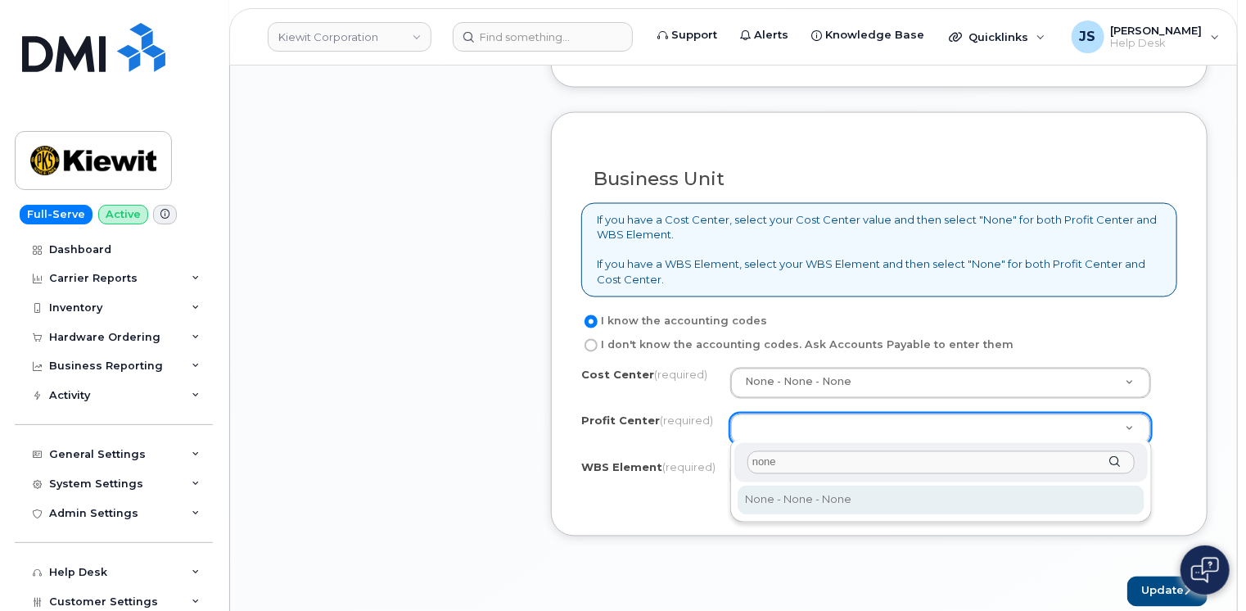
type input "none"
select select "None"
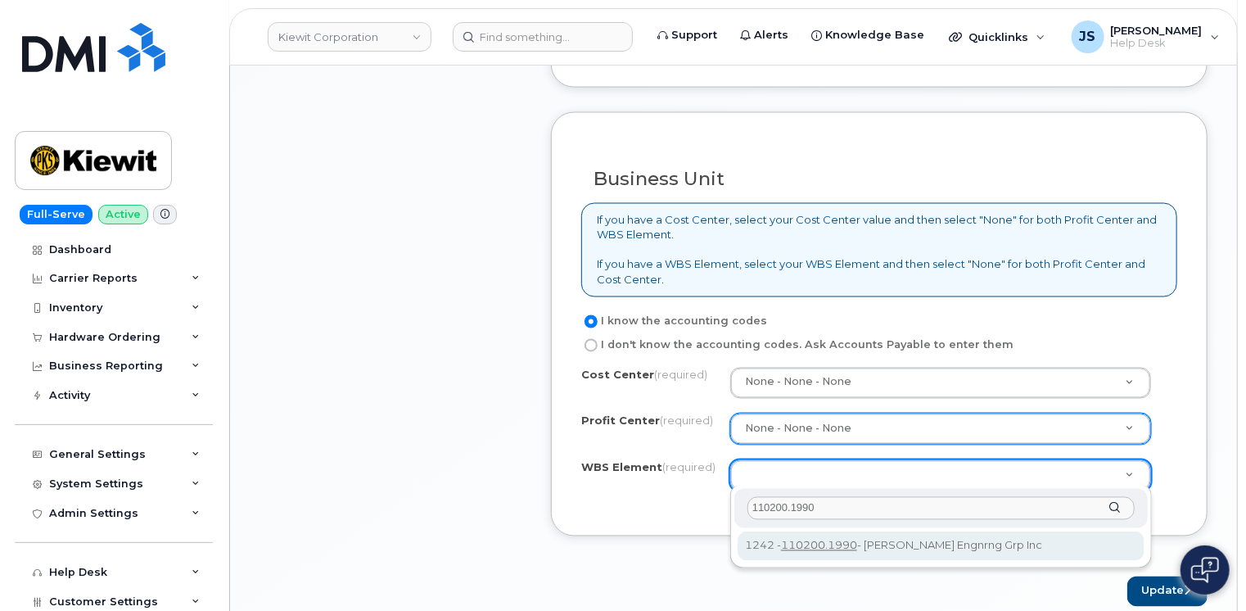
type input "110200.1990"
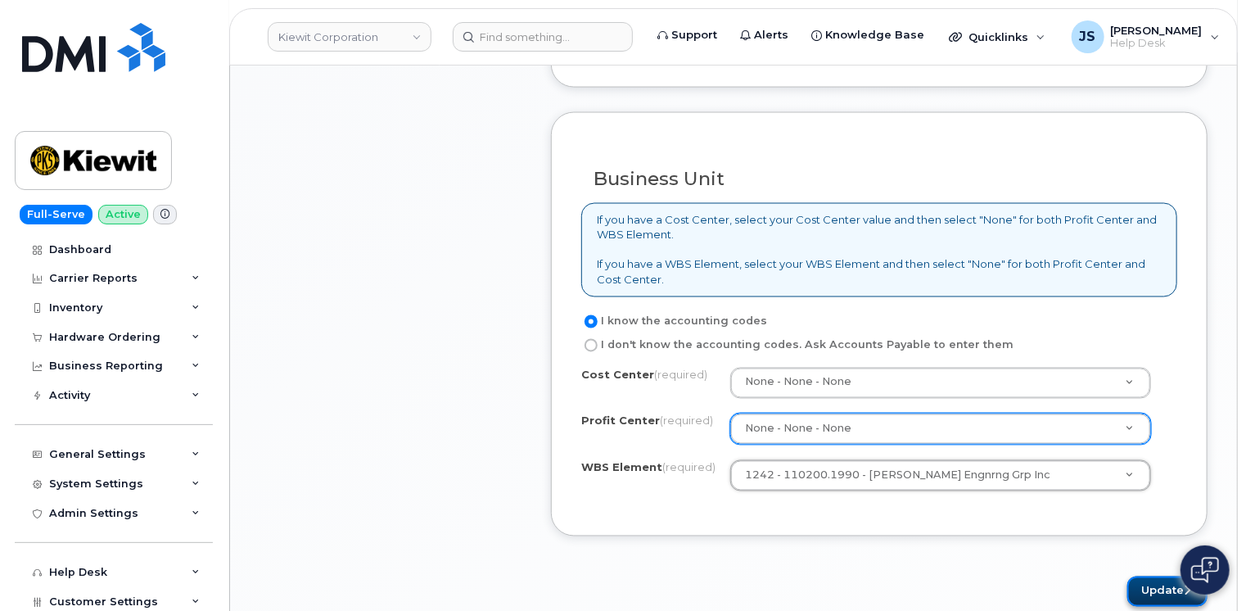
click at [1152, 591] on button "Update" at bounding box center [1167, 591] width 80 height 30
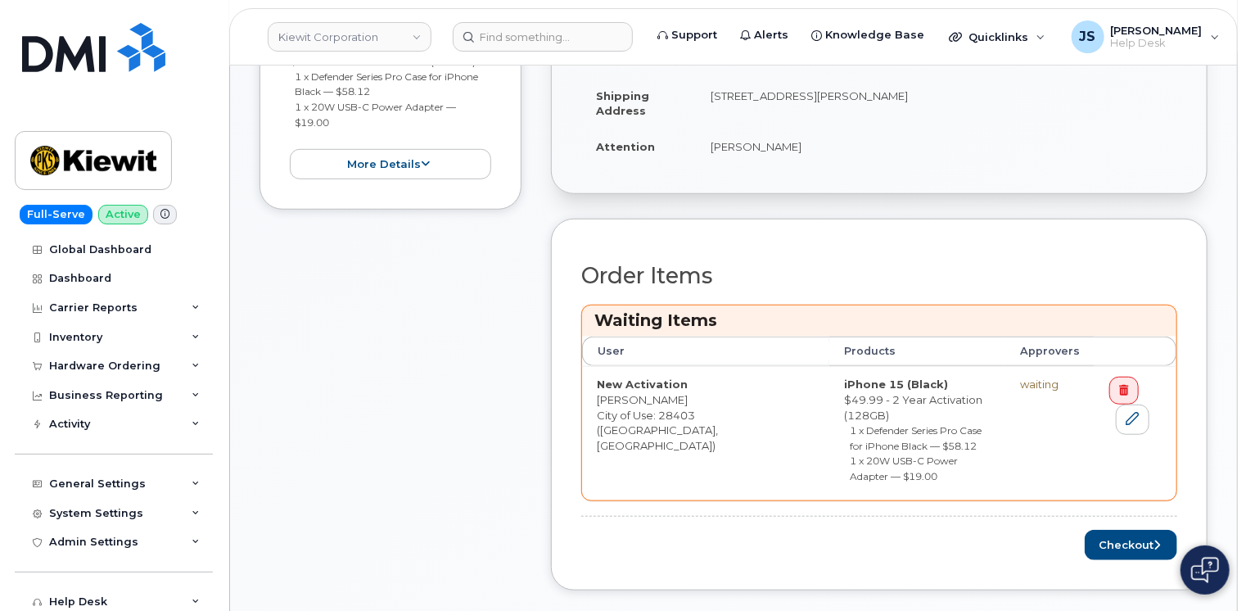
scroll to position [655, 0]
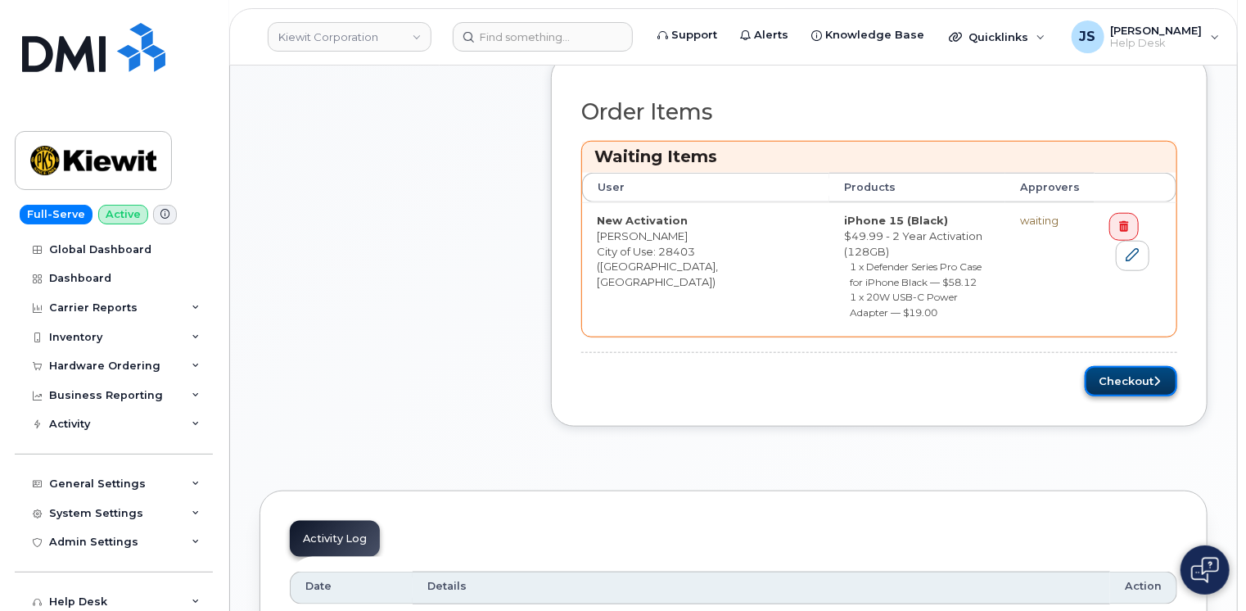
click at [1114, 366] on button "Checkout" at bounding box center [1131, 381] width 93 height 30
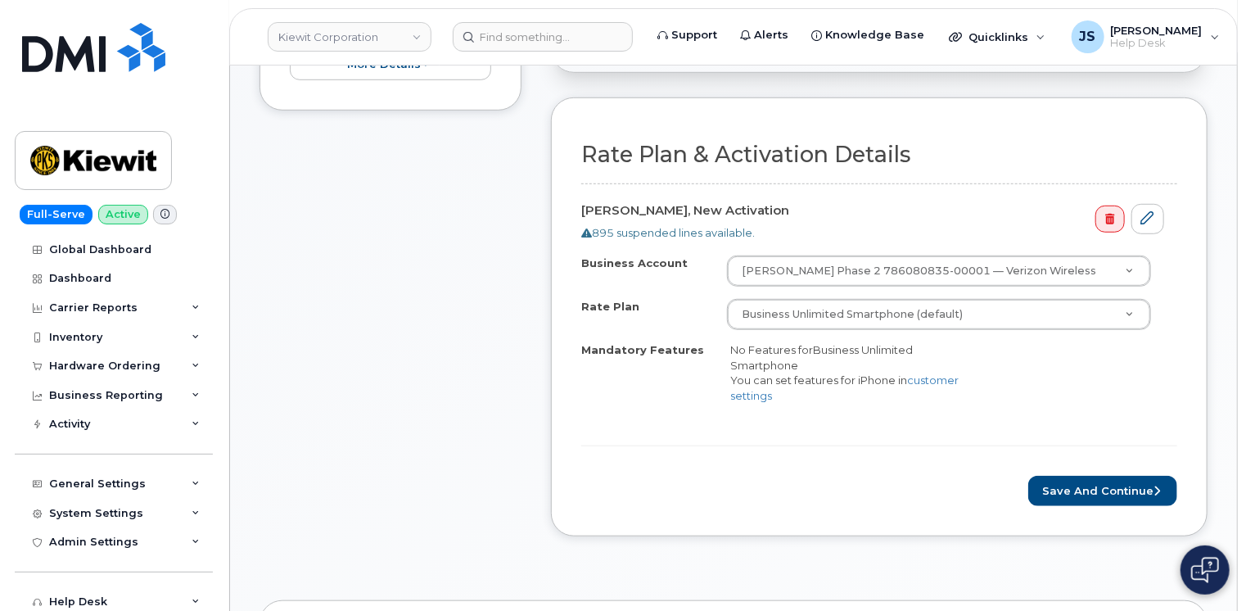
scroll to position [573, 0]
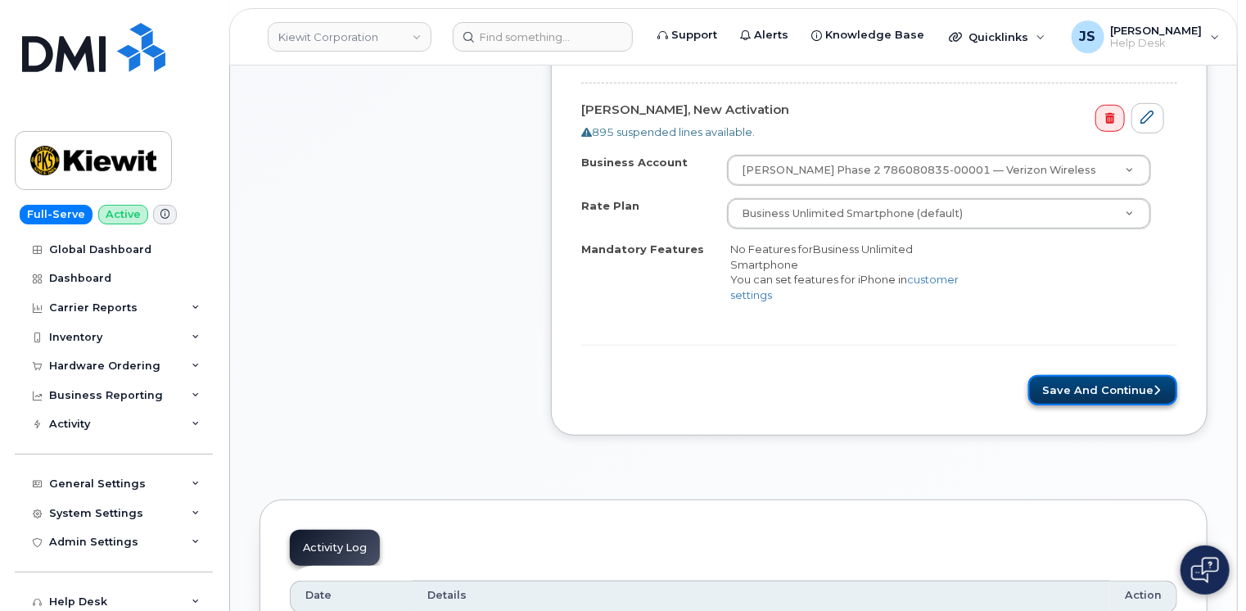
click at [1063, 386] on button "Save and Continue" at bounding box center [1102, 390] width 149 height 30
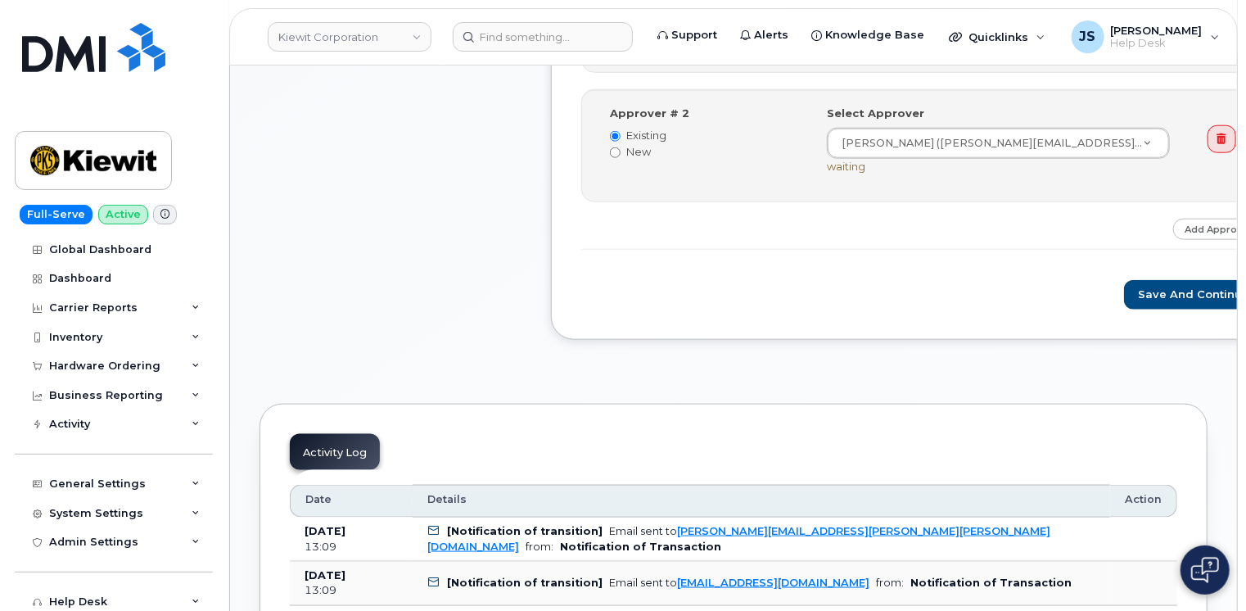
scroll to position [819, 0]
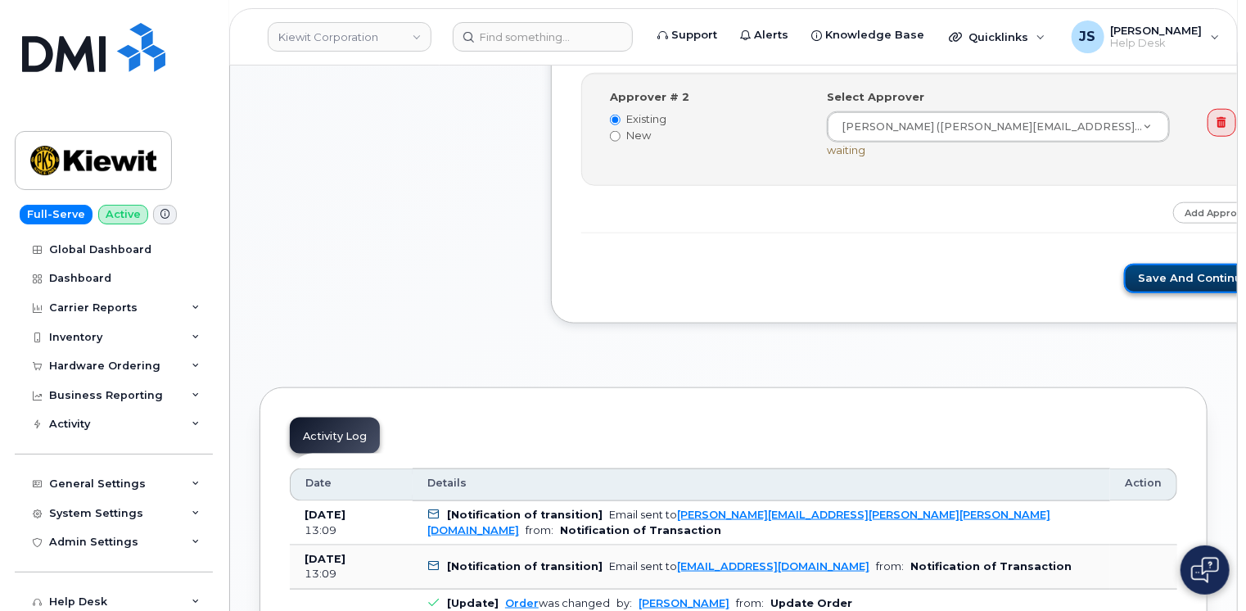
click at [1124, 283] on button "Save and Continue" at bounding box center [1193, 279] width 139 height 30
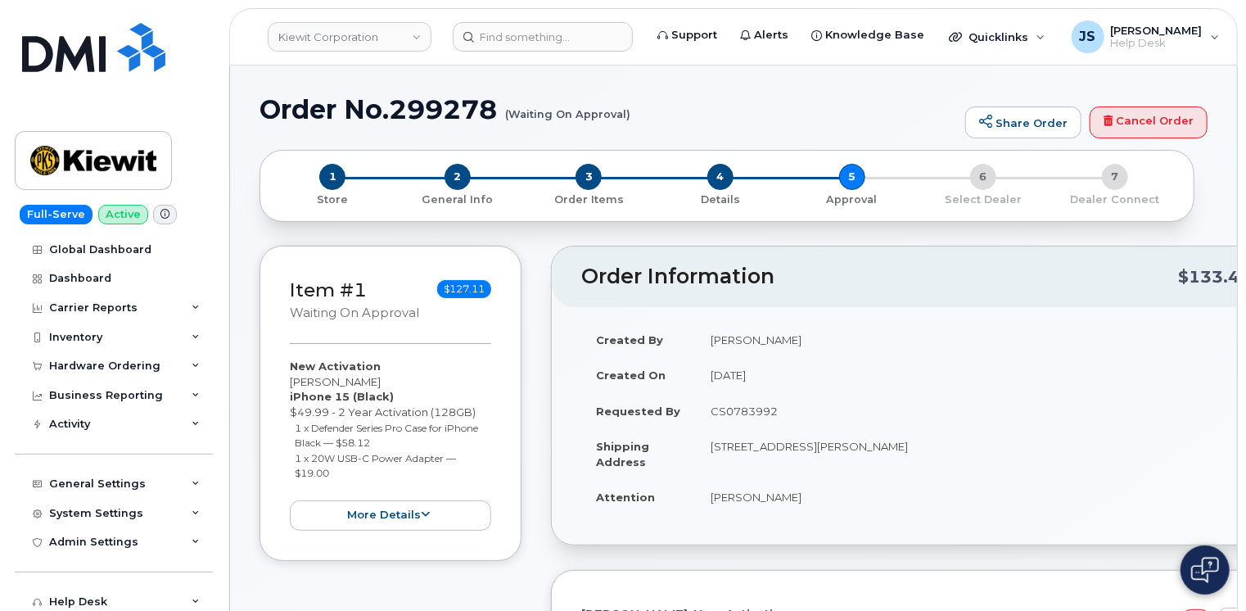
click at [427, 106] on h1 "Order No.299278 (Waiting On Approval)" at bounding box center [609, 109] width 698 height 29
copy h1 "299278"
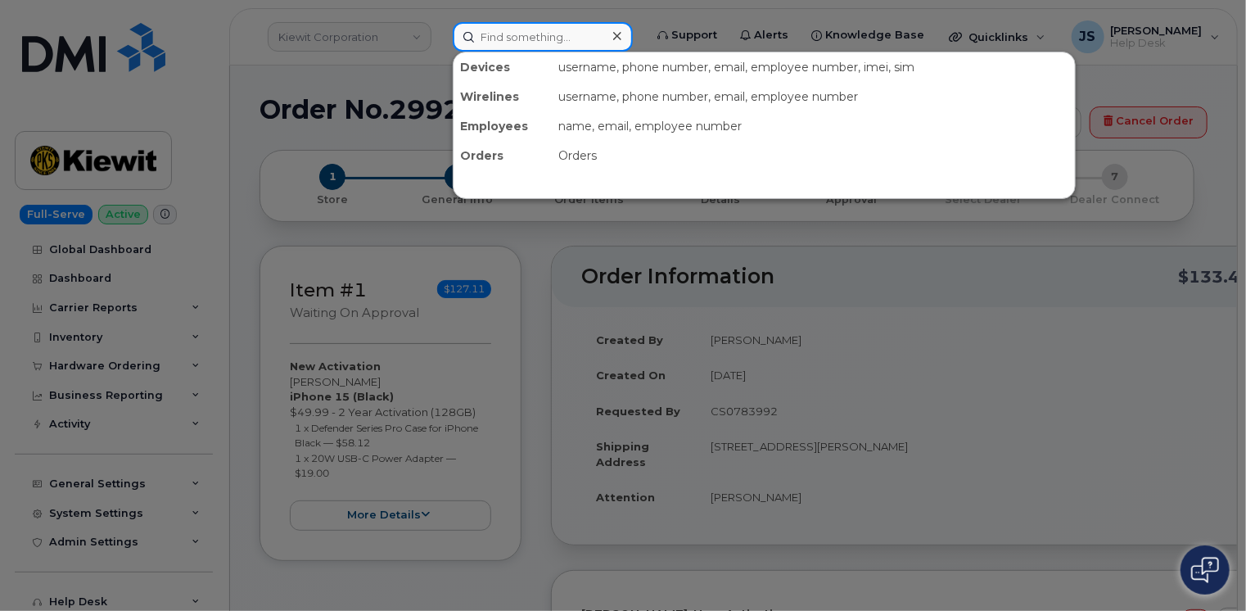
paste input "610-247-0016"
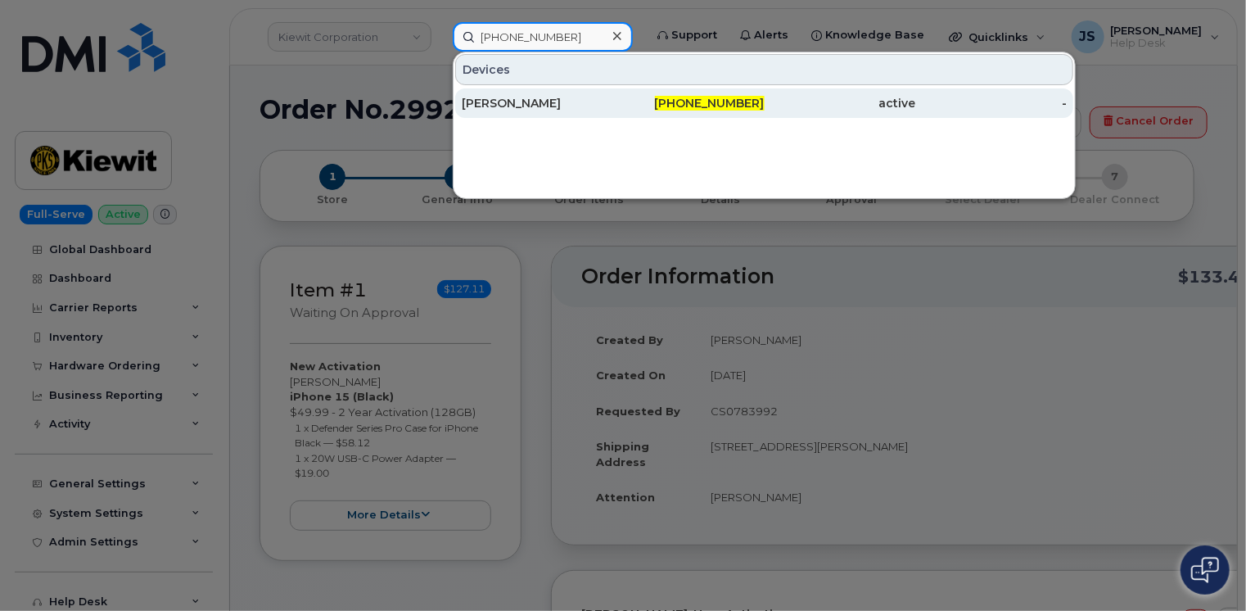
type input "610-247-0016"
click at [515, 109] on div "[PERSON_NAME]" at bounding box center [537, 103] width 151 height 16
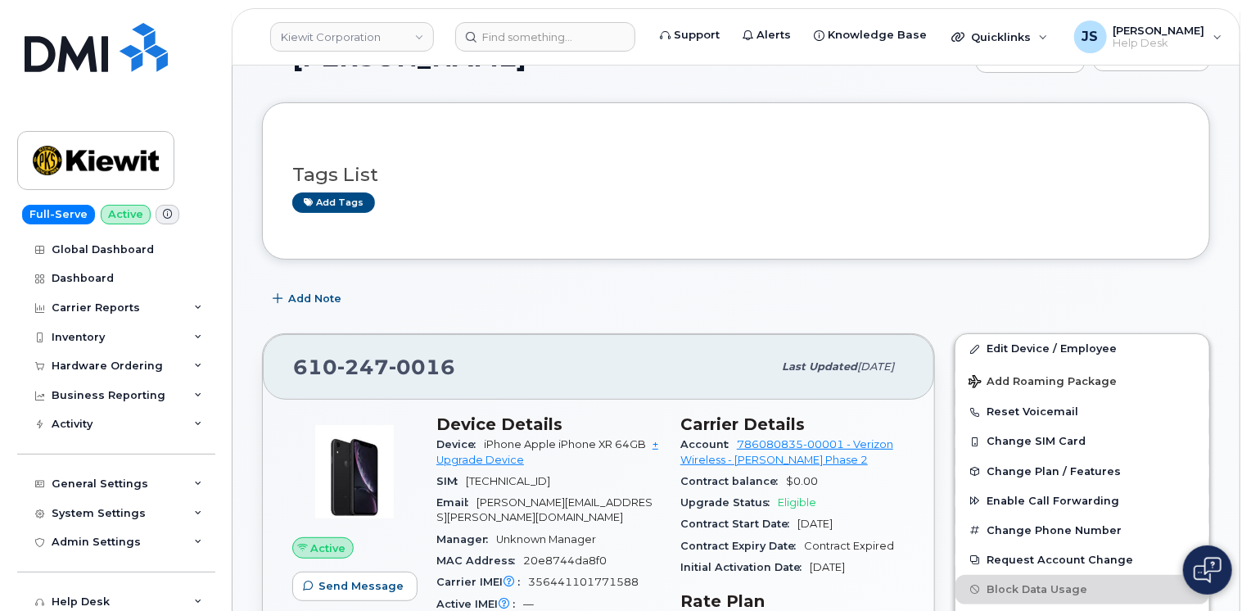
scroll to position [82, 0]
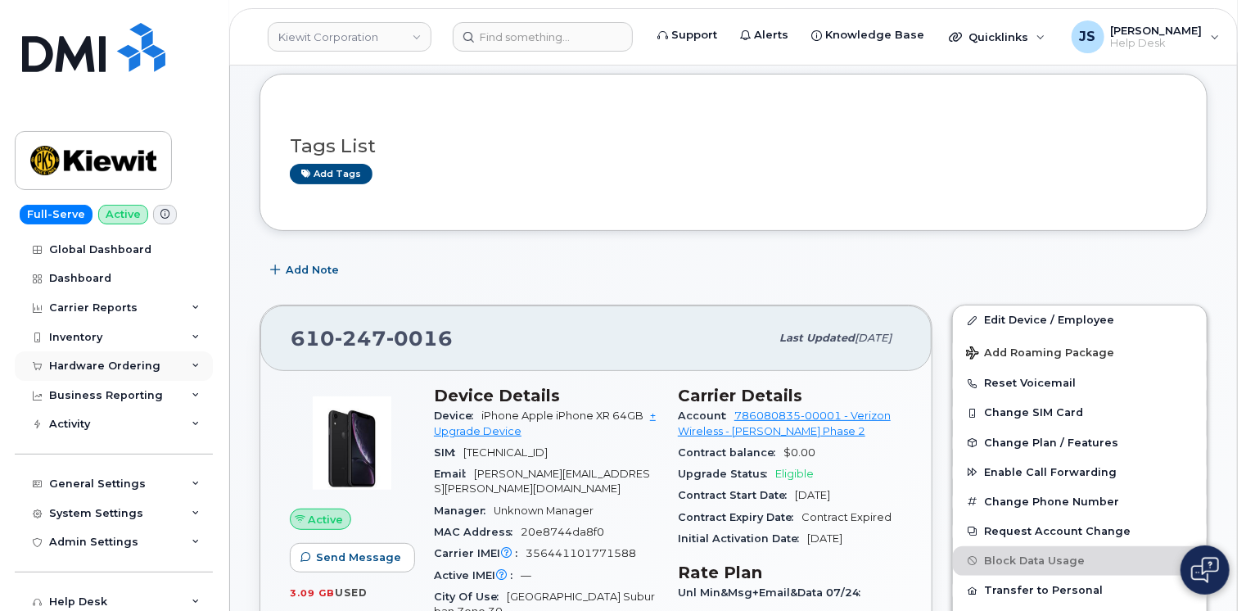
click at [192, 365] on icon at bounding box center [196, 366] width 8 height 8
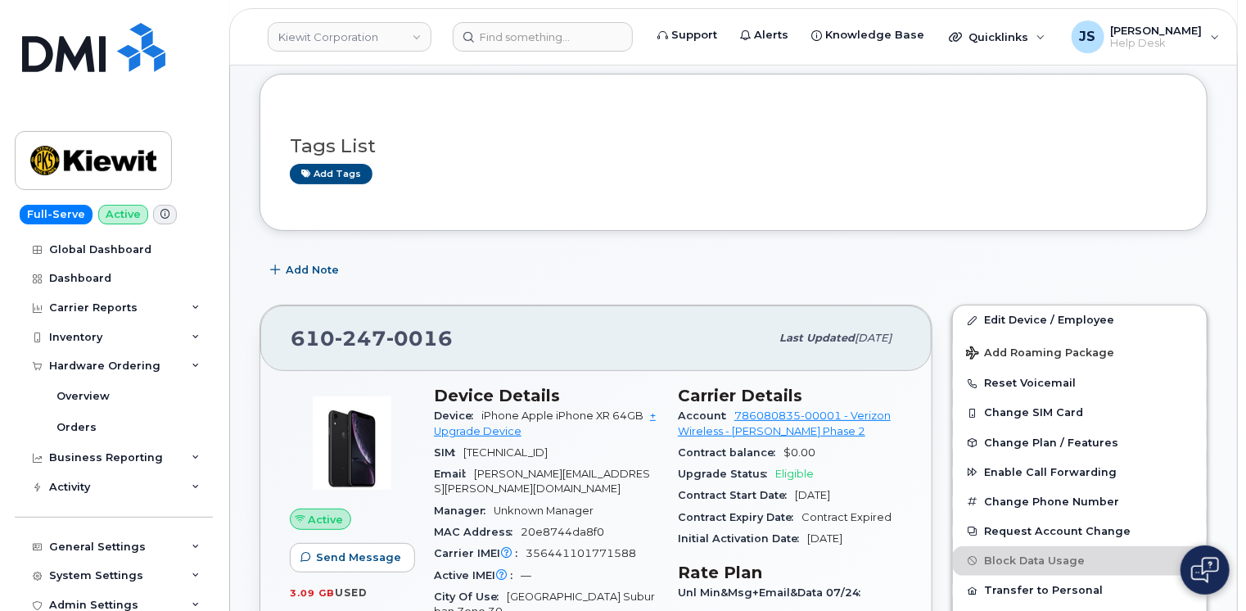
click at [164, 214] on span at bounding box center [165, 215] width 24 height 20
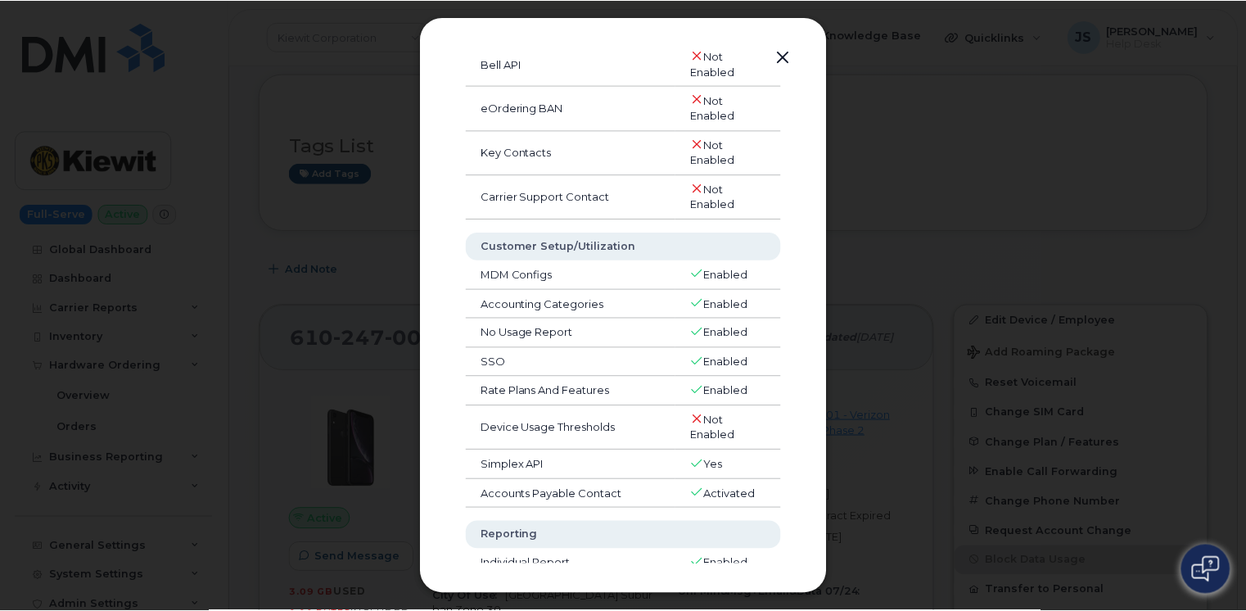
scroll to position [0, 0]
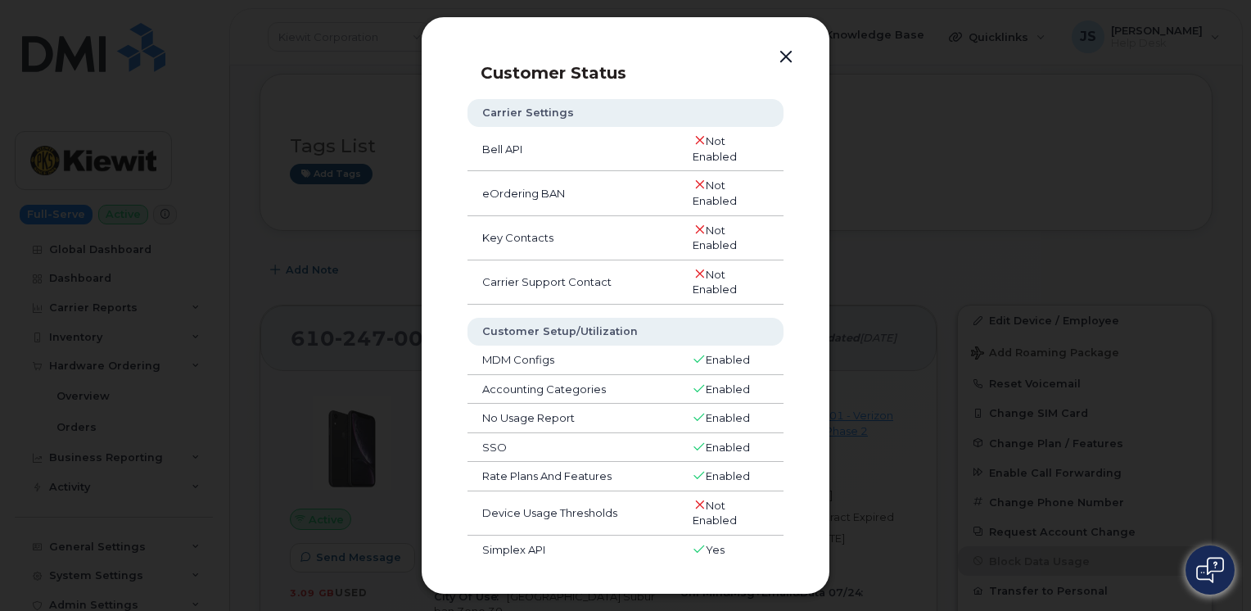
click at [786, 54] on button "button" at bounding box center [786, 57] width 25 height 23
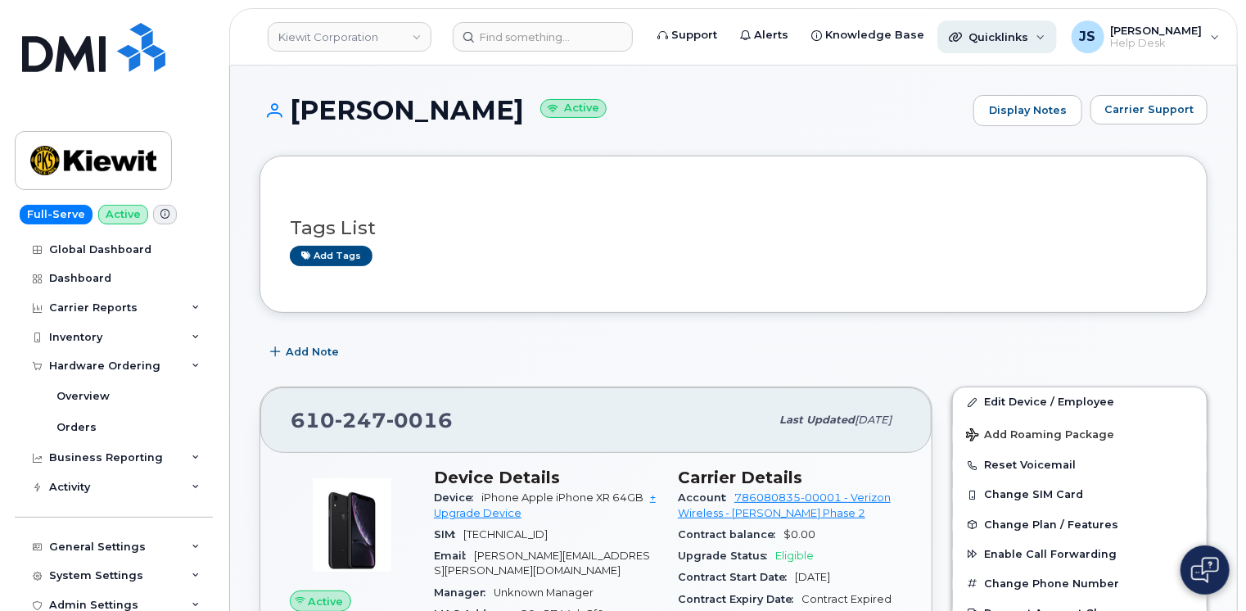
click at [1019, 34] on div "Quicklinks" at bounding box center [998, 36] width 120 height 33
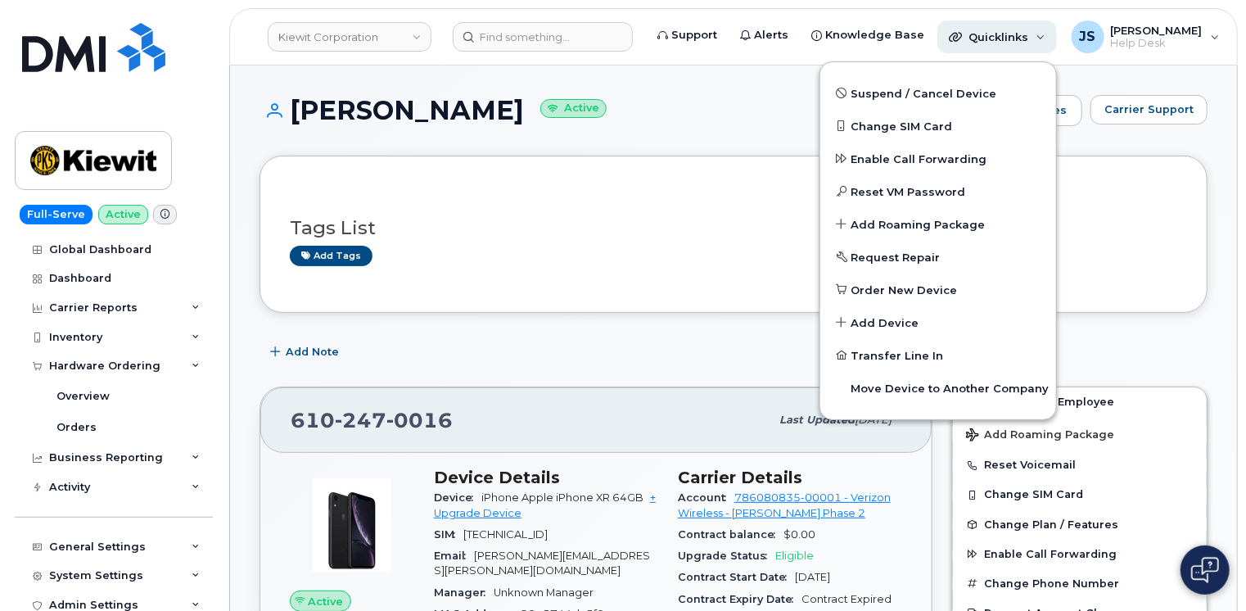
click at [1019, 34] on div "Quicklinks" at bounding box center [998, 36] width 120 height 33
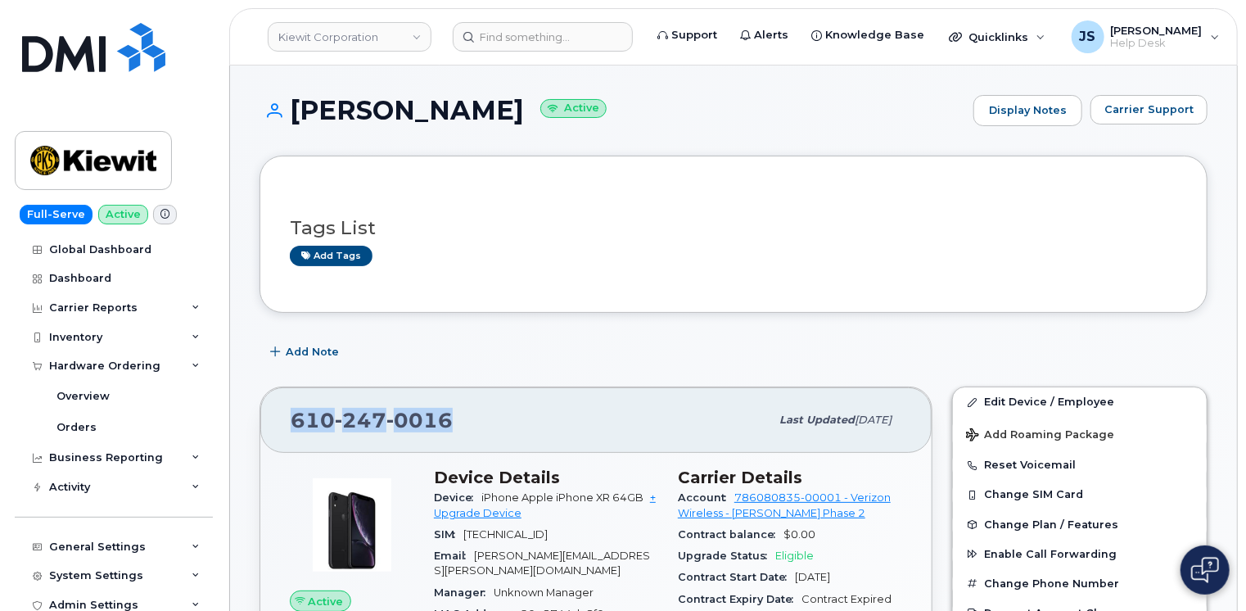
drag, startPoint x: 453, startPoint y: 418, endPoint x: 295, endPoint y: 414, distance: 158.1
click at [295, 414] on div "610 247 0016" at bounding box center [530, 420] width 479 height 34
copy span "610 247 0016"
